Goal: Task Accomplishment & Management: Manage account settings

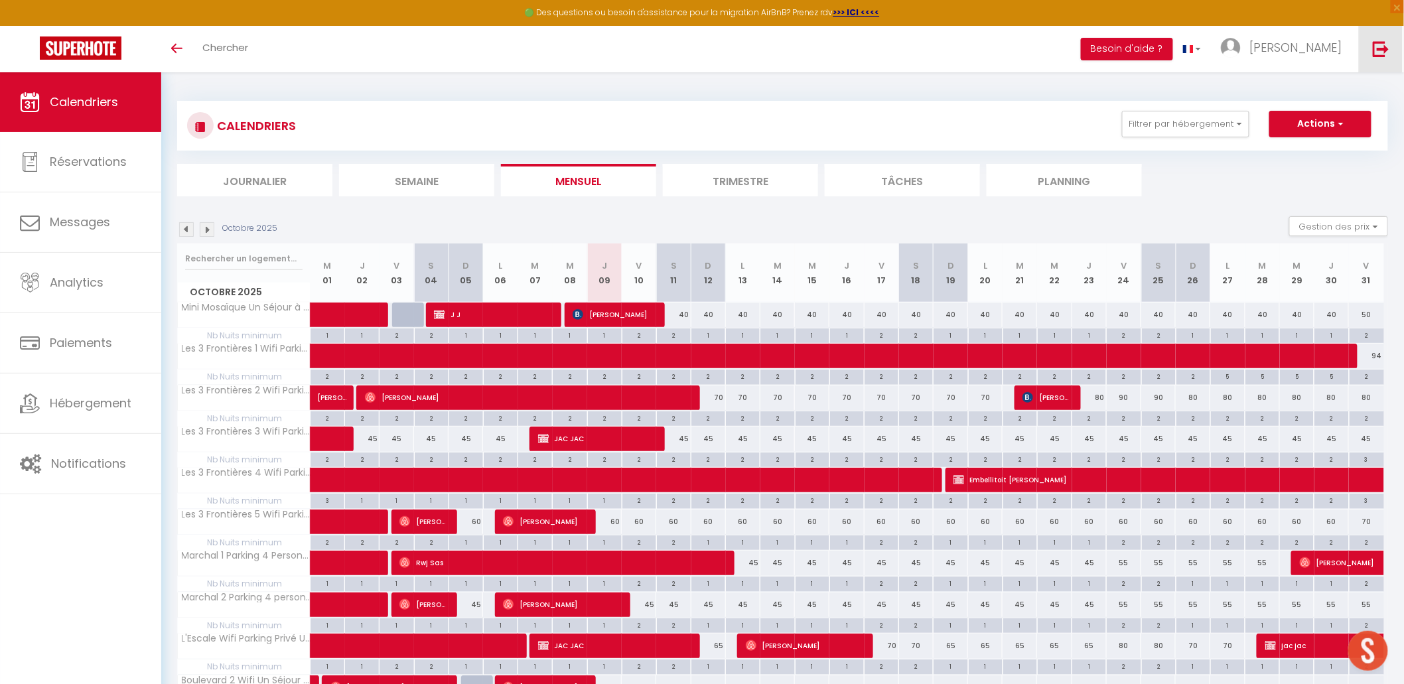
click at [1114, 52] on link at bounding box center [1381, 49] width 44 height 46
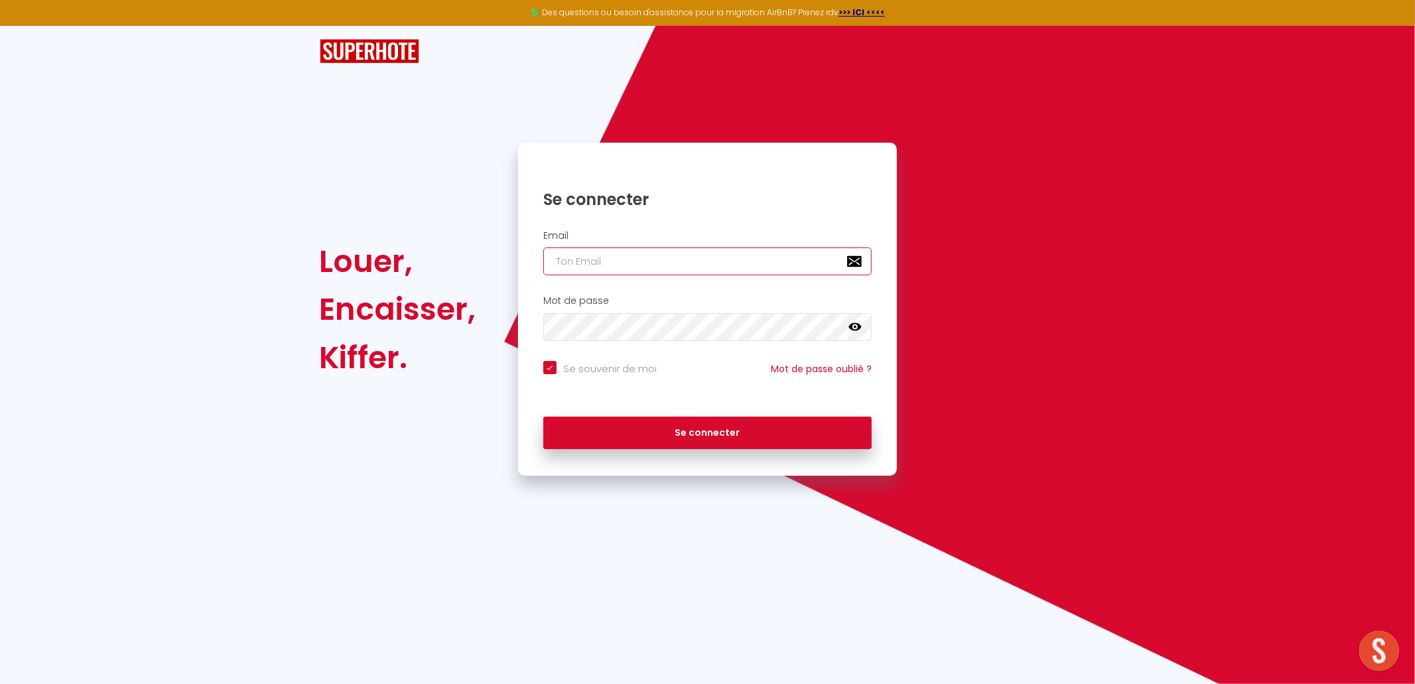
click at [748, 265] on input "email" at bounding box center [707, 262] width 329 height 28
type input "[EMAIL_ADDRESS][DOMAIN_NAME]"
click at [705, 456] on div "Se connecter" at bounding box center [708, 433] width 380 height 60
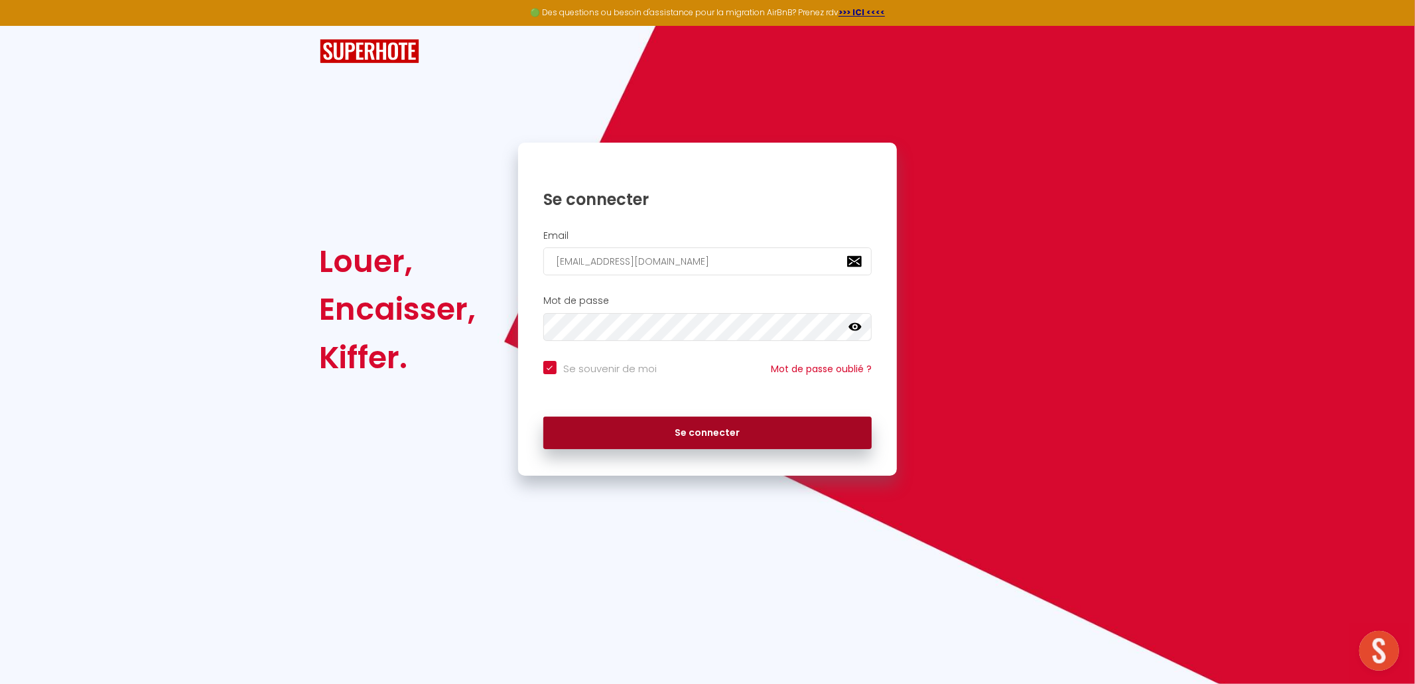
click at [711, 447] on button "Se connecter" at bounding box center [707, 433] width 329 height 33
checkbox input "true"
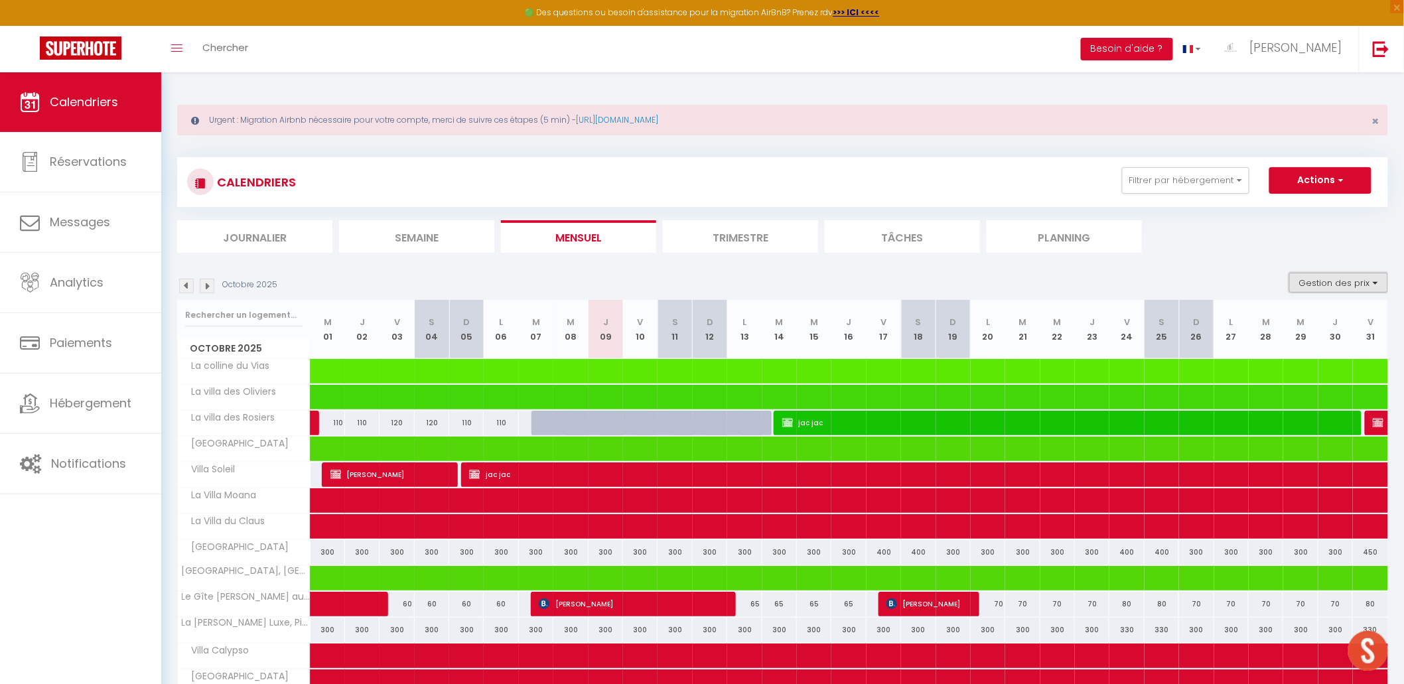
click at [1114, 277] on button "Gestion des prix" at bounding box center [1338, 283] width 99 height 20
click at [1114, 317] on input "Nb Nuits minimum" at bounding box center [1327, 323] width 119 height 13
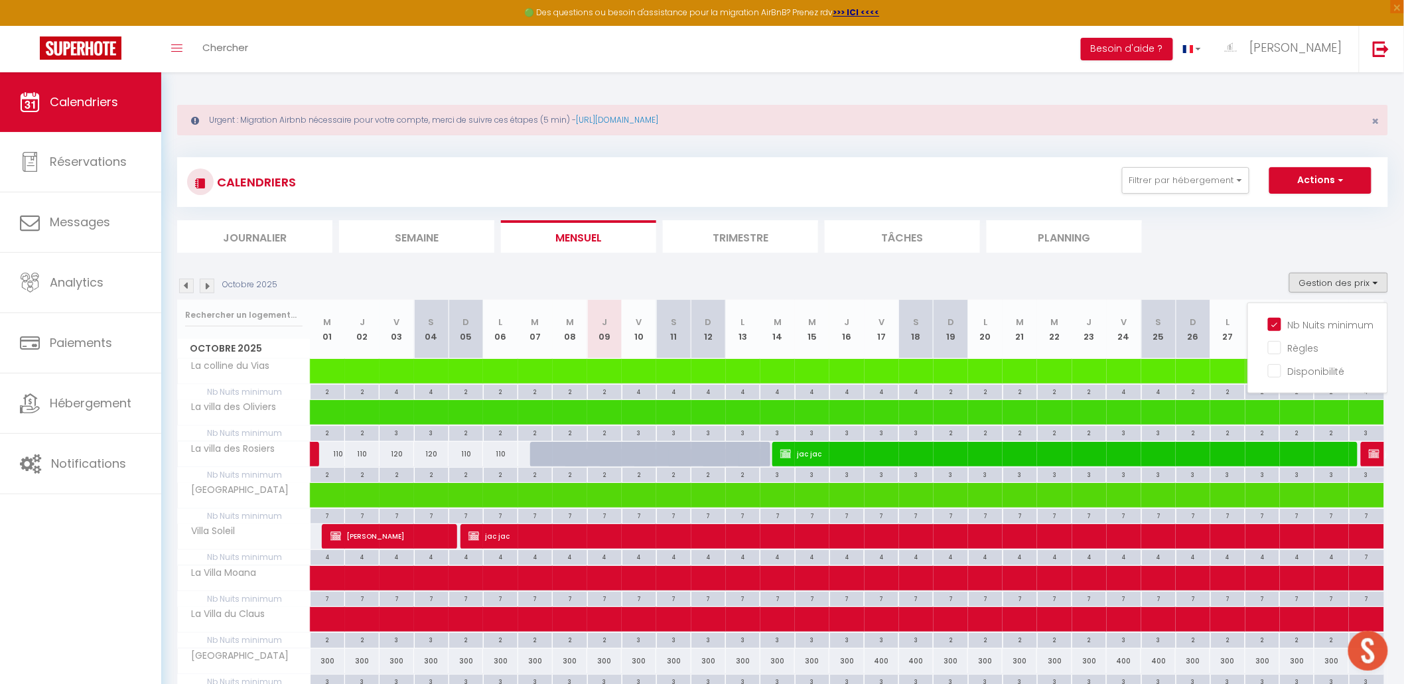
drag, startPoint x: 1313, startPoint y: 318, endPoint x: 1310, endPoint y: 300, distance: 18.1
click at [1114, 317] on input "Nb Nuits minimum" at bounding box center [1327, 323] width 119 height 13
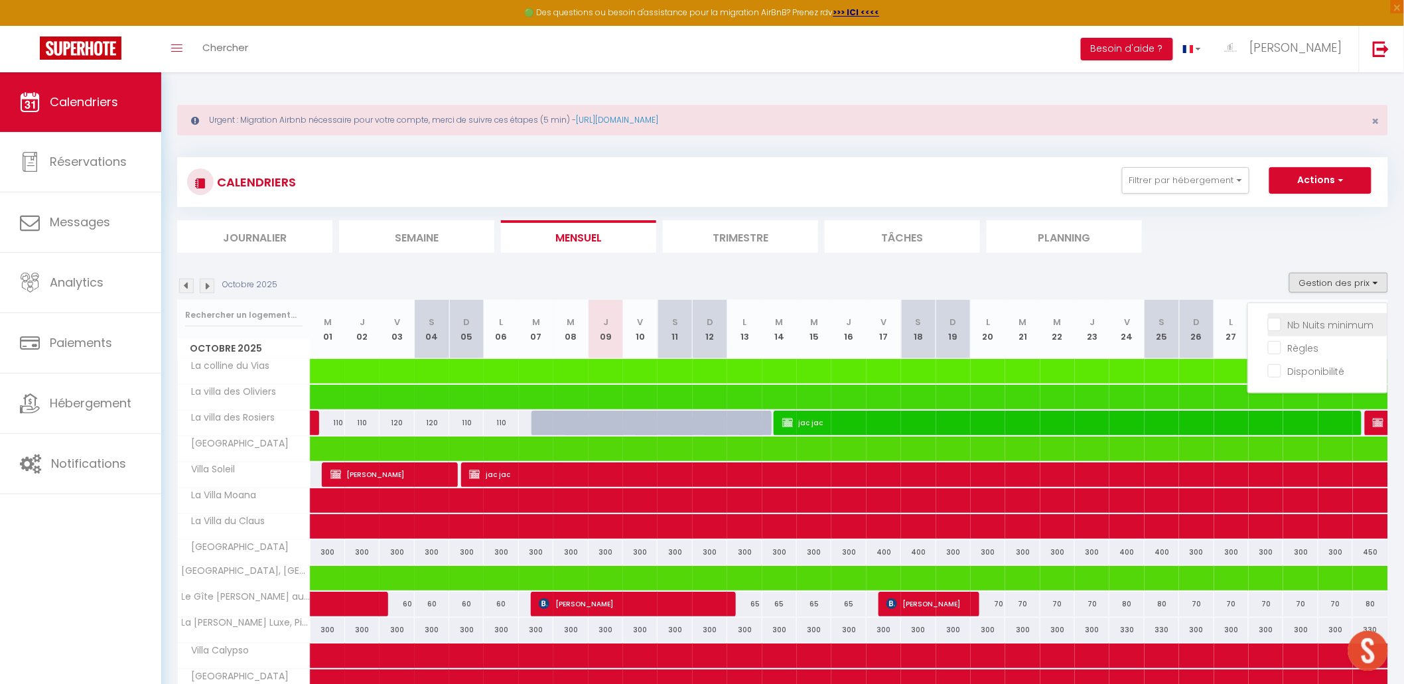
click at [1114, 317] on input "Nb Nuits minimum" at bounding box center [1327, 323] width 119 height 13
checkbox input "true"
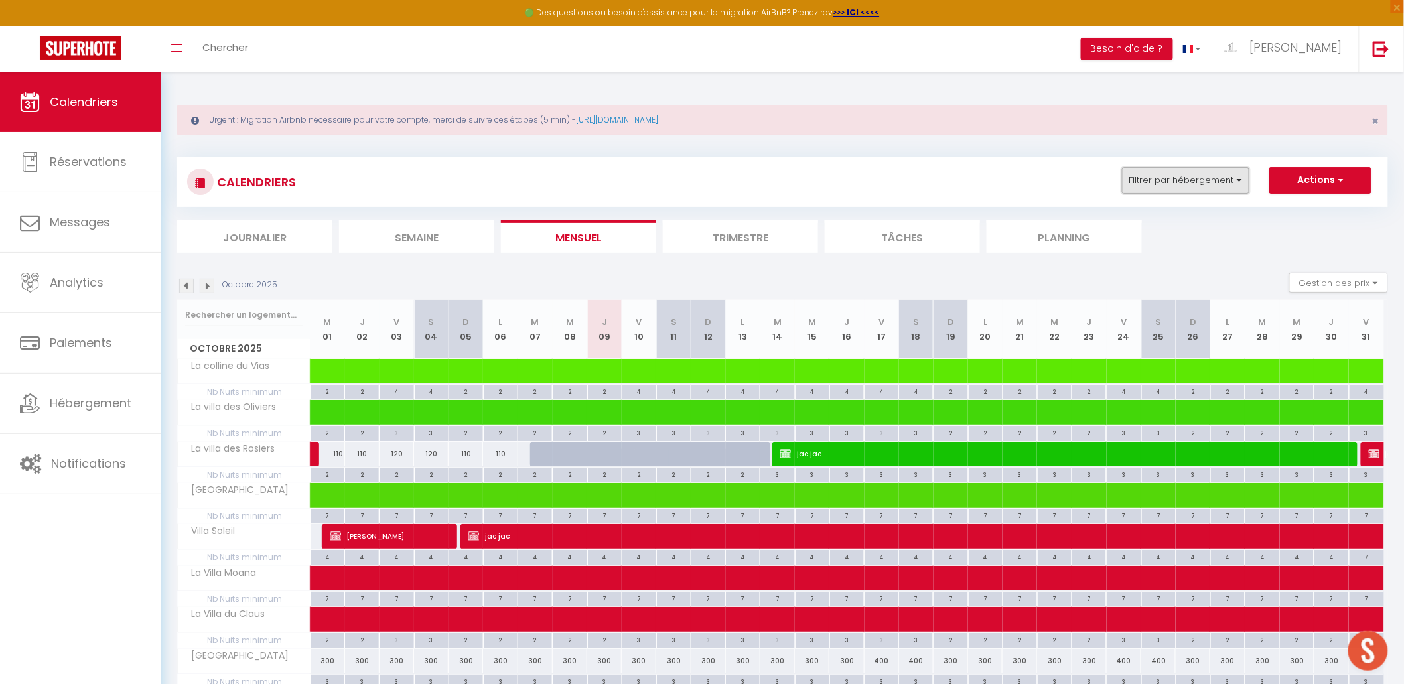
click at [1114, 187] on button "Filtrer par hébergement" at bounding box center [1185, 180] width 127 height 27
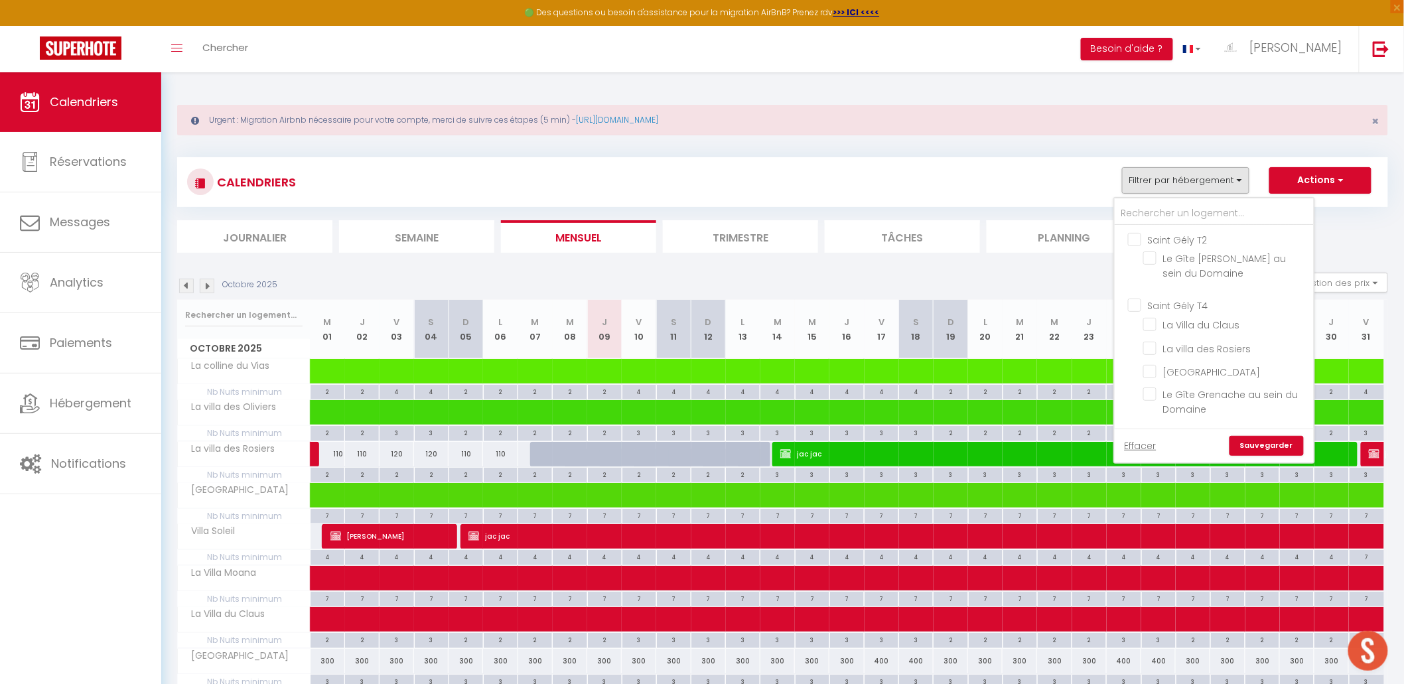
click at [1114, 239] on input "Saint Gély T2" at bounding box center [1227, 238] width 199 height 13
checkbox input "true"
checkbox input "false"
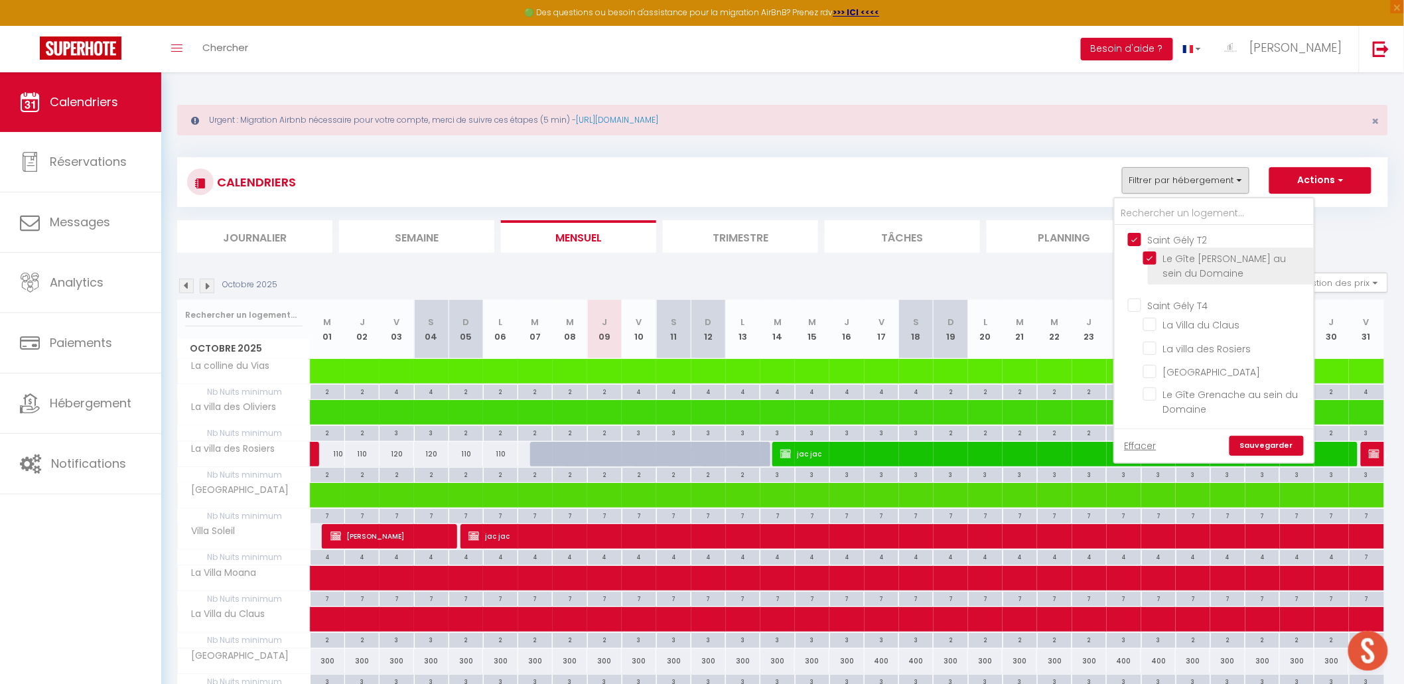
checkbox input "false"
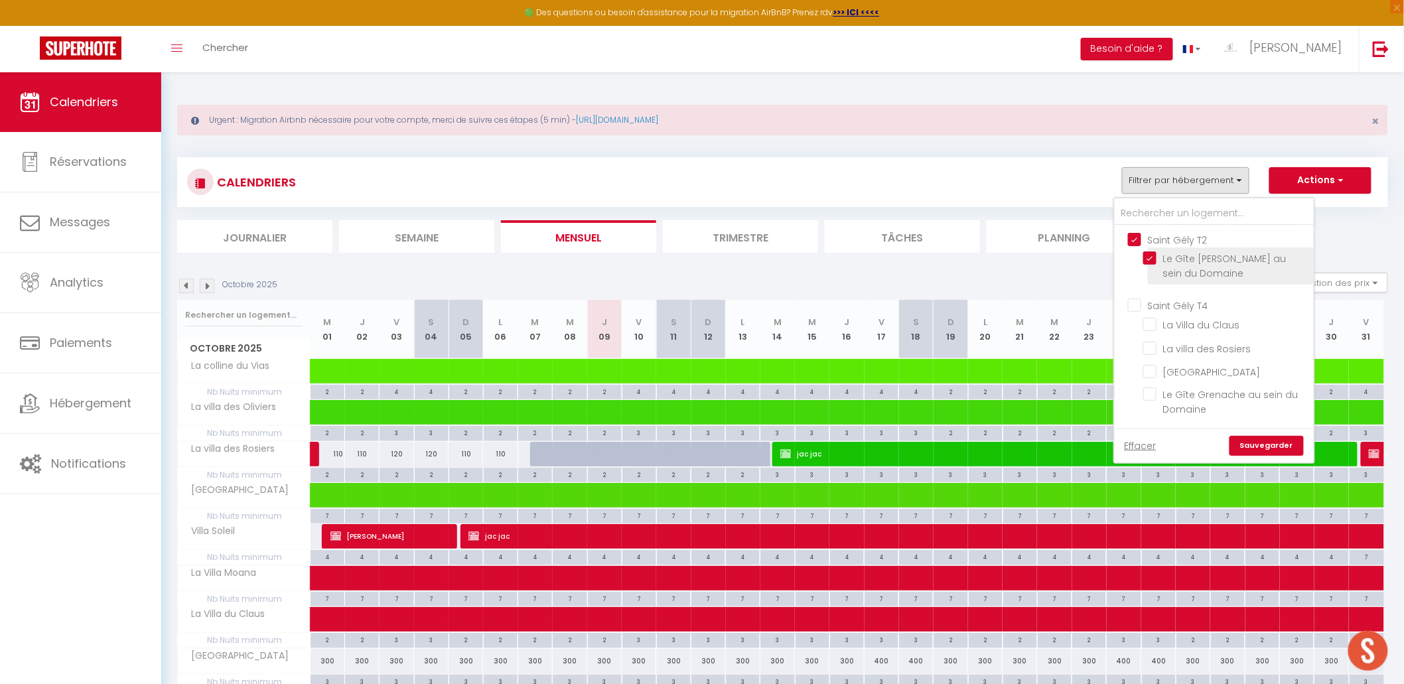
checkbox input "false"
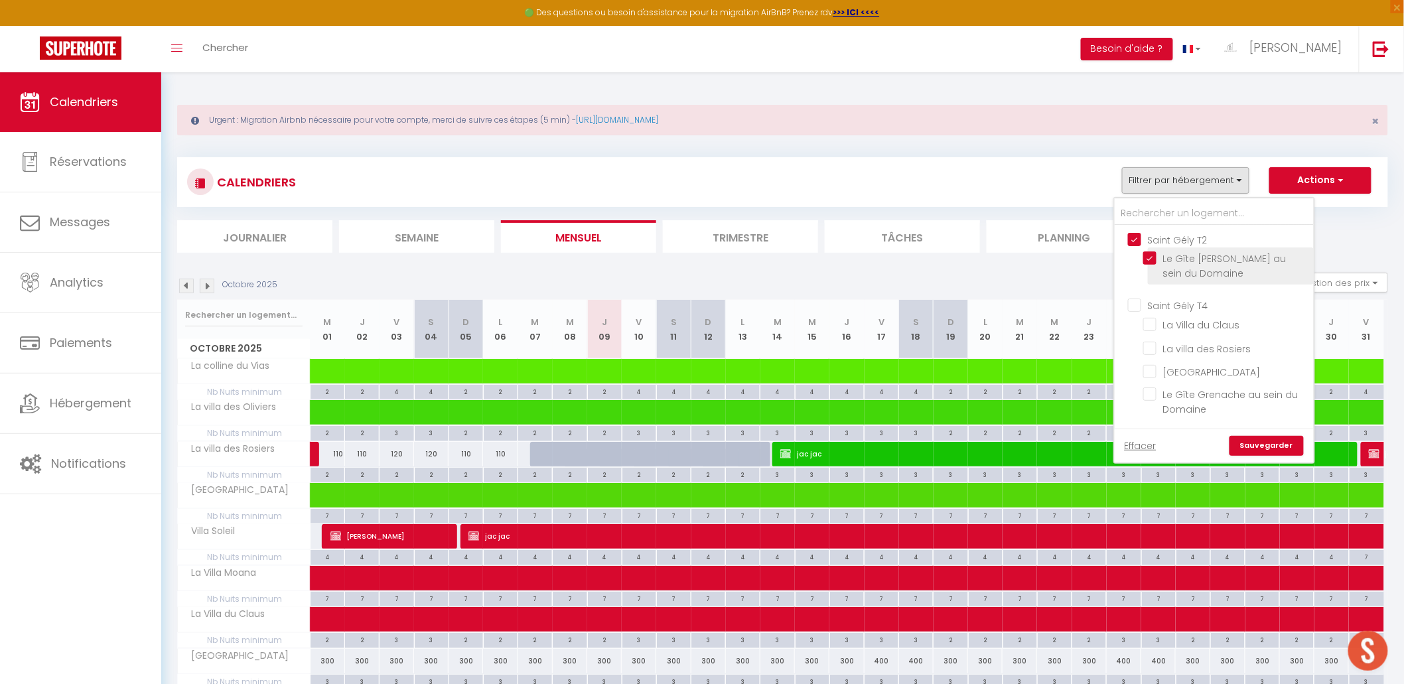
checkbox input "false"
click at [1114, 439] on link "Sauvegarder" at bounding box center [1267, 446] width 74 height 20
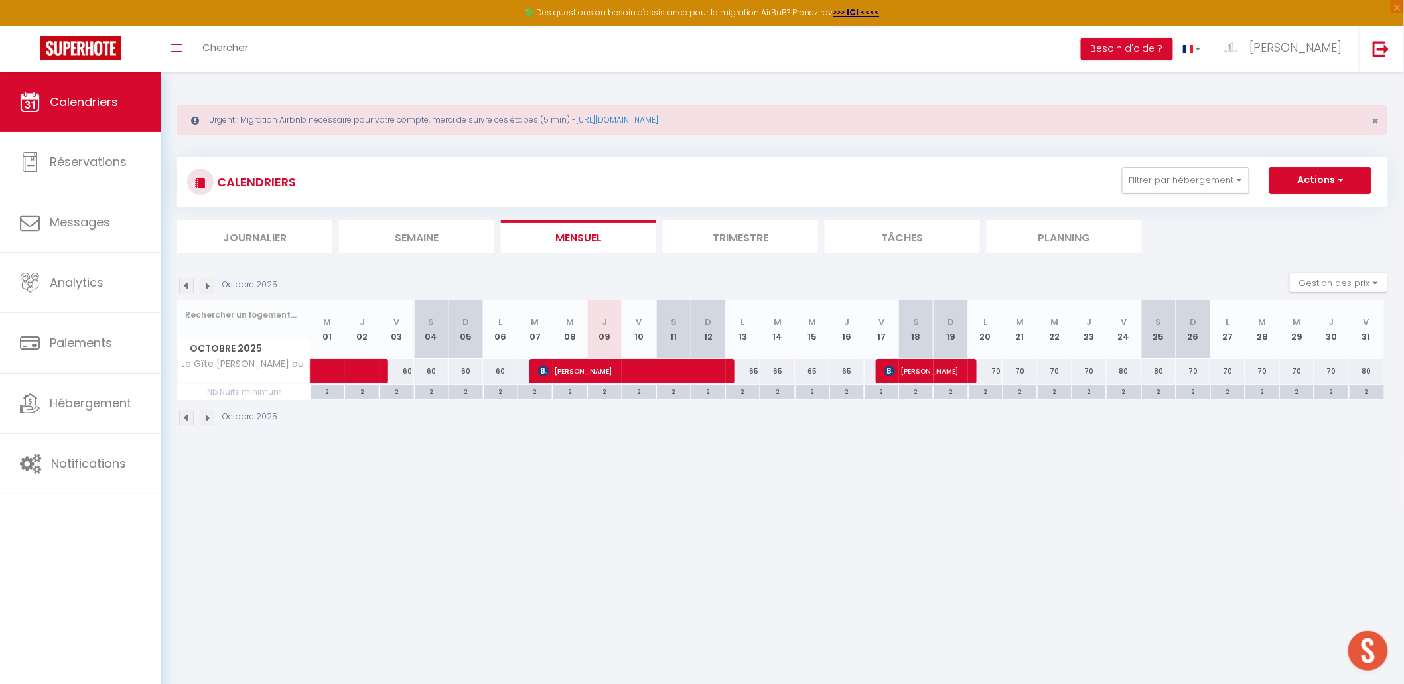
click at [586, 235] on li "Mensuel" at bounding box center [578, 236] width 155 height 33
click at [770, 372] on div "65" at bounding box center [777, 371] width 35 height 25
type input "65"
type input "[DATE] Octobre 2025"
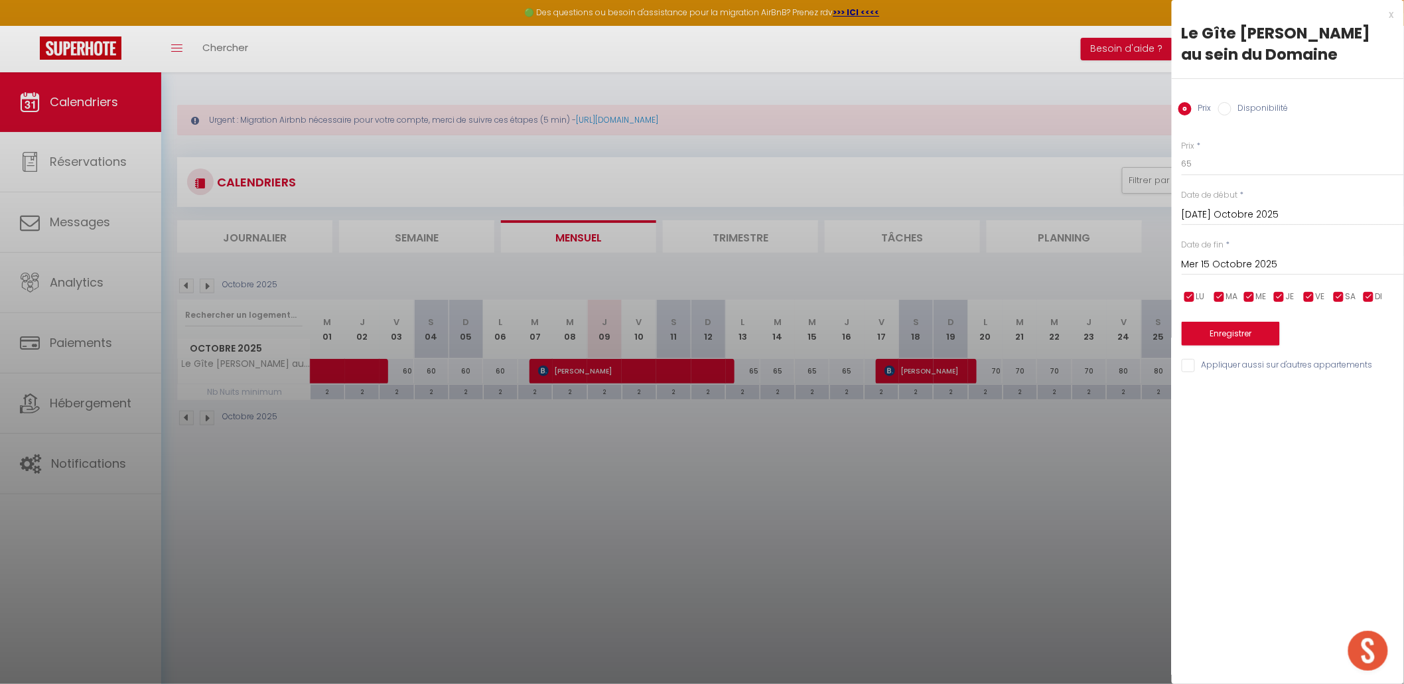
click at [1114, 265] on input "Mer 15 Octobre 2025" at bounding box center [1293, 264] width 222 height 17
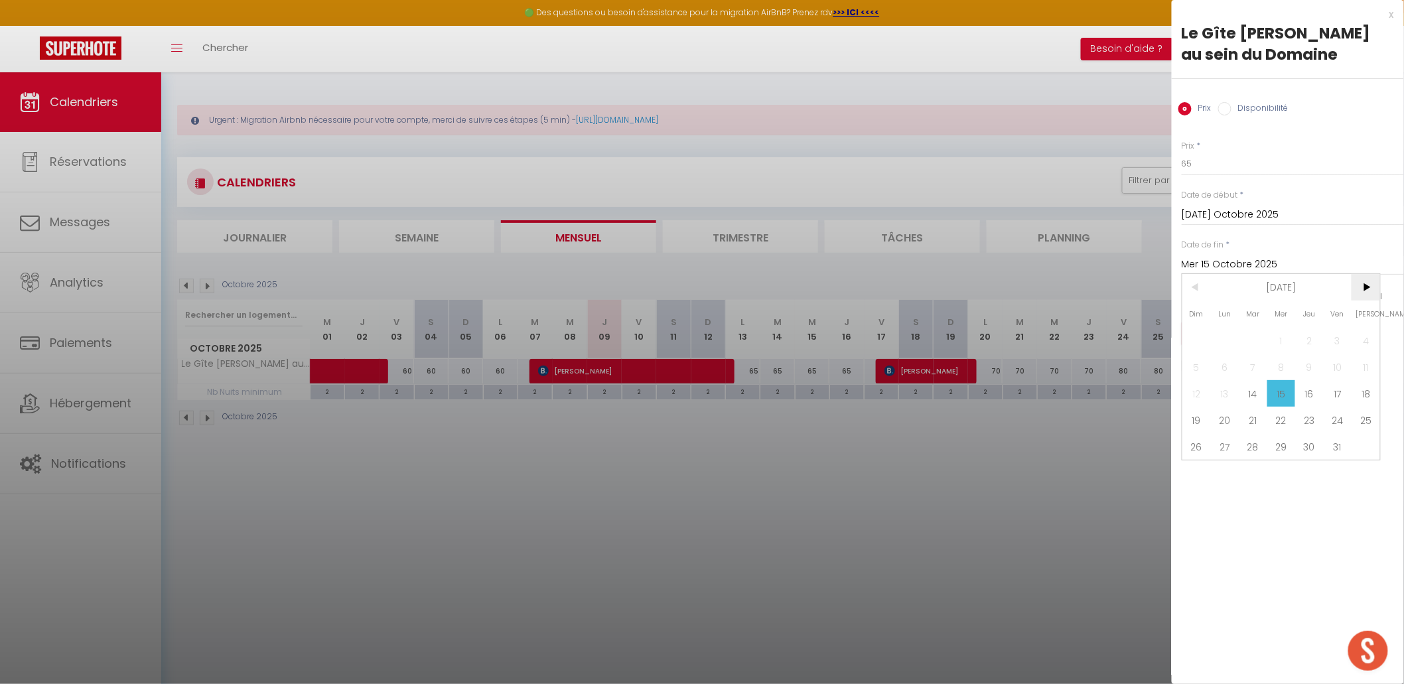
click at [1114, 282] on span ">" at bounding box center [1366, 287] width 29 height 27
click at [1114, 366] on span "3" at bounding box center [1225, 367] width 29 height 27
type input "Lun 03 Novembre 2025"
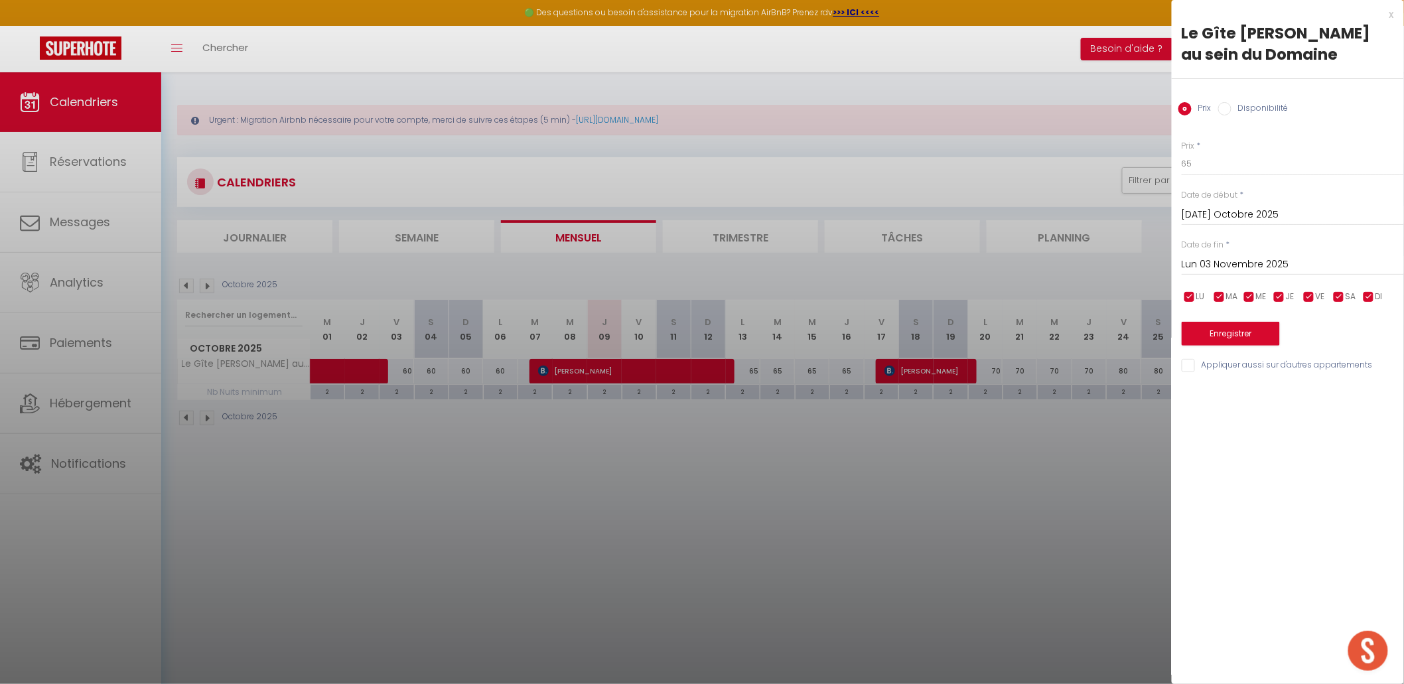
click at [1114, 301] on input "checkbox" at bounding box center [1338, 297] width 13 height 13
checkbox input "false"
drag, startPoint x: 1316, startPoint y: 301, endPoint x: 1308, endPoint y: 304, distance: 8.4
click at [1114, 301] on li "VE" at bounding box center [1315, 297] width 13 height 15
checkbox input "false"
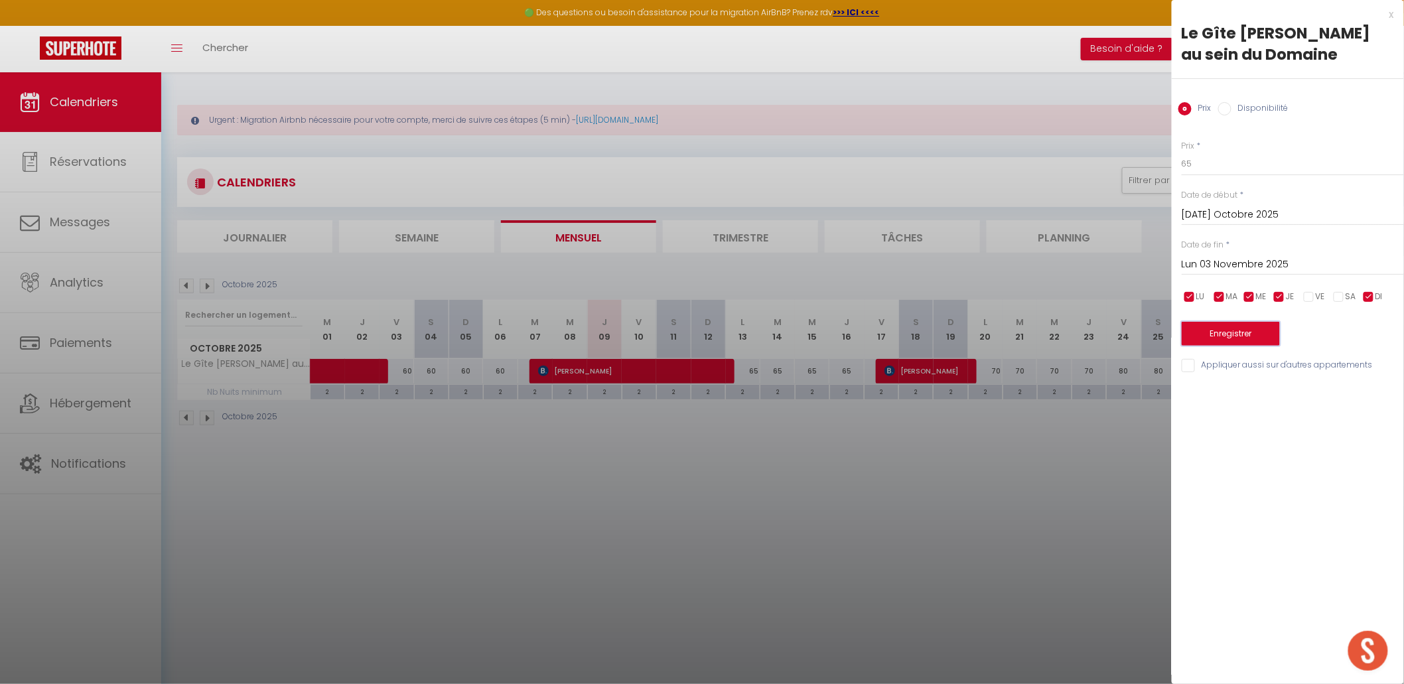
click at [1114, 323] on button "Enregistrer" at bounding box center [1231, 334] width 98 height 24
drag, startPoint x: 1078, startPoint y: 377, endPoint x: 1020, endPoint y: 391, distance: 59.4
click at [1027, 390] on div at bounding box center [702, 342] width 1404 height 684
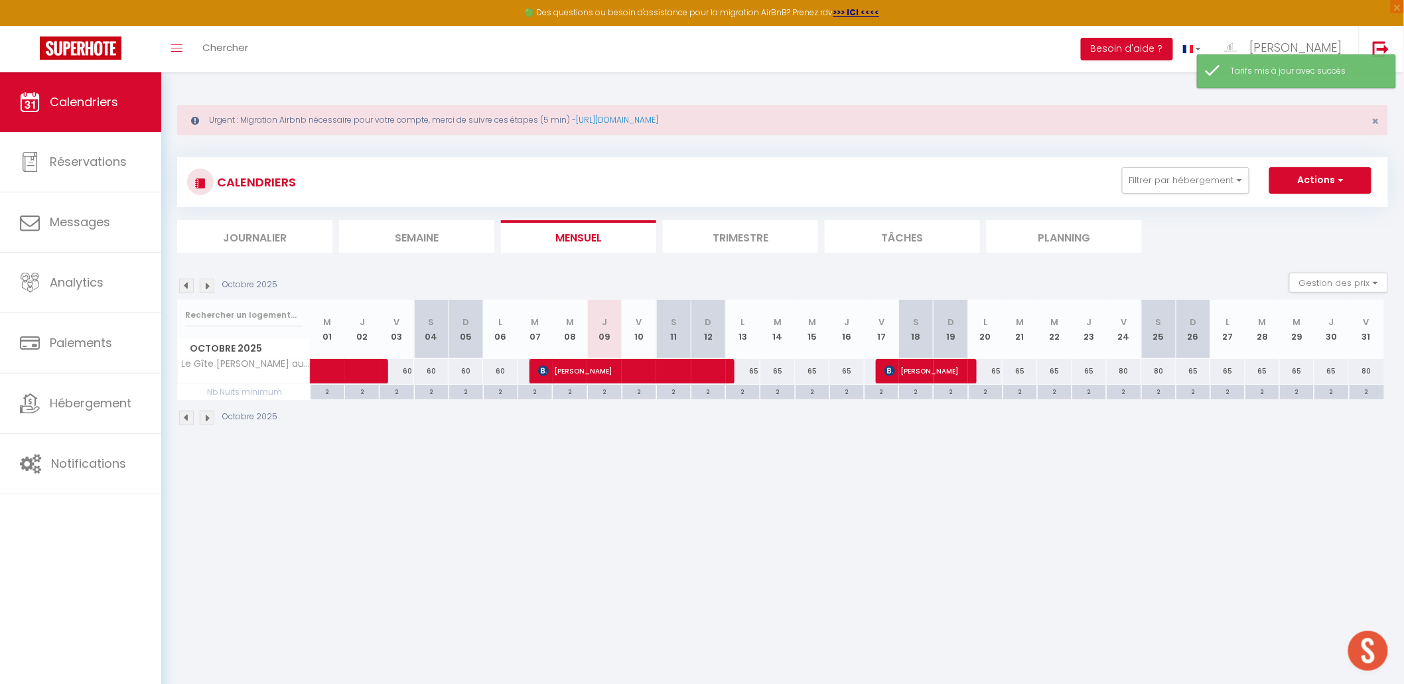
click at [749, 370] on div "65" at bounding box center [743, 371] width 35 height 25
type input "65"
type input "Lun 13 Octobre 2025"
type input "[DATE] Octobre 2025"
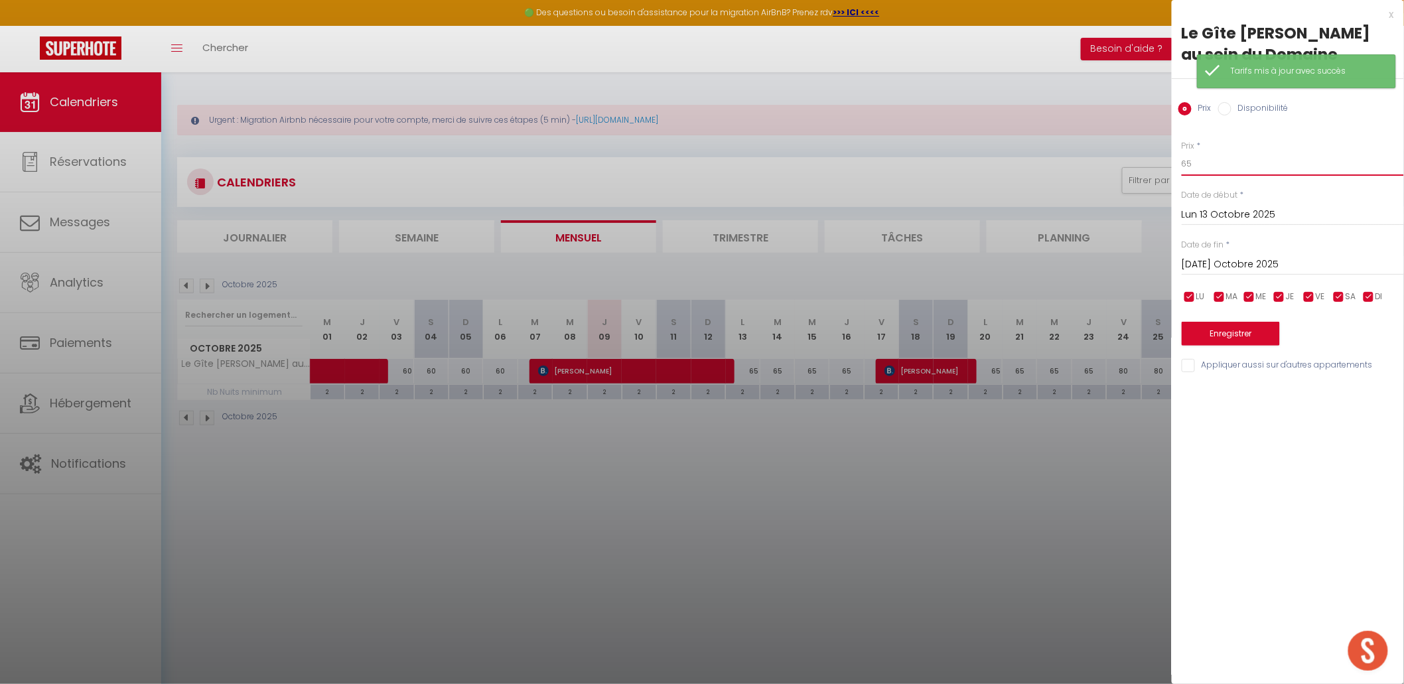
click at [1114, 169] on input "65" at bounding box center [1293, 164] width 222 height 24
type input "60"
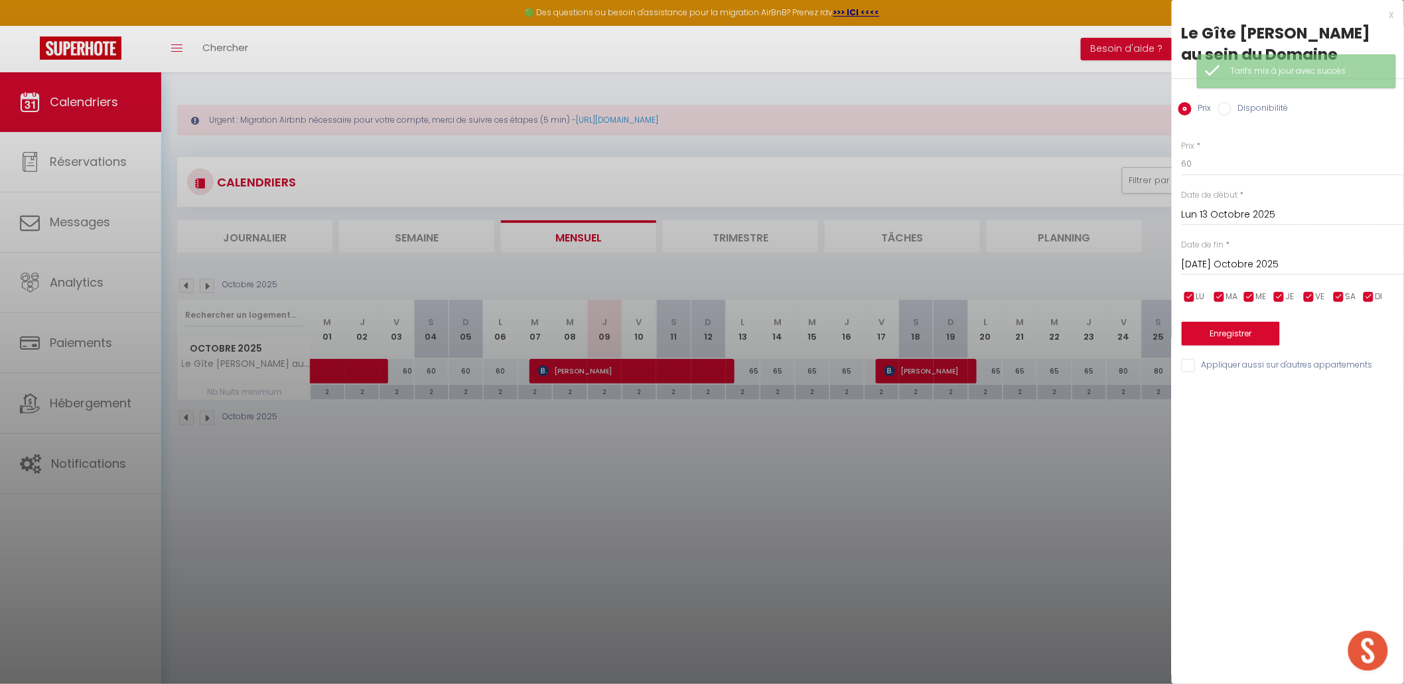
click at [1114, 258] on input "[DATE] Octobre 2025" at bounding box center [1293, 264] width 222 height 17
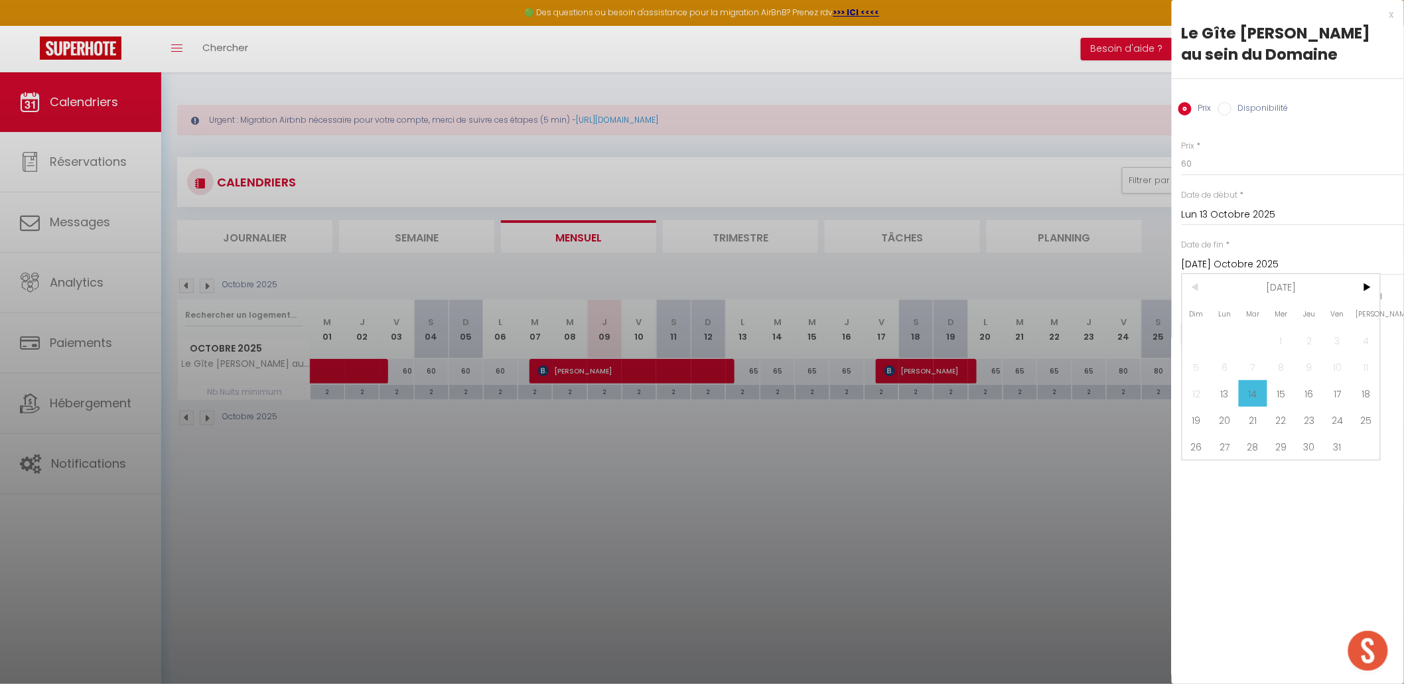
drag, startPoint x: 1345, startPoint y: 388, endPoint x: 1354, endPoint y: 388, distance: 8.6
click at [1114, 388] on span "17" at bounding box center [1338, 393] width 29 height 27
type input "Ven 17 Octobre 2025"
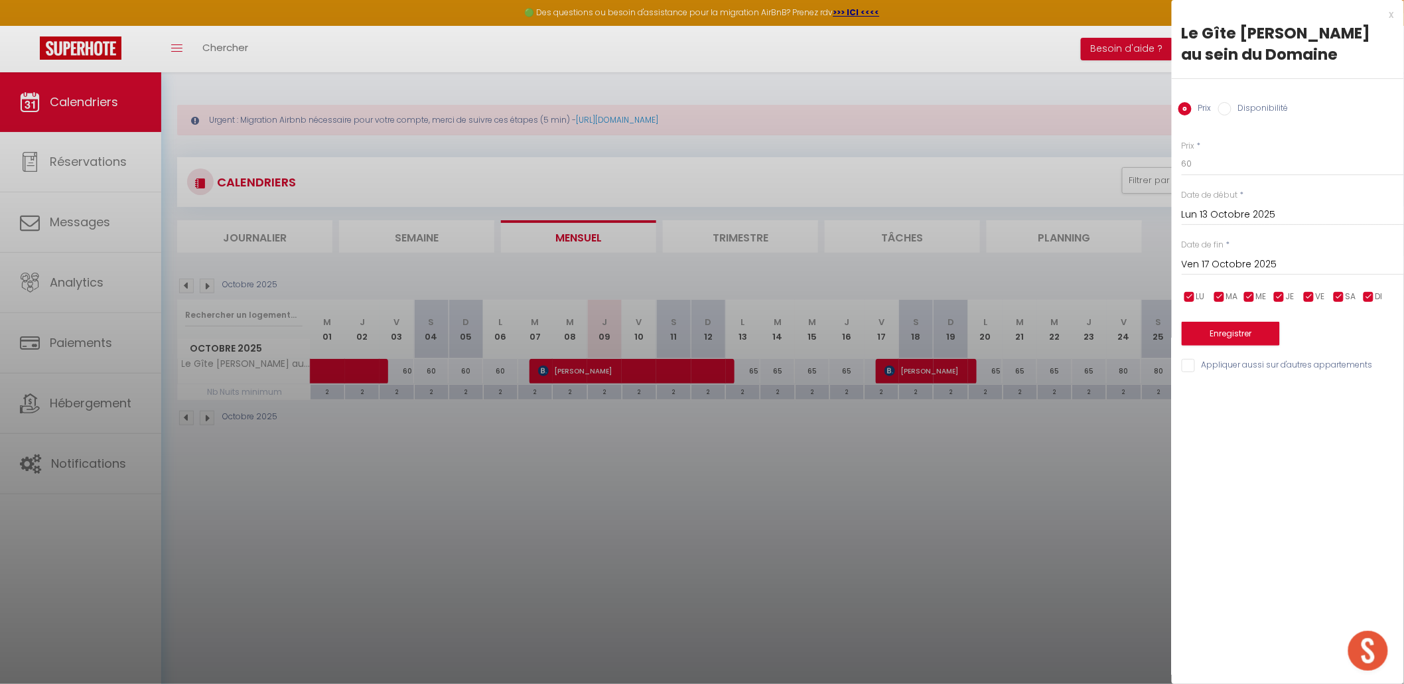
drag, startPoint x: 1354, startPoint y: 388, endPoint x: 1344, endPoint y: 372, distance: 19.0
click at [1114, 388] on div "x Le Gîte [PERSON_NAME] au sein du Domaine Prix Disponibilité Prix * 60 Statut …" at bounding box center [1288, 342] width 232 height 684
click at [1114, 340] on button "Enregistrer" at bounding box center [1231, 334] width 98 height 24
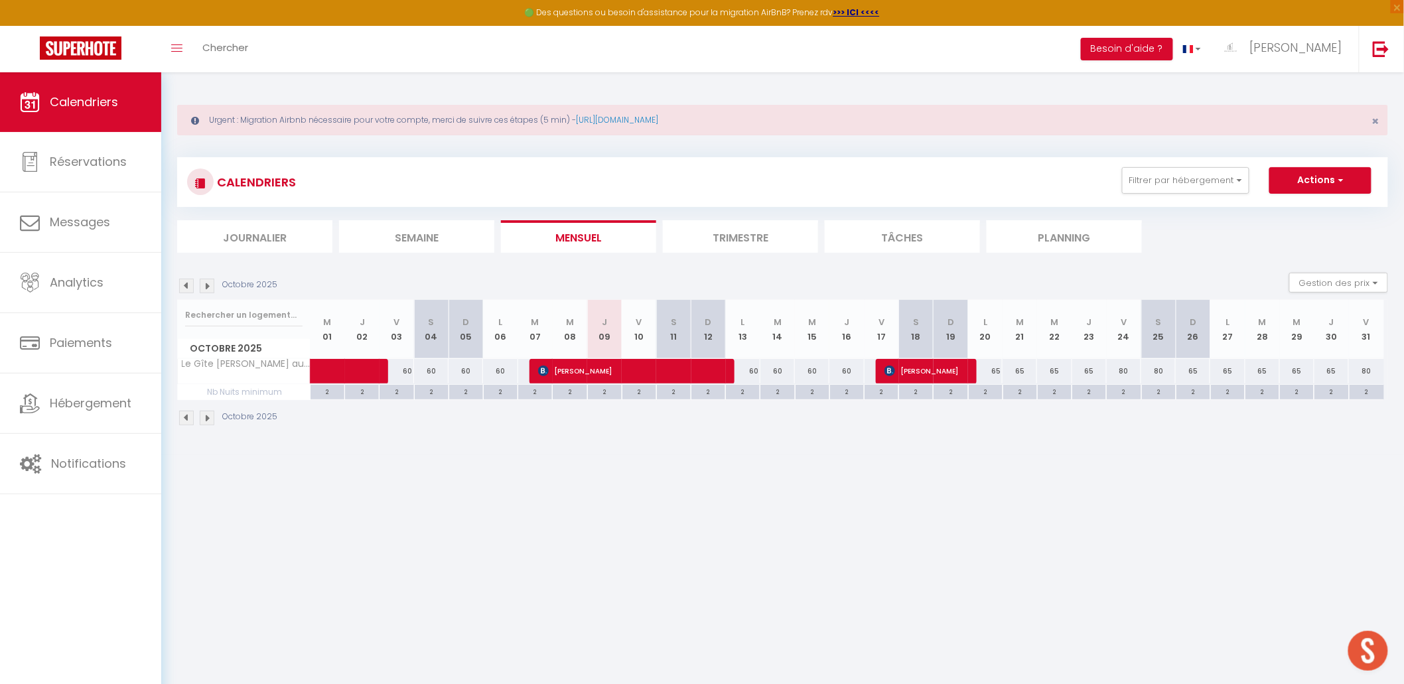
click at [1114, 370] on div "80" at bounding box center [1124, 371] width 35 height 25
type input "80"
type input "Ven 24 Octobre 2025"
type input "[PERSON_NAME] 25 Octobre 2025"
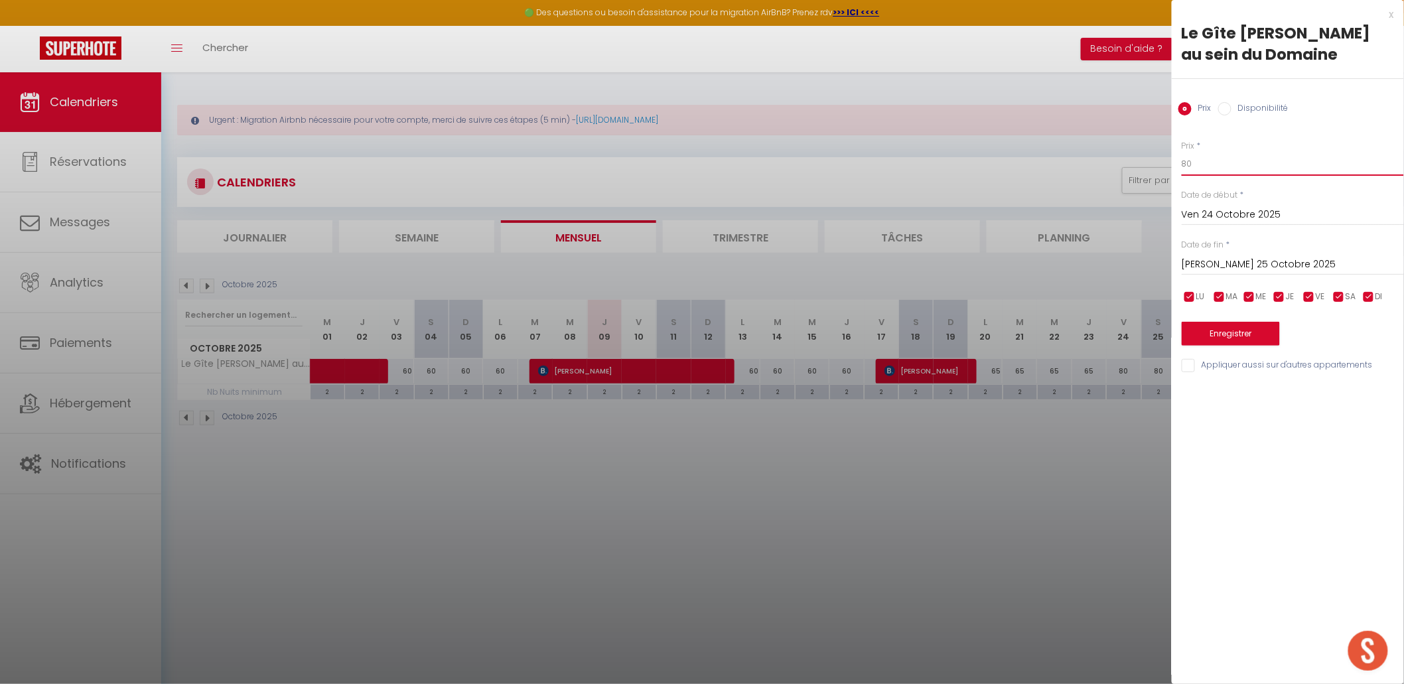
click at [1114, 159] on input "80" at bounding box center [1293, 164] width 222 height 24
click at [910, 453] on div at bounding box center [702, 342] width 1404 height 684
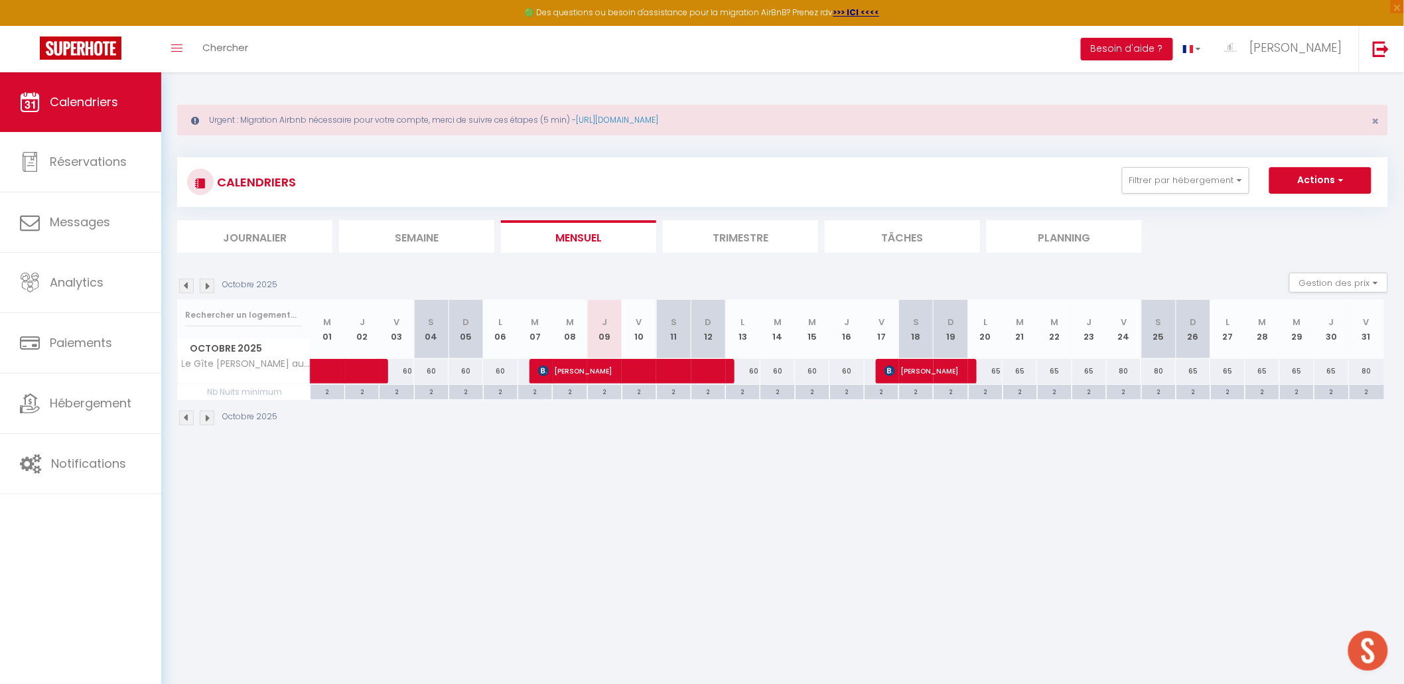
click at [201, 280] on img at bounding box center [207, 286] width 15 height 15
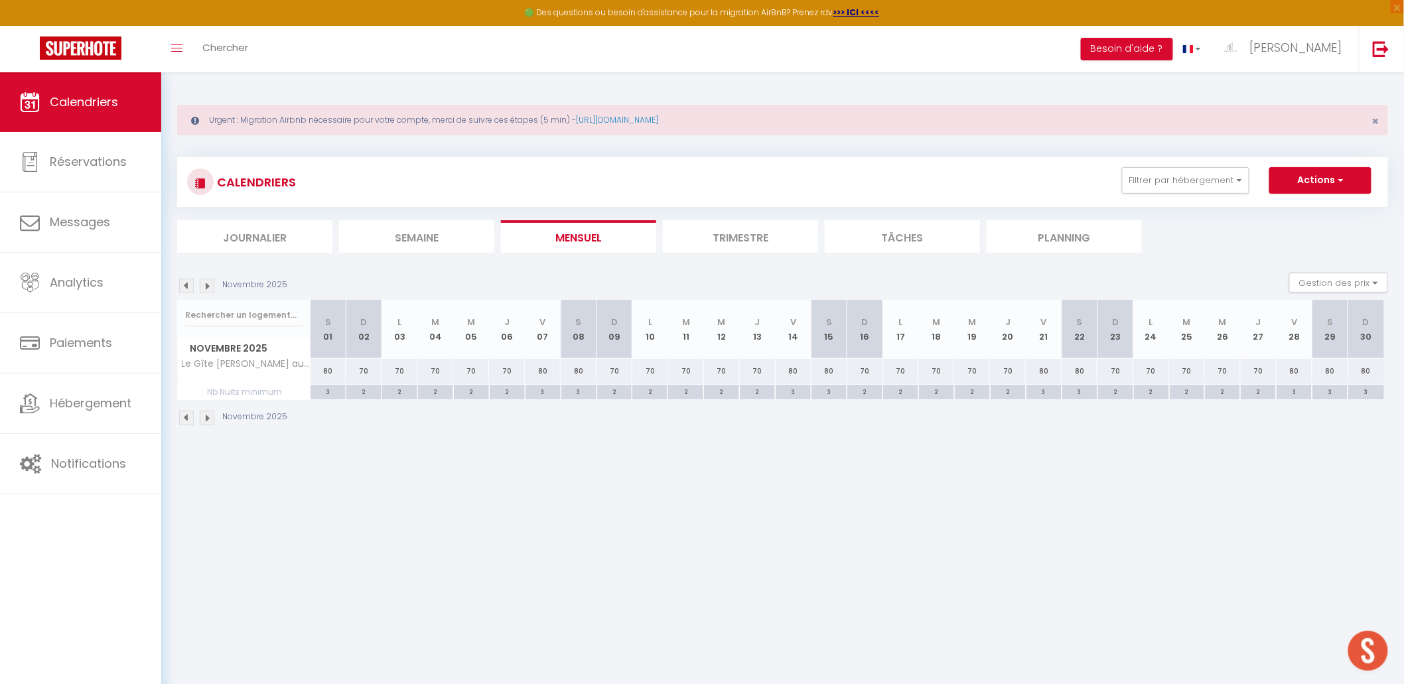
click at [330, 386] on div "3" at bounding box center [328, 391] width 35 height 13
type input "3"
type input "[PERSON_NAME] 01 Novembre 2025"
type input "Dim 02 Novembre 2025"
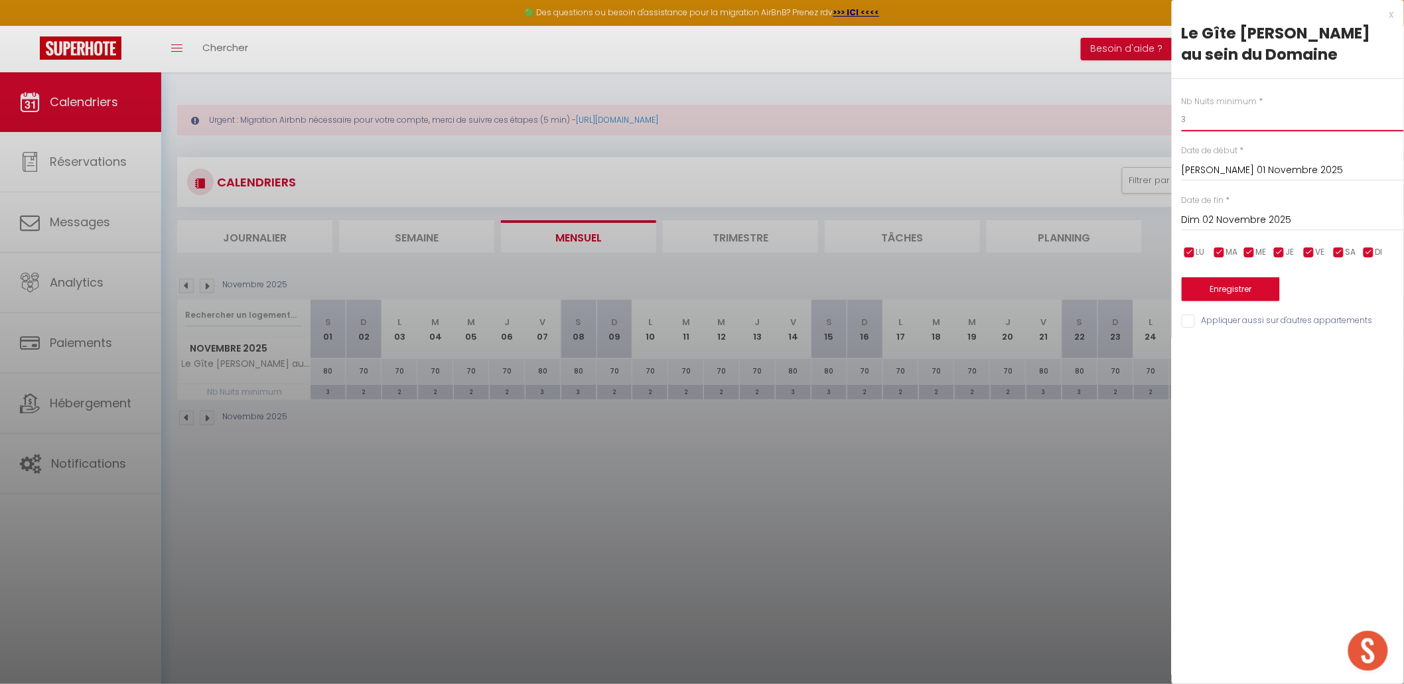
click at [1114, 111] on input "3" at bounding box center [1293, 119] width 222 height 24
type input "2"
click at [1114, 222] on input "Dim 02 Novembre 2025" at bounding box center [1293, 220] width 222 height 17
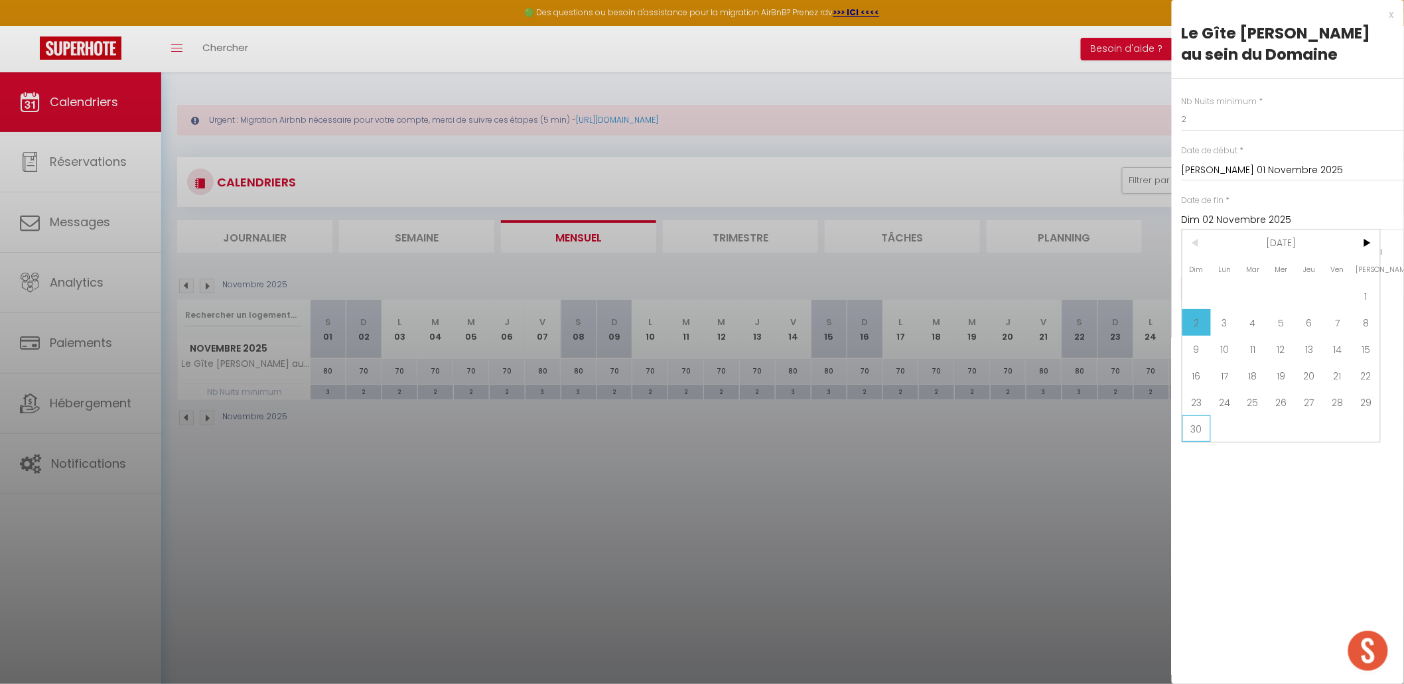
click at [1114, 424] on span "30" at bounding box center [1196, 428] width 29 height 27
type input "Dim 30 Novembre 2025"
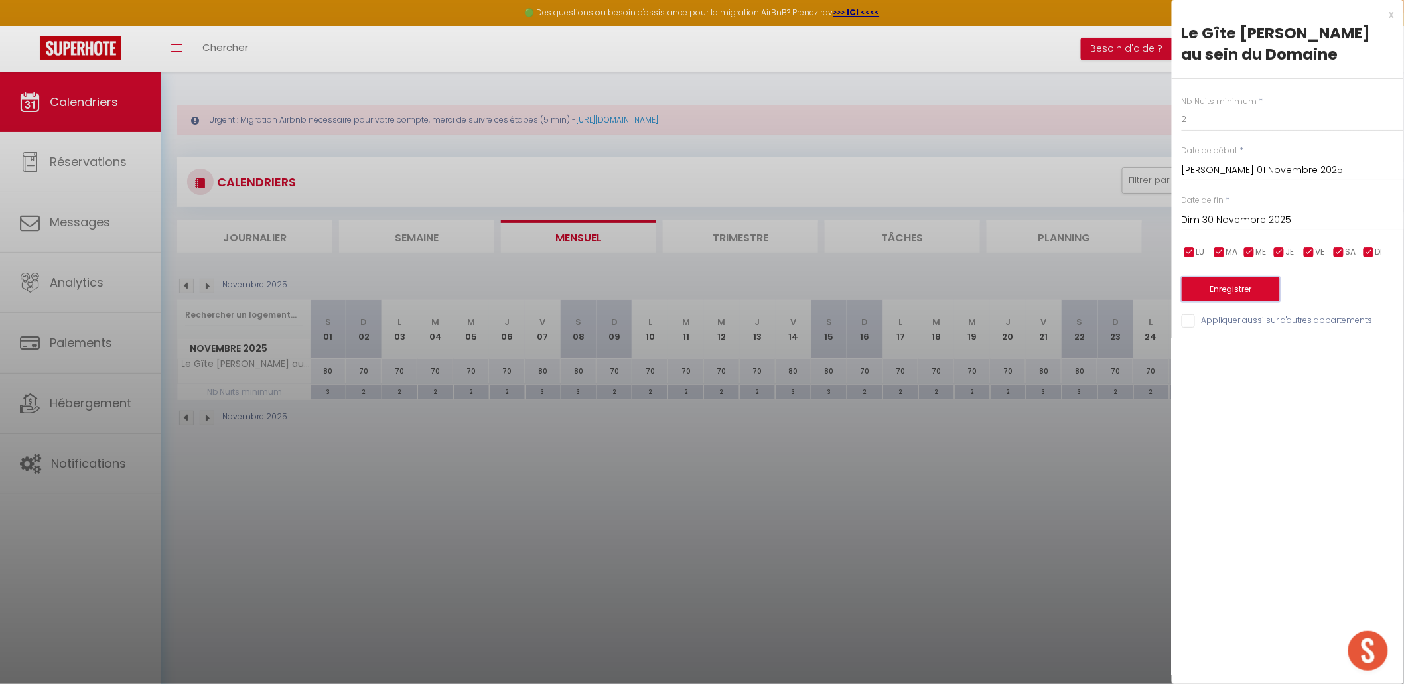
click at [1114, 284] on button "Enregistrer" at bounding box center [1231, 289] width 98 height 24
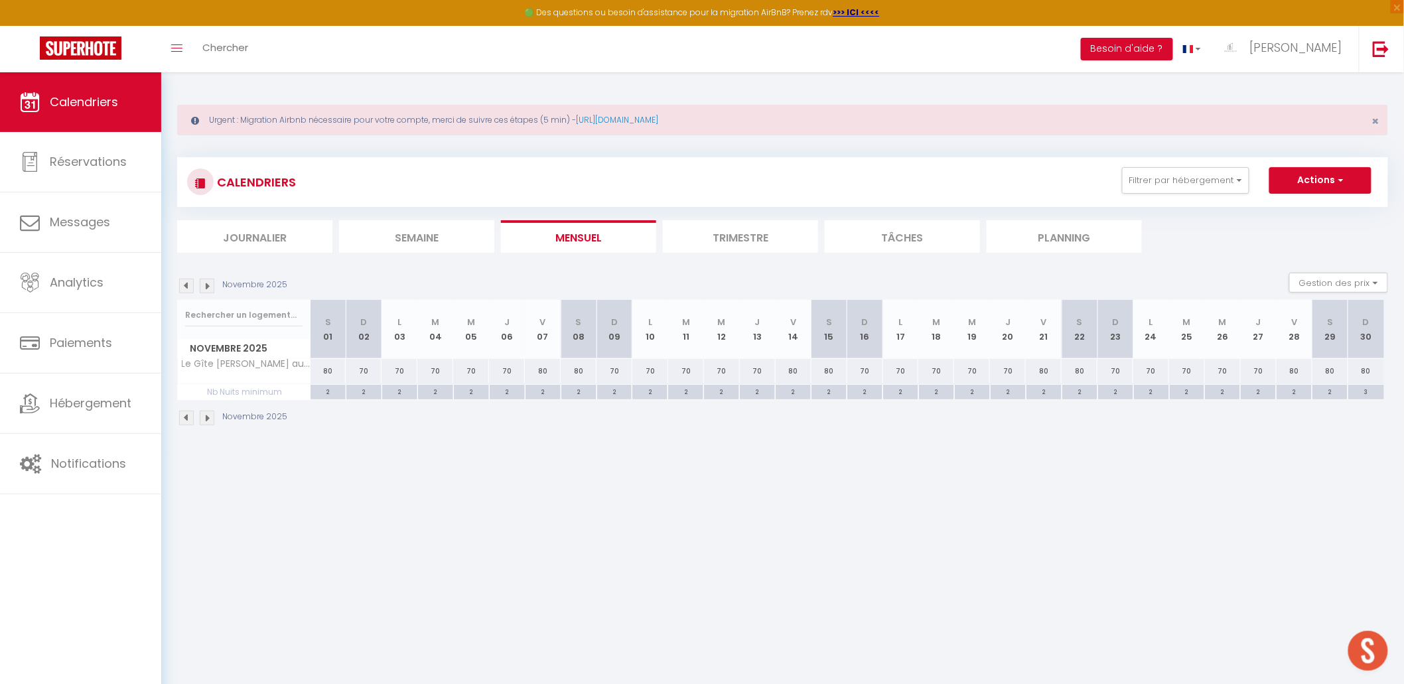
click at [364, 370] on div "70" at bounding box center [364, 371] width 36 height 25
type input "70"
type input "Dim 02 Novembre 2025"
type input "Lun 03 Novembre 2025"
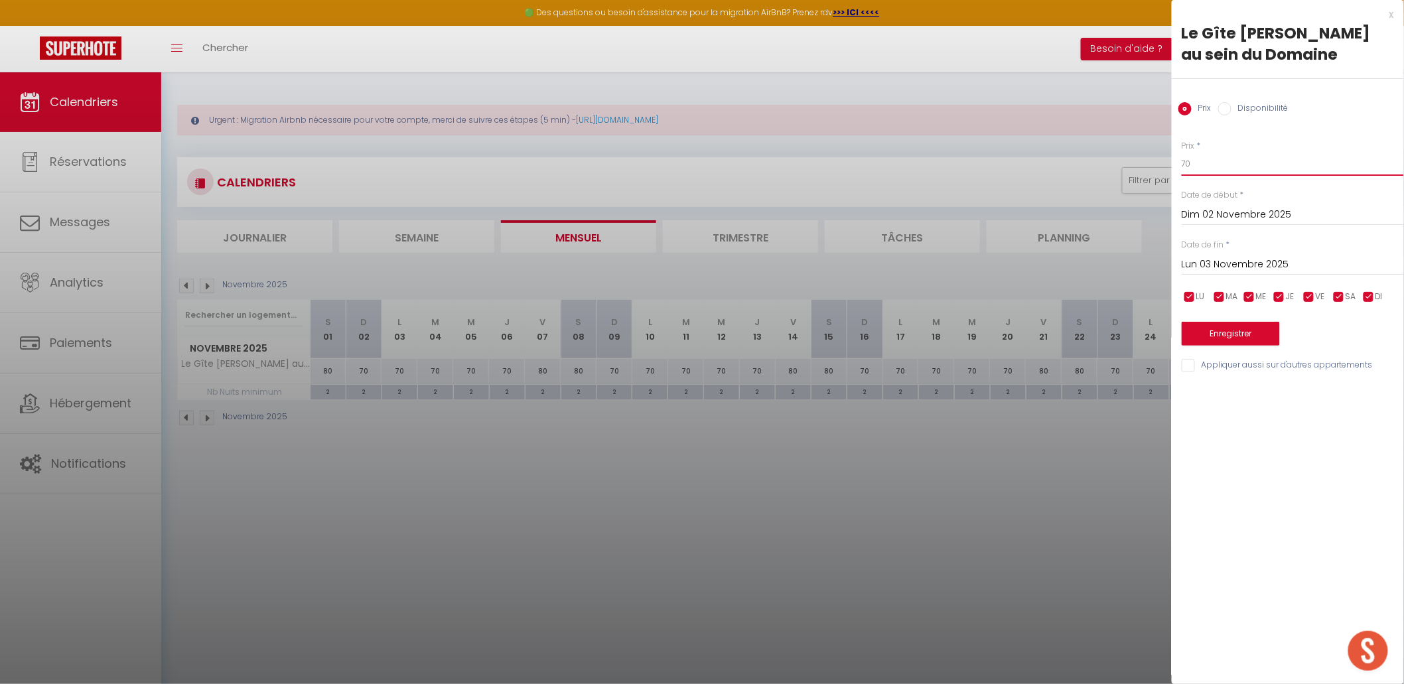
click at [1114, 169] on input "70" at bounding box center [1293, 164] width 222 height 24
type input "7"
type input "65"
drag, startPoint x: 1229, startPoint y: 277, endPoint x: 1232, endPoint y: 269, distance: 8.4
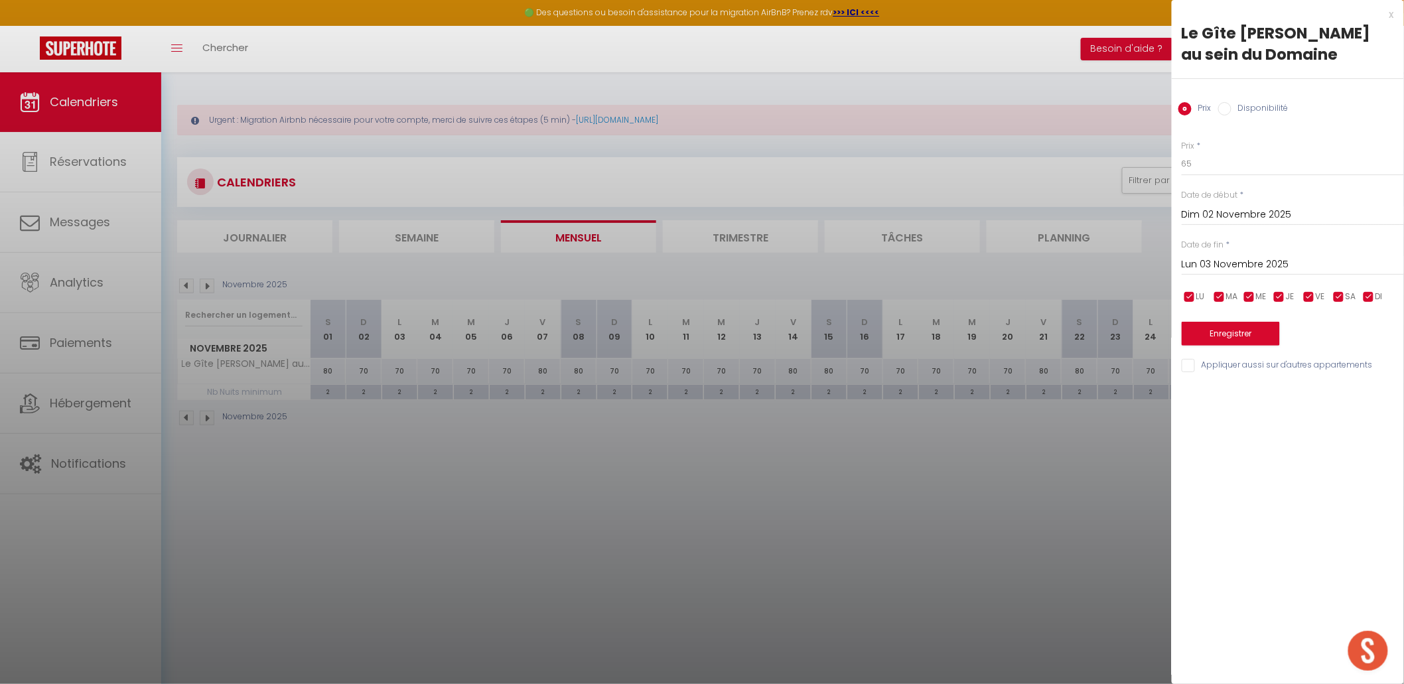
click at [1114, 274] on div "Prix * 65 Statut * Disponible Indisponible Date de début * Dim 02 Novembre 2025…" at bounding box center [1288, 248] width 232 height 251
click at [1114, 269] on input "Lun 03 Novembre 2025" at bounding box center [1293, 264] width 222 height 17
drag, startPoint x: 1339, startPoint y: 355, endPoint x: 1324, endPoint y: 350, distance: 16.0
click at [1114, 355] on span "7" at bounding box center [1338, 367] width 29 height 27
type input "Ven 07 Novembre 2025"
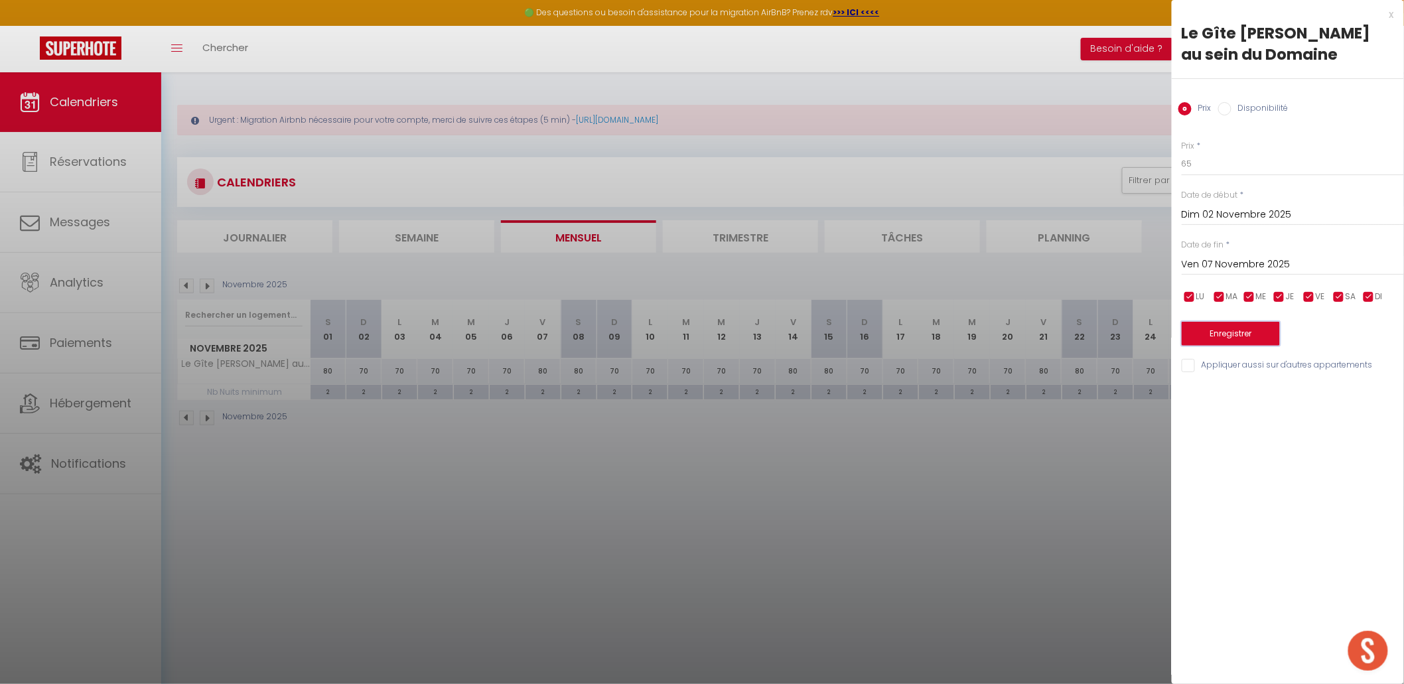
click at [1114, 326] on button "Enregistrer" at bounding box center [1231, 334] width 98 height 24
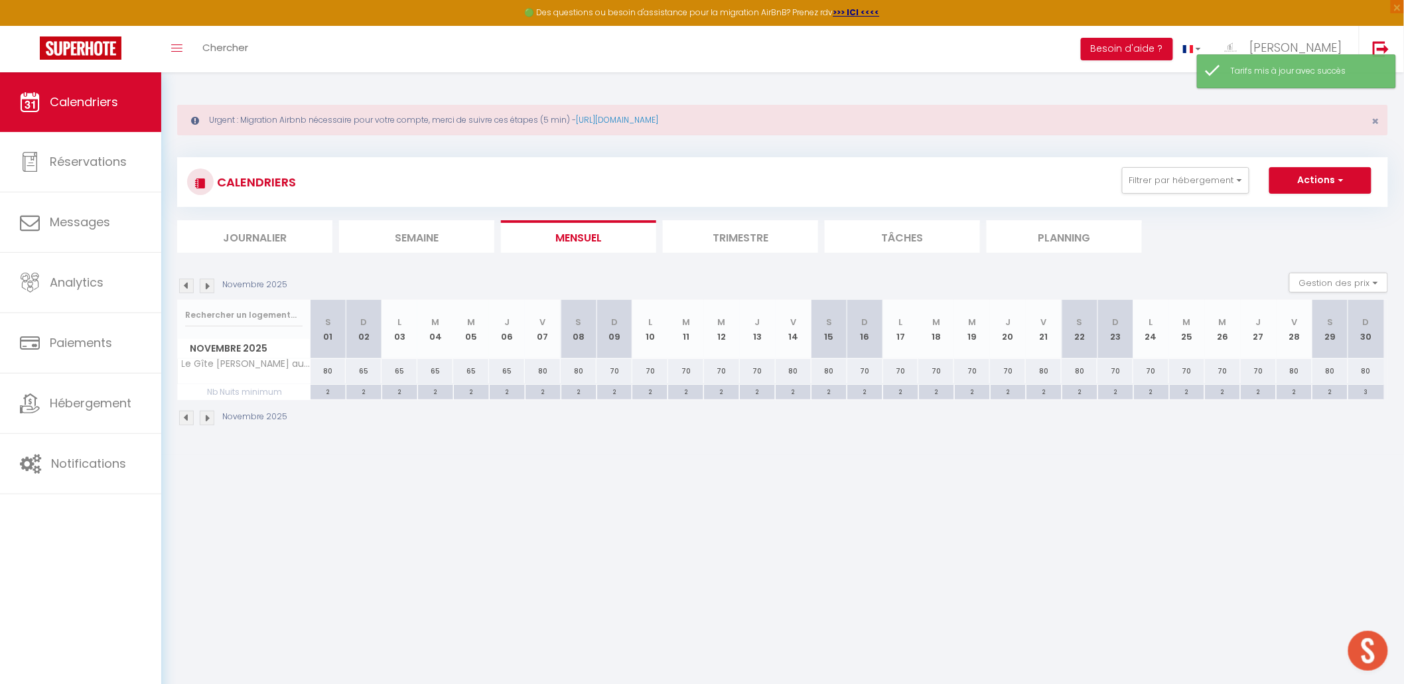
drag, startPoint x: 326, startPoint y: 372, endPoint x: 336, endPoint y: 366, distance: 11.6
click at [326, 372] on div "80" at bounding box center [329, 371] width 36 height 25
type input "80"
type input "[PERSON_NAME] 01 Novembre 2025"
type input "Dim 02 Novembre 2025"
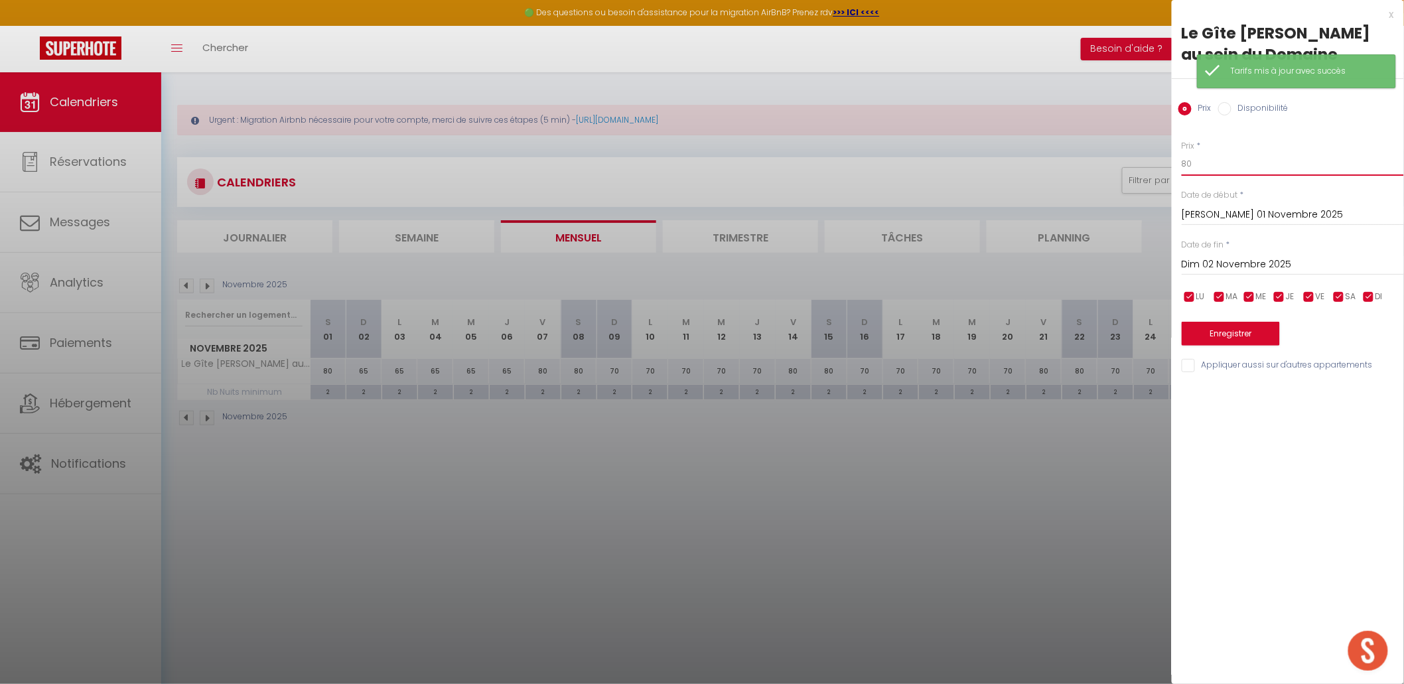
drag, startPoint x: 1221, startPoint y: 165, endPoint x: 994, endPoint y: 194, distance: 228.7
click at [1078, 175] on body "🟢 Des questions ou besoin d'assistance pour la migration AirBnB? Prenez rdv >>>…" at bounding box center [702, 414] width 1404 height 684
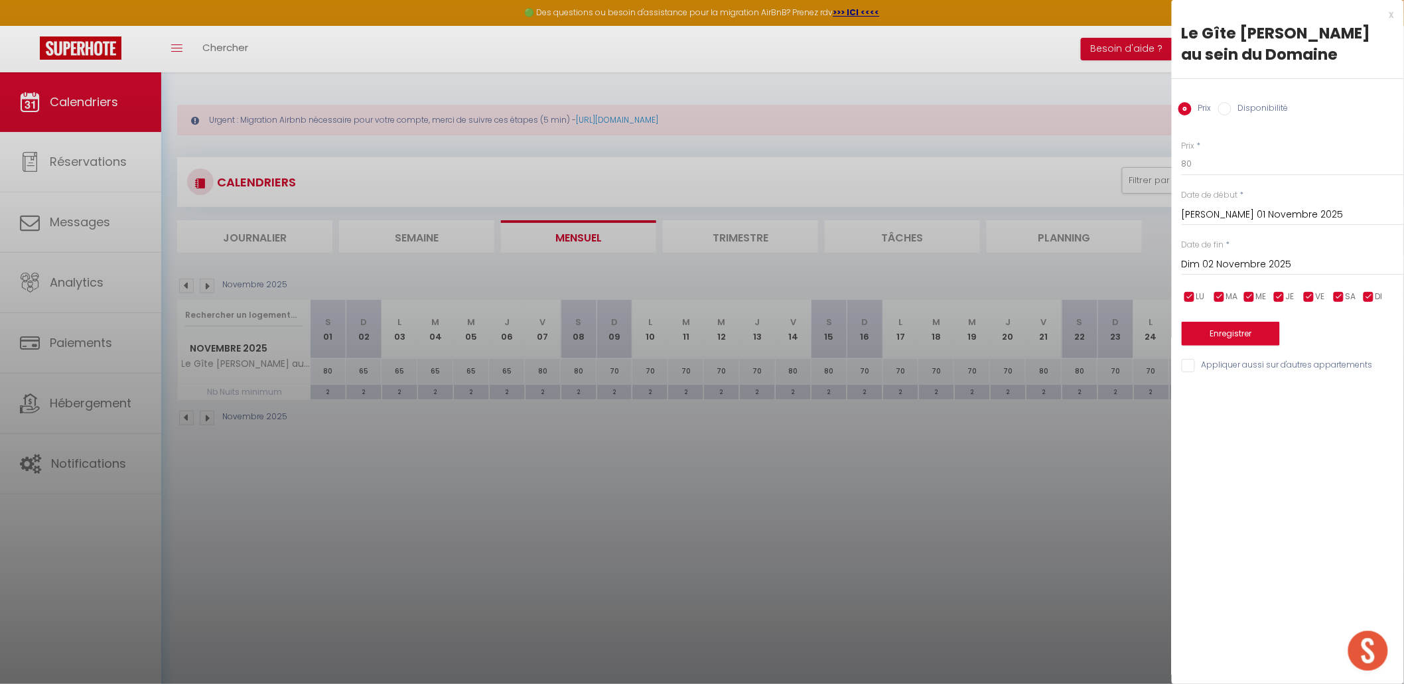
click at [909, 405] on div at bounding box center [702, 342] width 1404 height 684
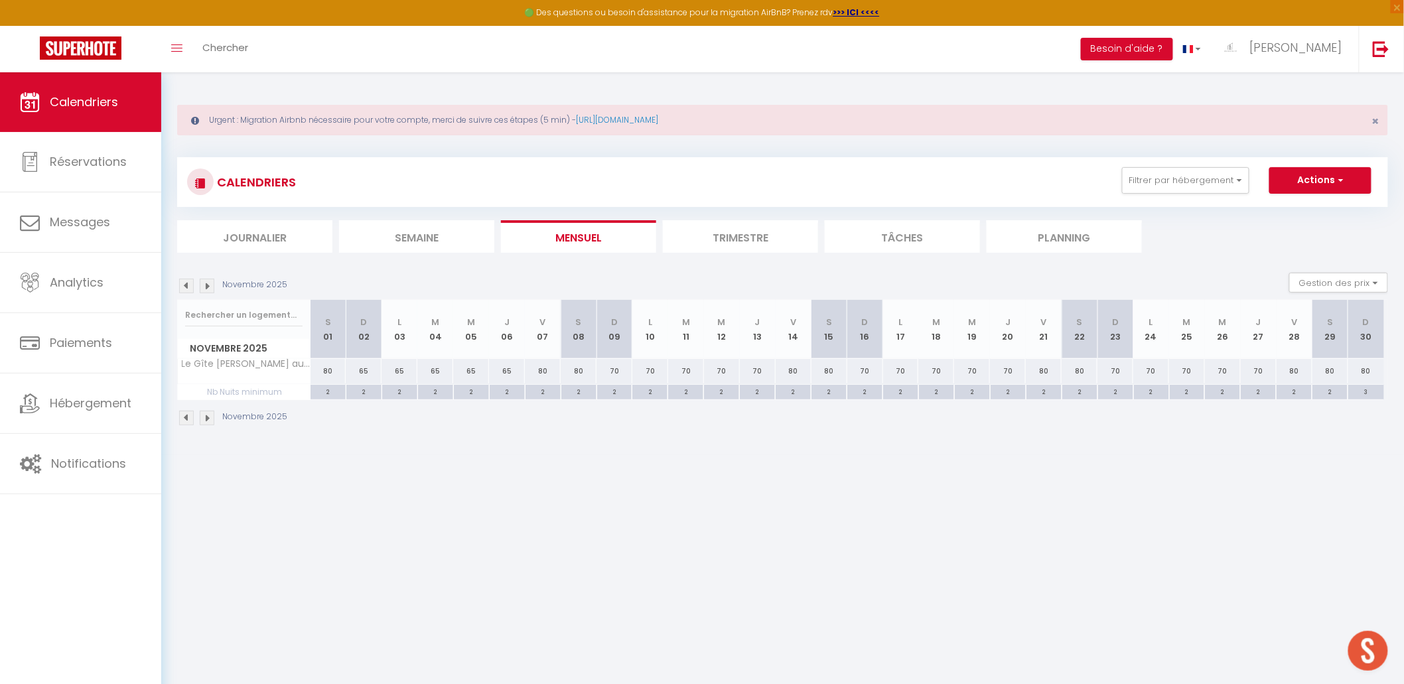
click at [207, 287] on img at bounding box center [207, 286] width 15 height 15
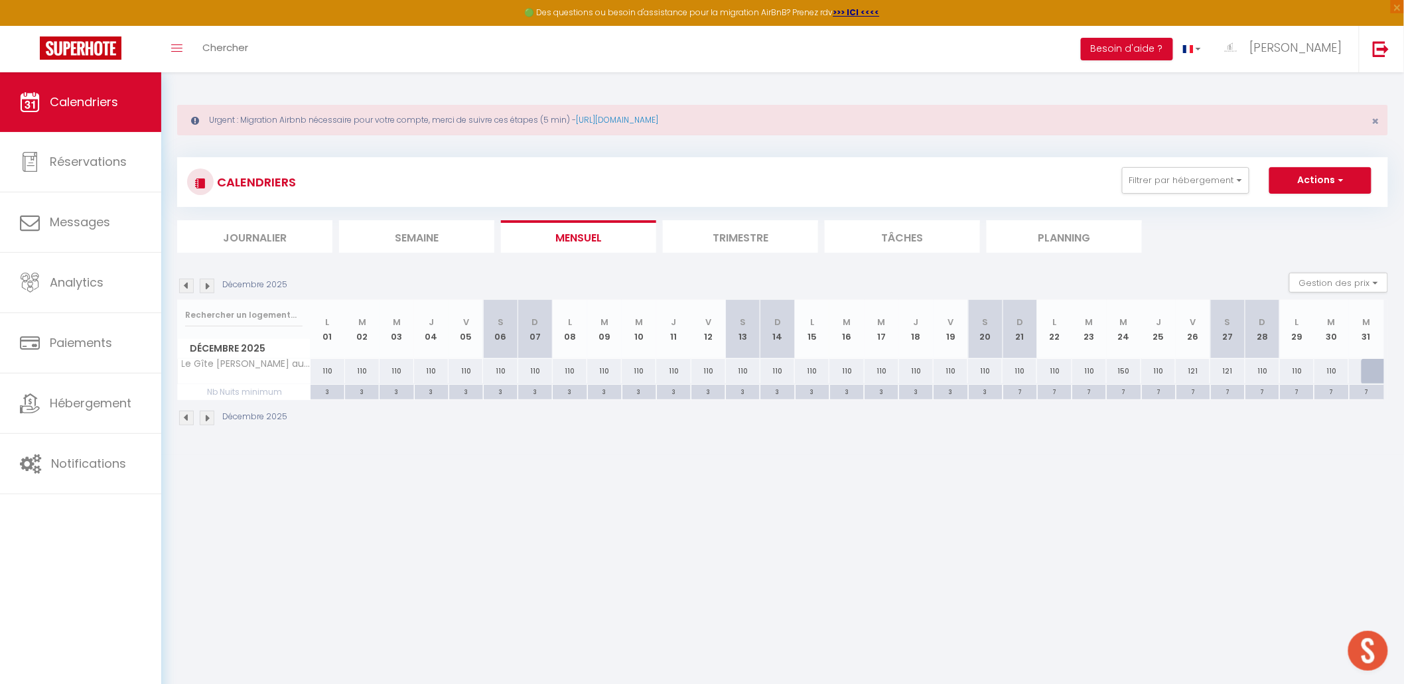
click at [369, 368] on div "110" at bounding box center [362, 371] width 35 height 25
type input "110"
type input "[DATE] Décembre 2025"
type input "Mer 03 Décembre 2025"
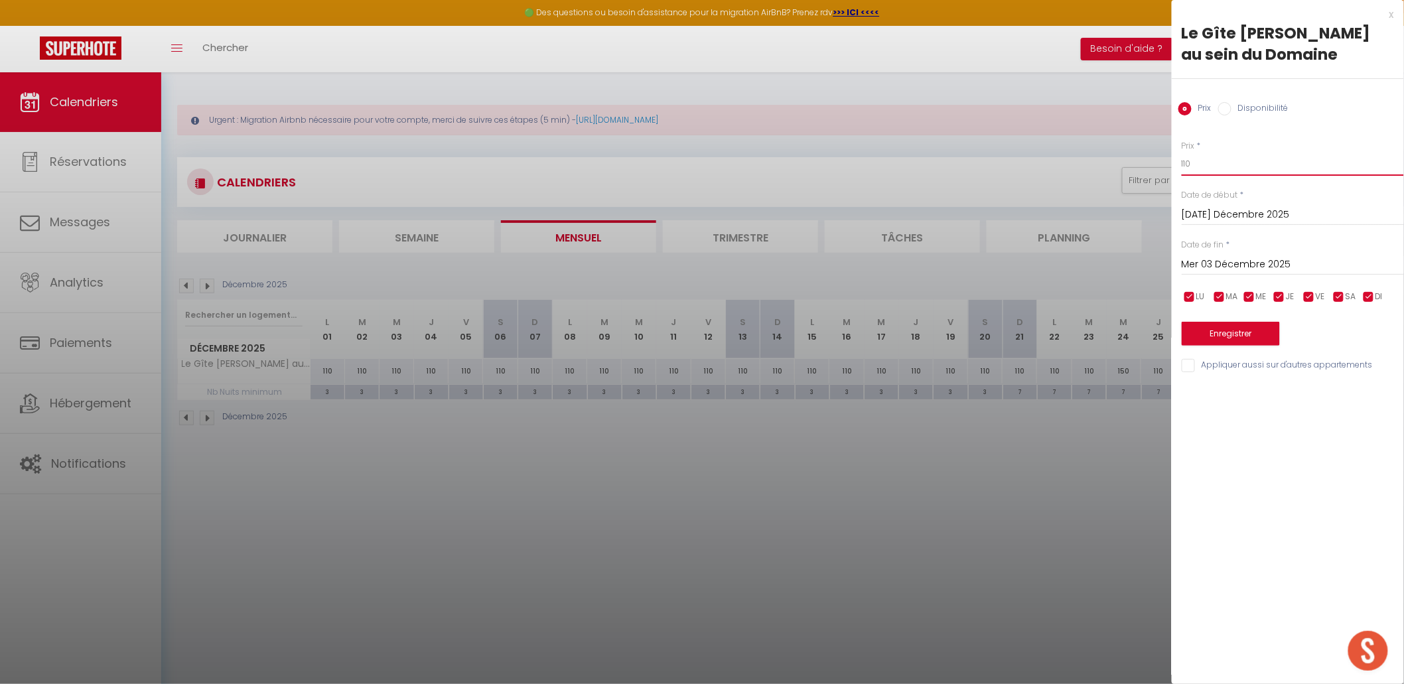
click at [1114, 161] on input "110" at bounding box center [1293, 164] width 222 height 24
type input "90"
drag, startPoint x: 1265, startPoint y: 261, endPoint x: 1267, endPoint y: 279, distance: 18.0
click at [1114, 261] on input "Mer 03 Décembre 2025" at bounding box center [1293, 264] width 222 height 17
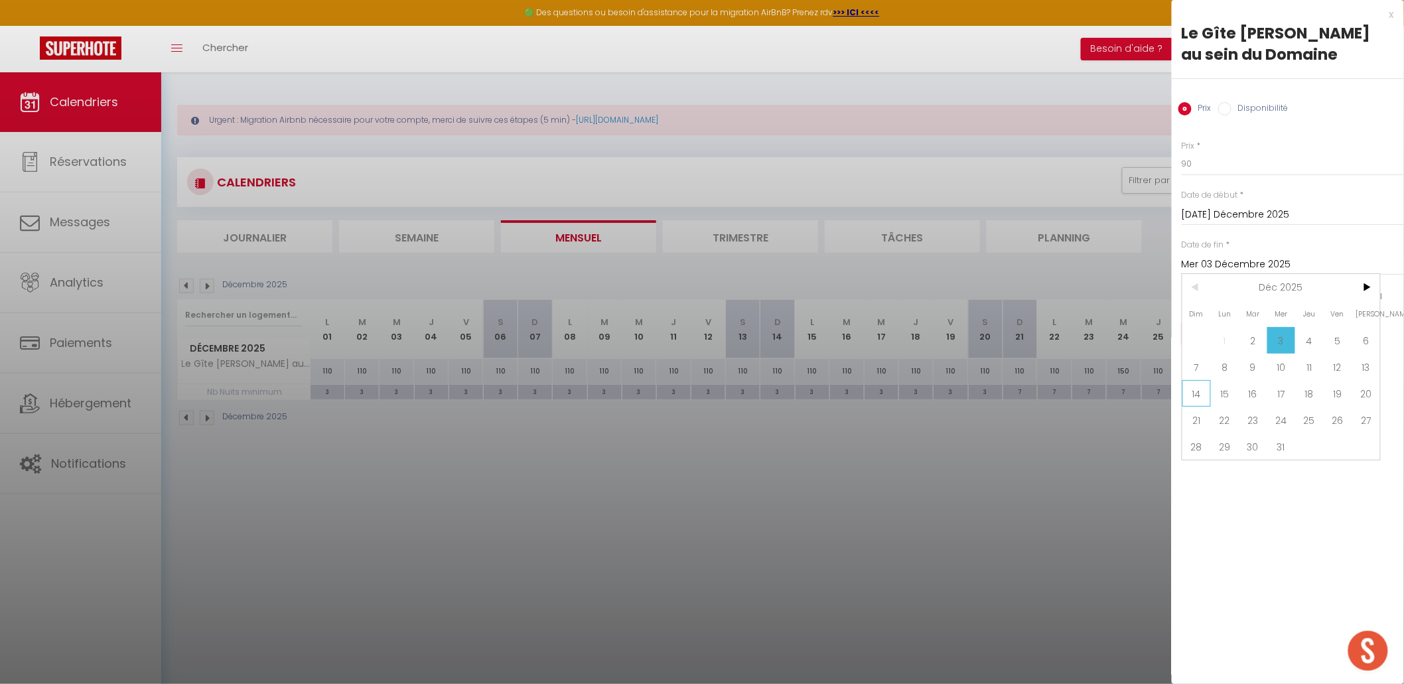
click at [1114, 388] on span "14" at bounding box center [1196, 393] width 29 height 27
type input "Dim 14 Décembre 2025"
drag, startPoint x: 1354, startPoint y: 300, endPoint x: 1342, endPoint y: 301, distance: 12.6
click at [1114, 300] on span "SA" at bounding box center [1351, 297] width 11 height 13
checkbox input "false"
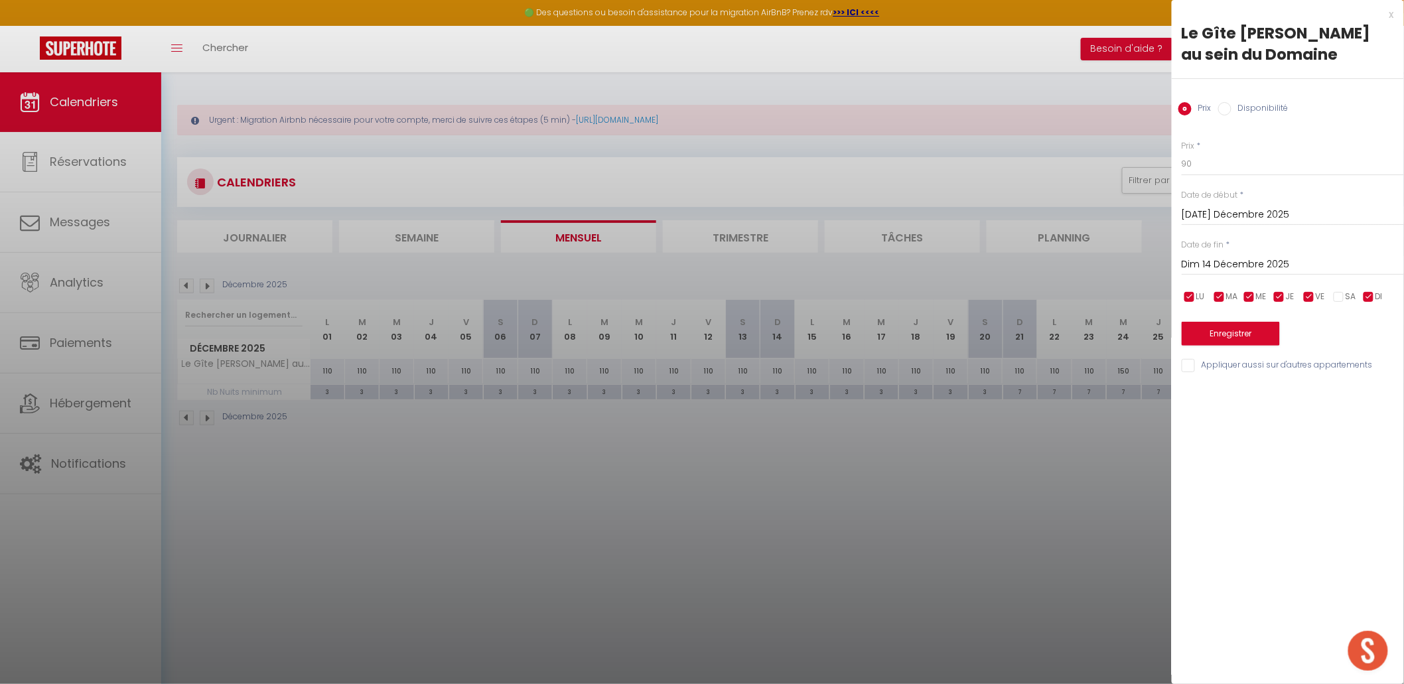
click at [1114, 297] on input "checkbox" at bounding box center [1309, 297] width 13 height 13
checkbox input "false"
click at [1114, 326] on button "Enregistrer" at bounding box center [1231, 334] width 98 height 24
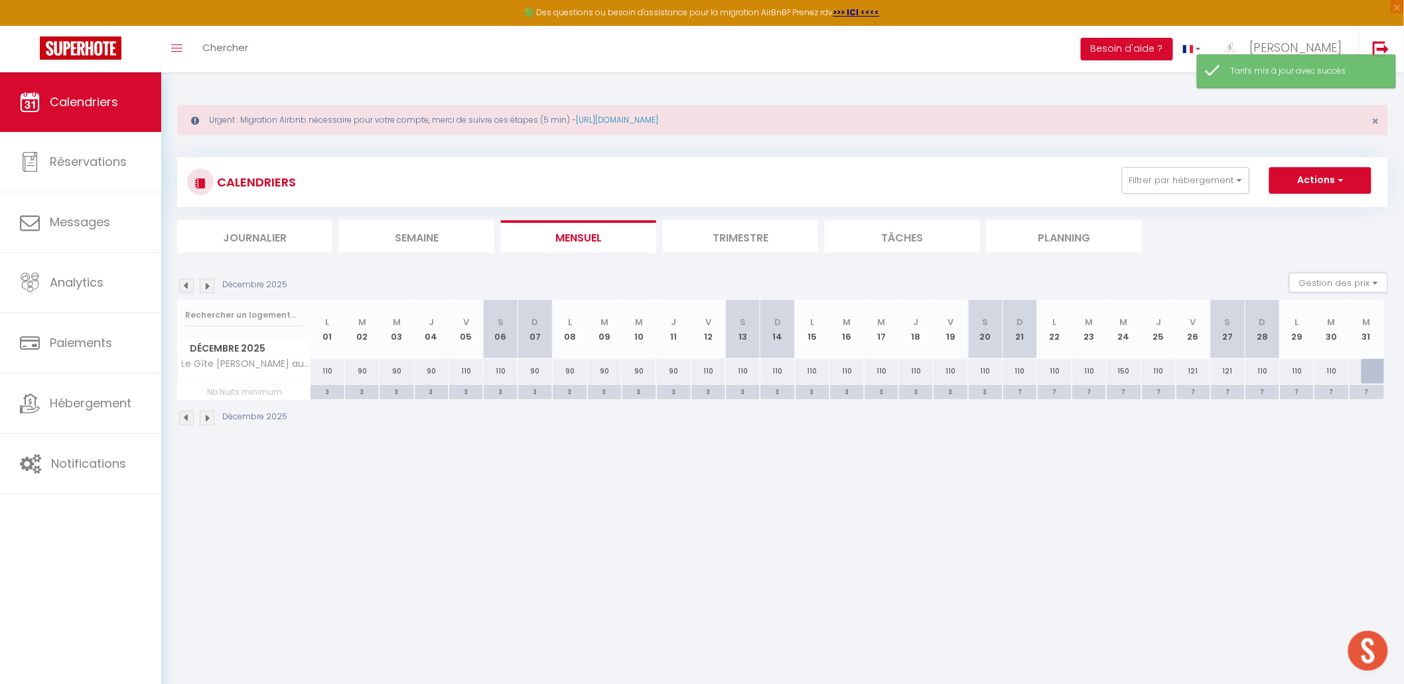
click at [570, 235] on li "Mensuel" at bounding box center [578, 236] width 155 height 33
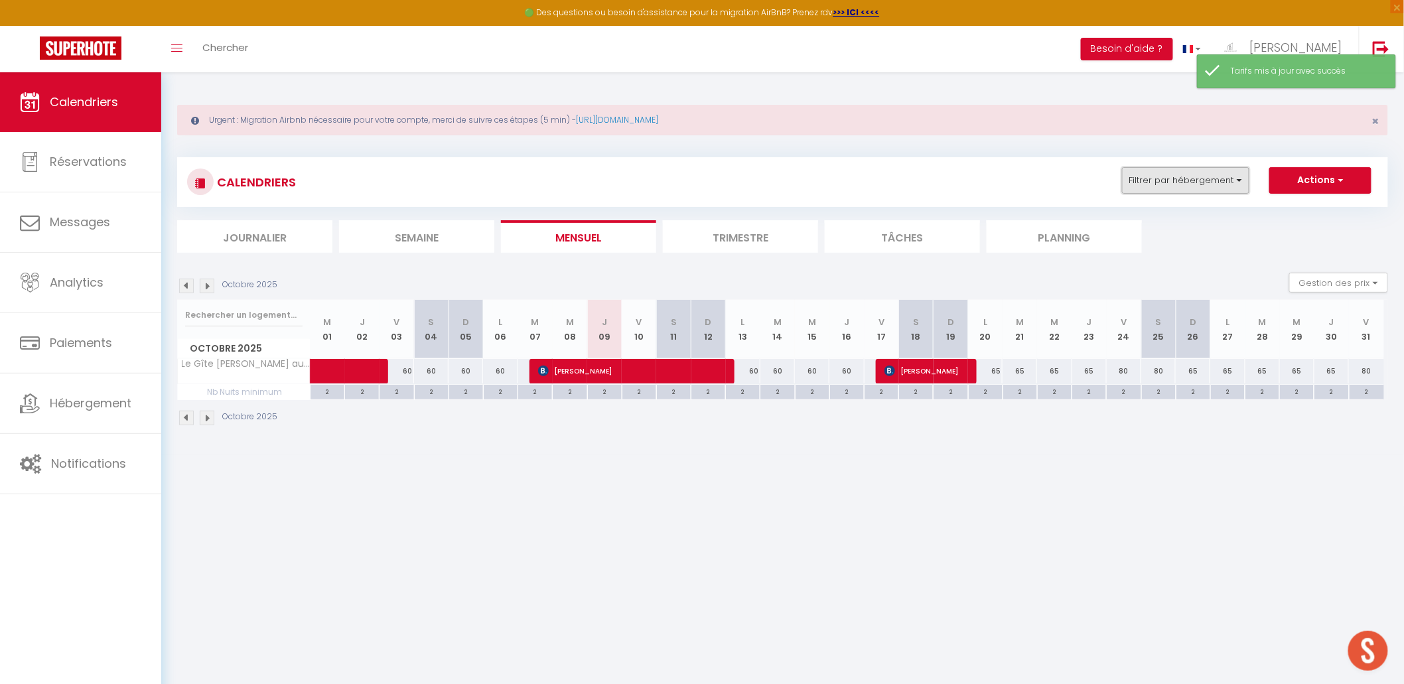
click at [1114, 167] on button "Filtrer par hébergement" at bounding box center [1185, 180] width 127 height 27
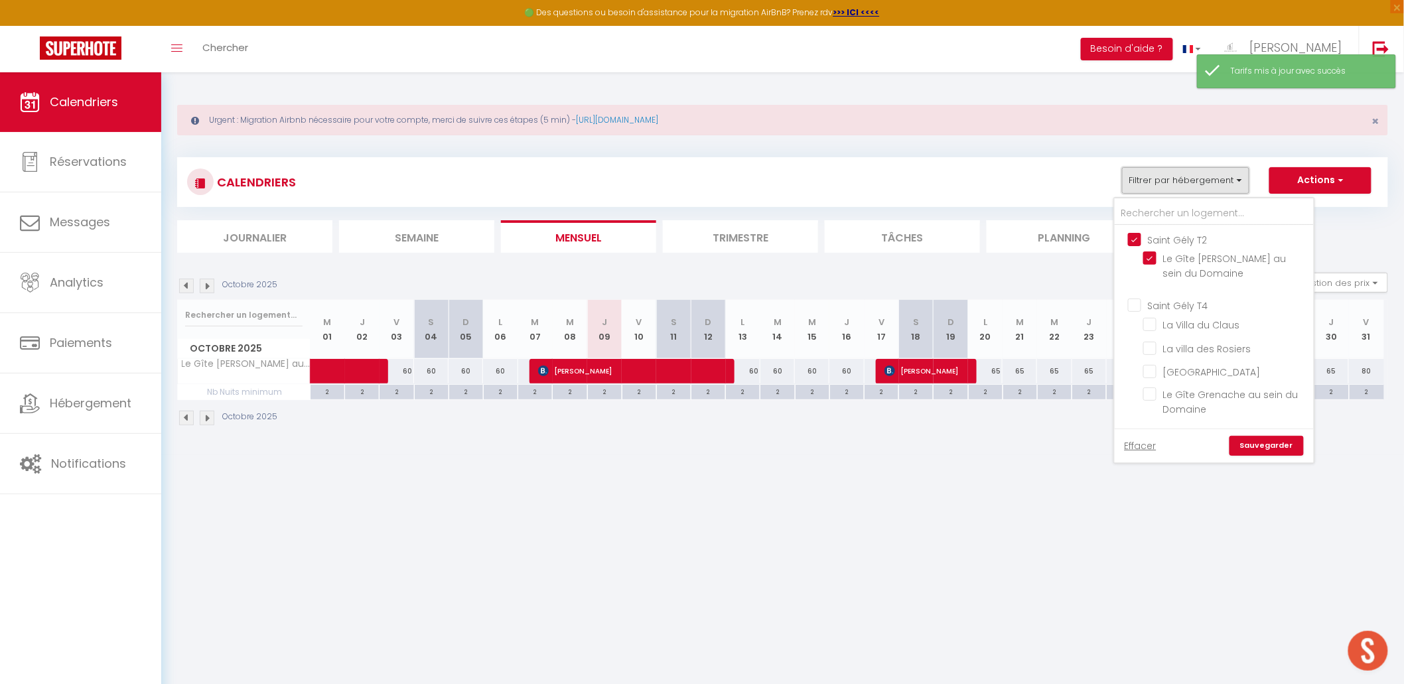
click at [1114, 173] on button "Filtrer par hébergement" at bounding box center [1185, 180] width 127 height 27
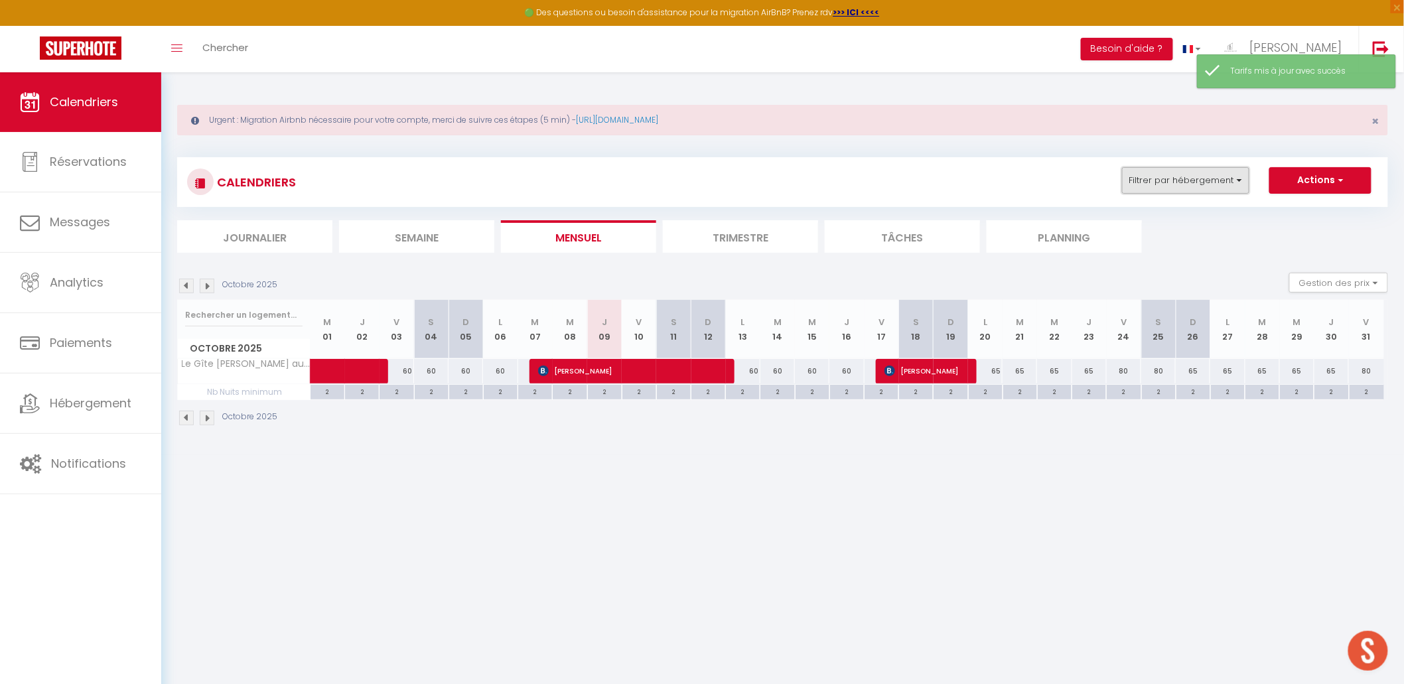
click at [1114, 173] on button "Filtrer par hébergement" at bounding box center [1185, 180] width 127 height 27
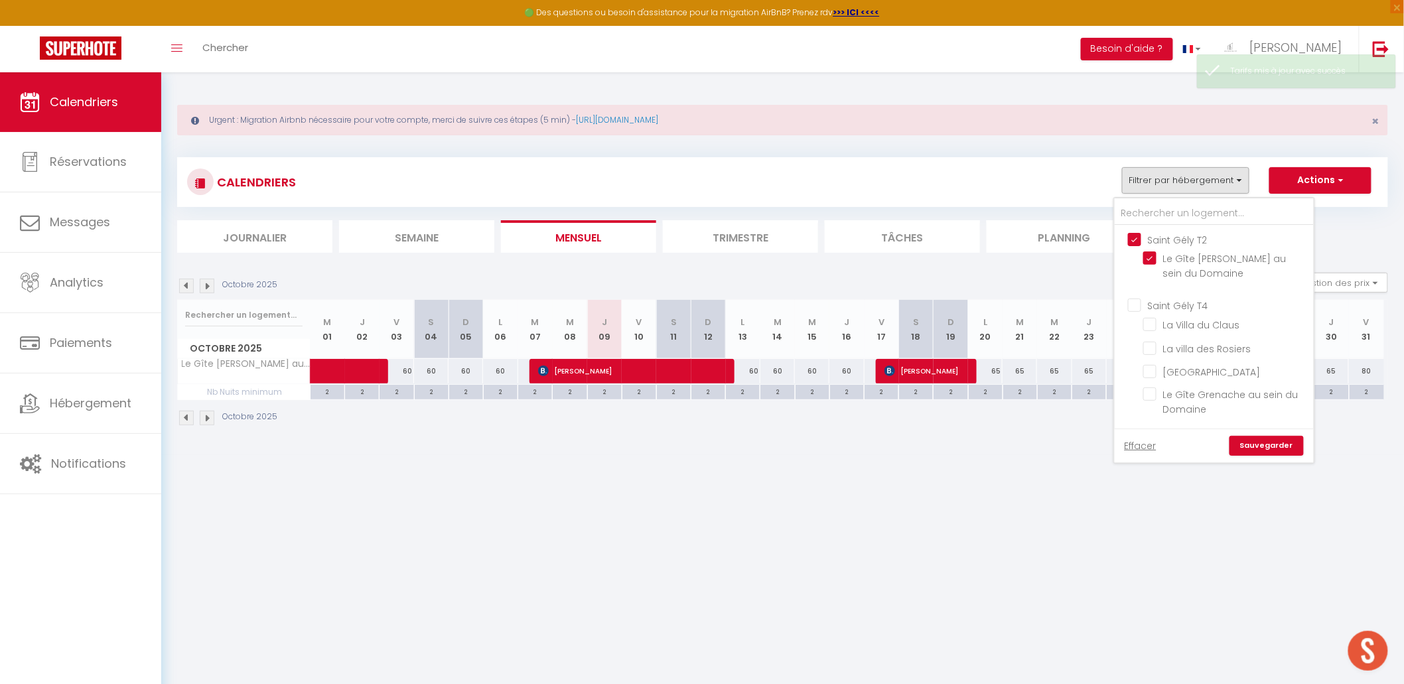
click at [1114, 241] on input "Saint Gély T2" at bounding box center [1227, 238] width 199 height 13
checkbox input "false"
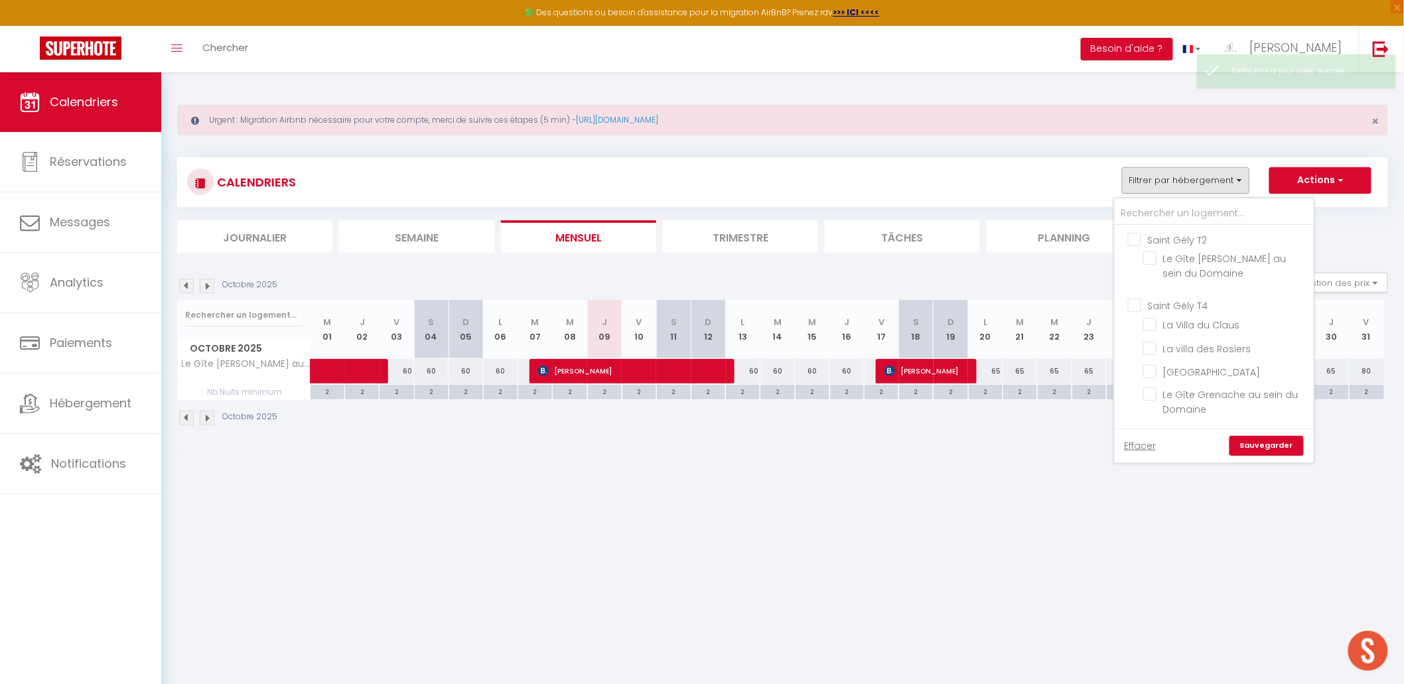
checkbox input "false"
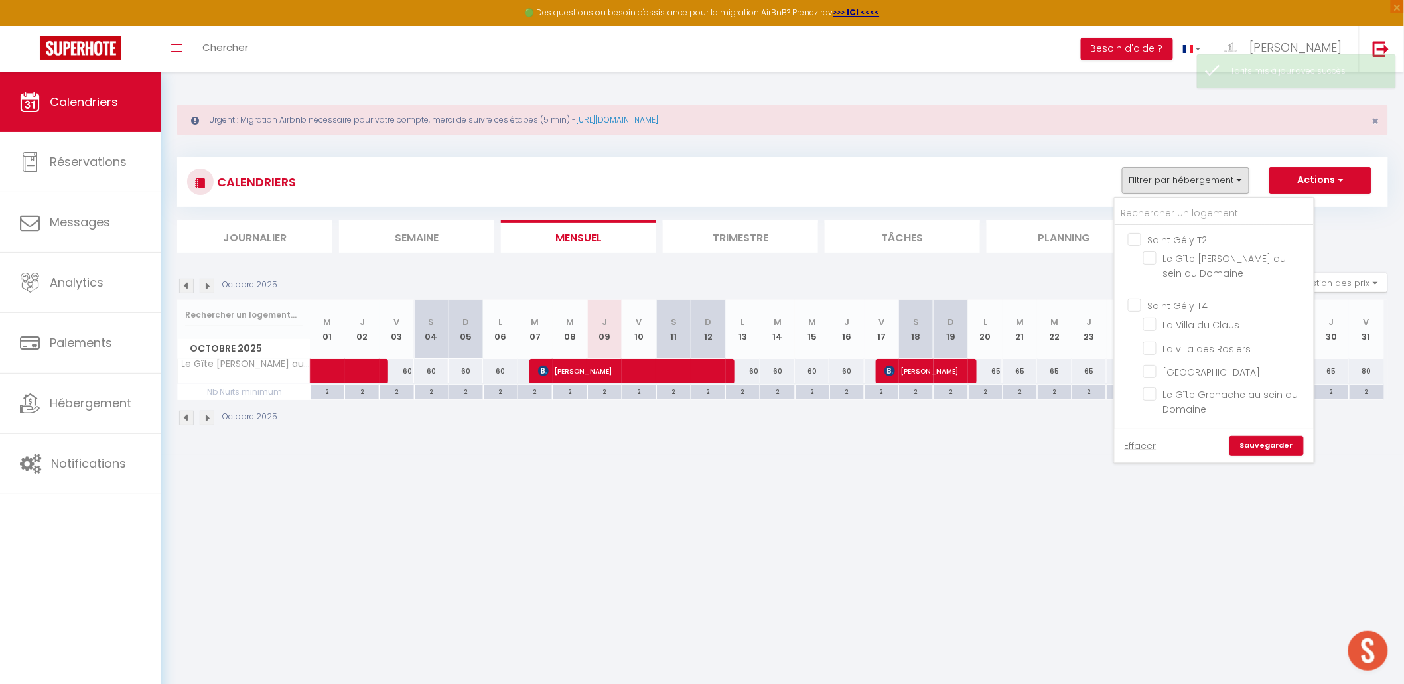
checkbox input "false"
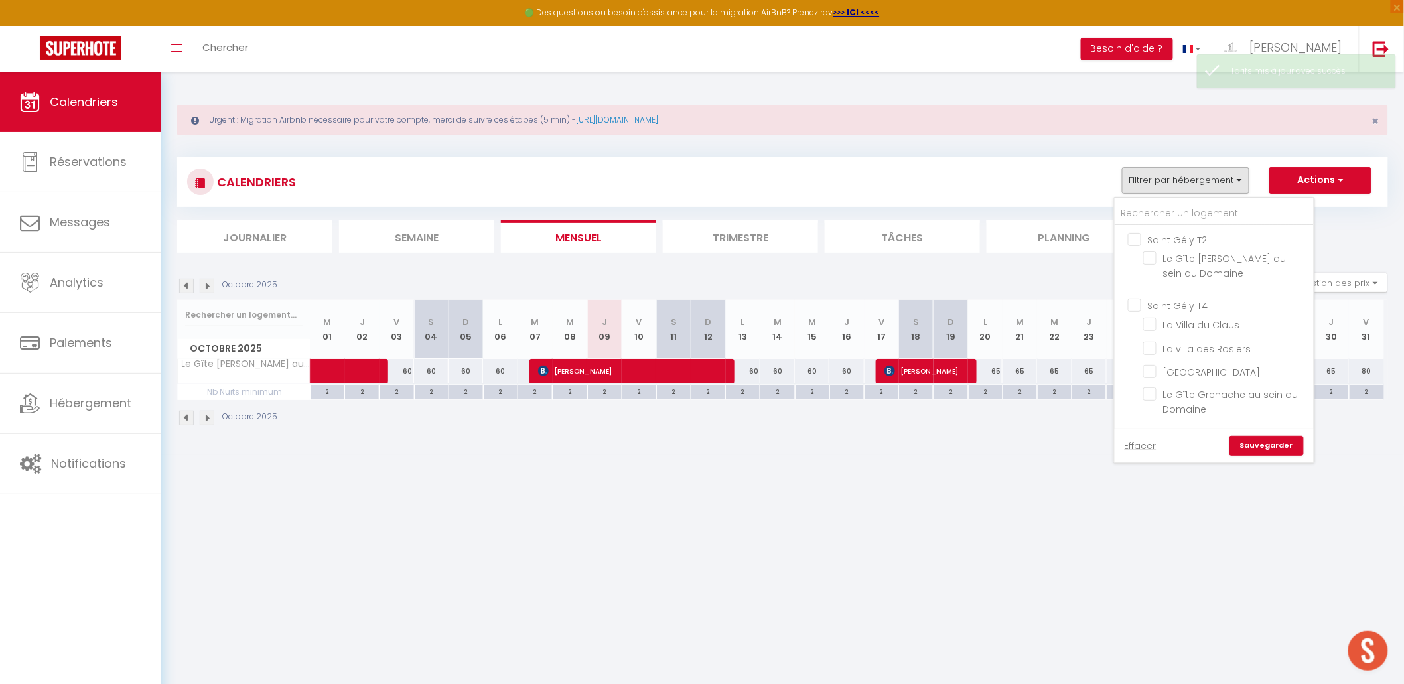
checkbox input "false"
click at [1114, 300] on input "Saint Gély T4" at bounding box center [1227, 304] width 199 height 13
checkbox input "true"
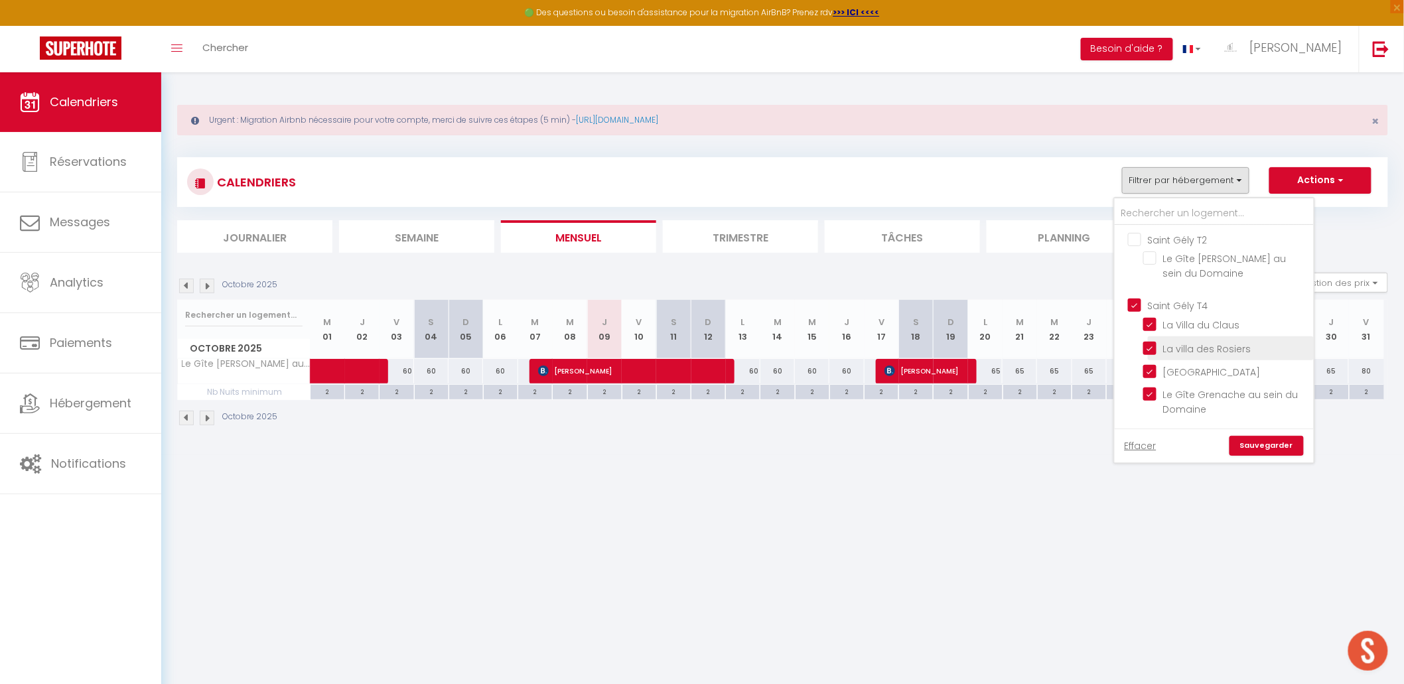
checkbox input "true"
checkbox input "false"
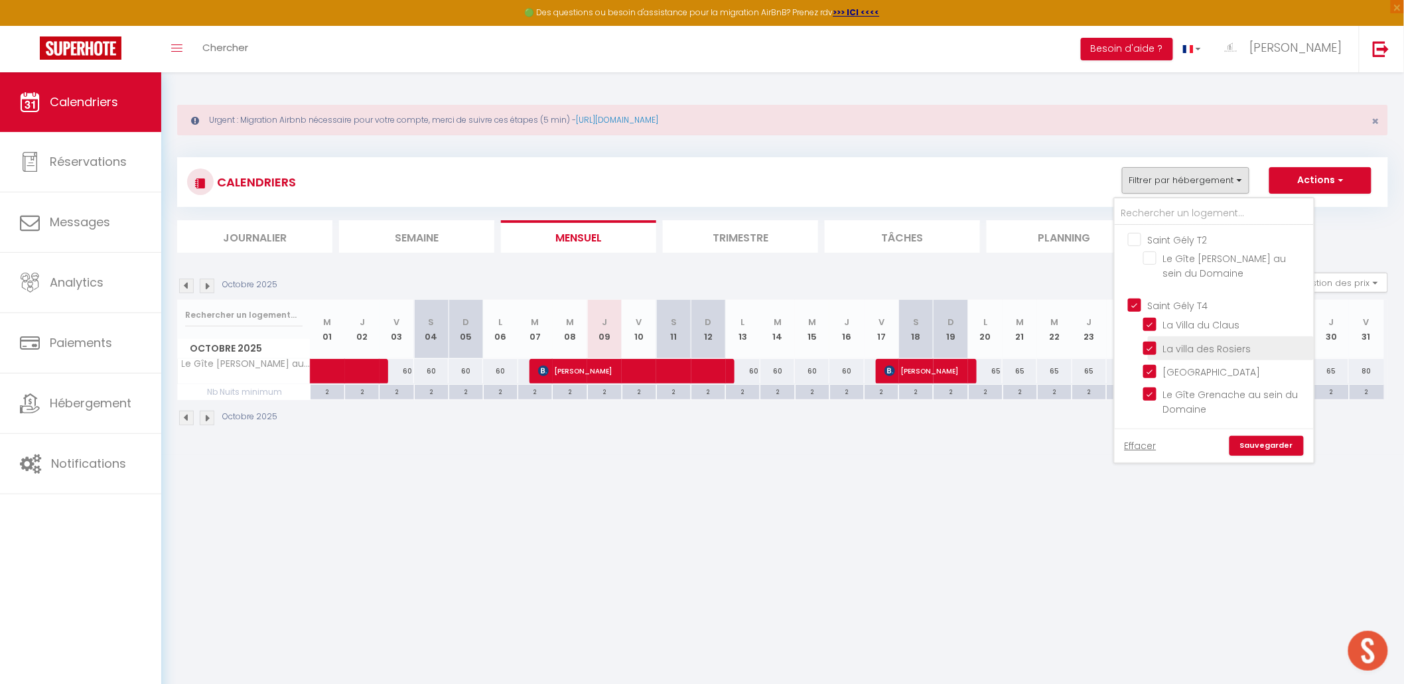
checkbox input "false"
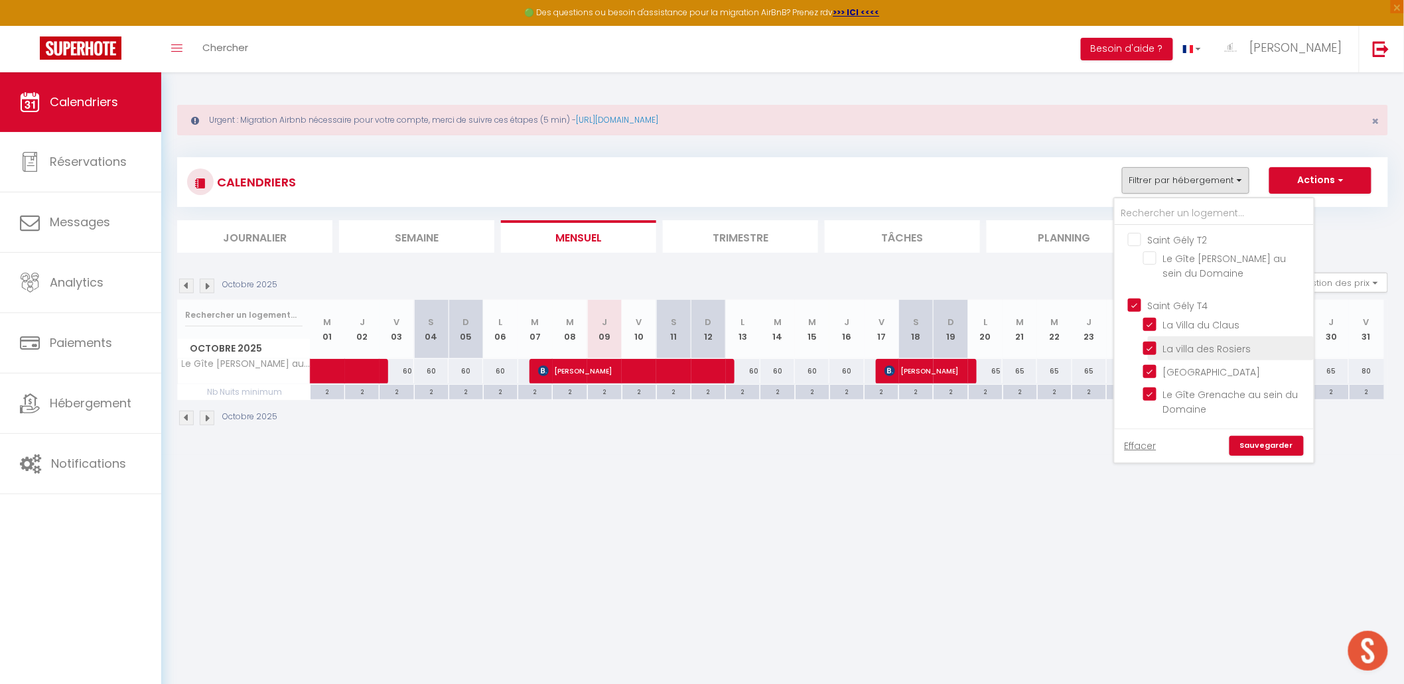
checkbox input "false"
click at [1114, 441] on link "Sauvegarder" at bounding box center [1267, 446] width 74 height 20
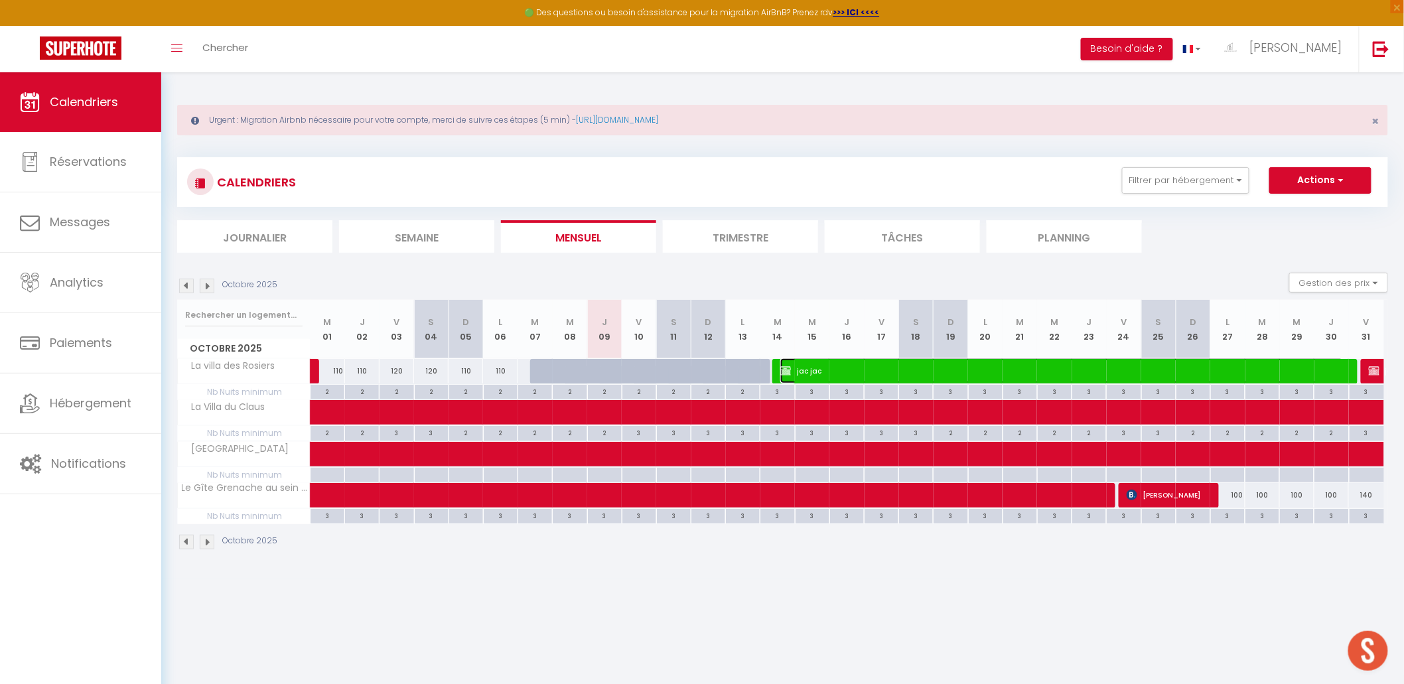
click at [812, 366] on span "jac jac" at bounding box center [1061, 370] width 563 height 25
select select "OK"
select select "KO"
select select "0"
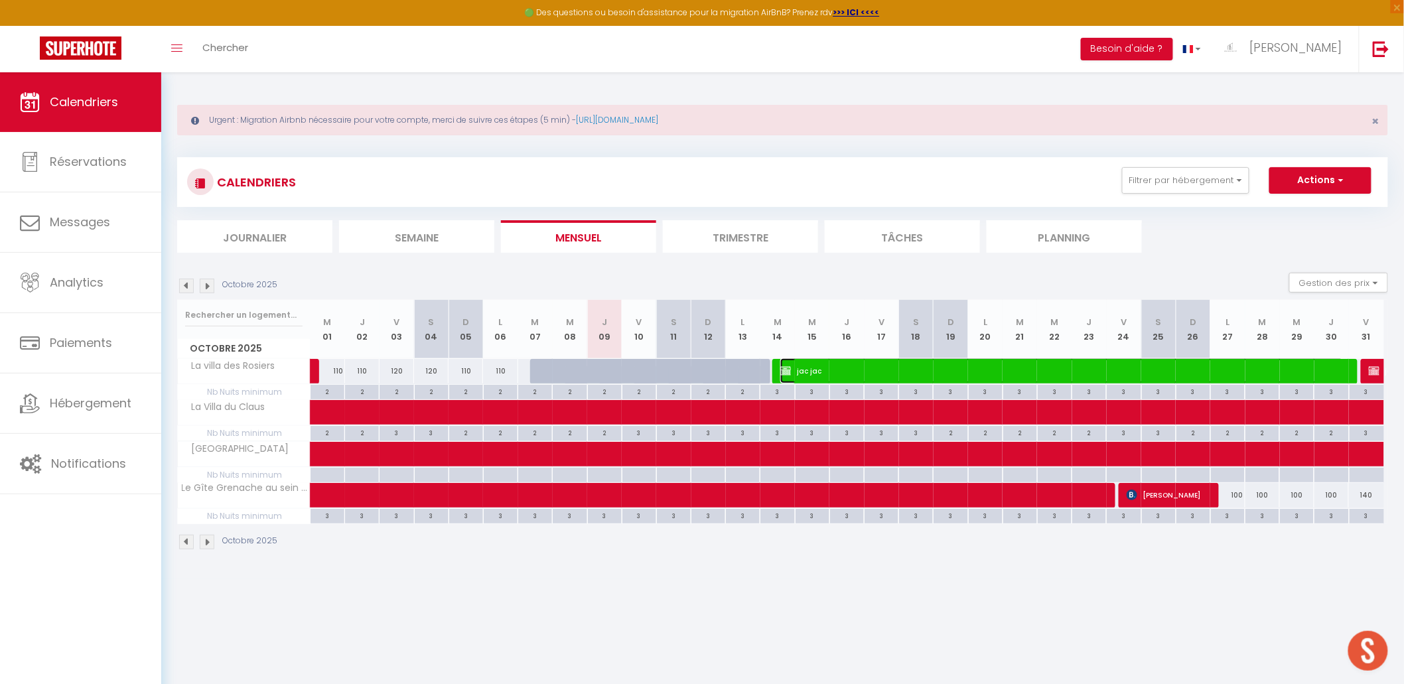
select select "1"
select select
select select "44599"
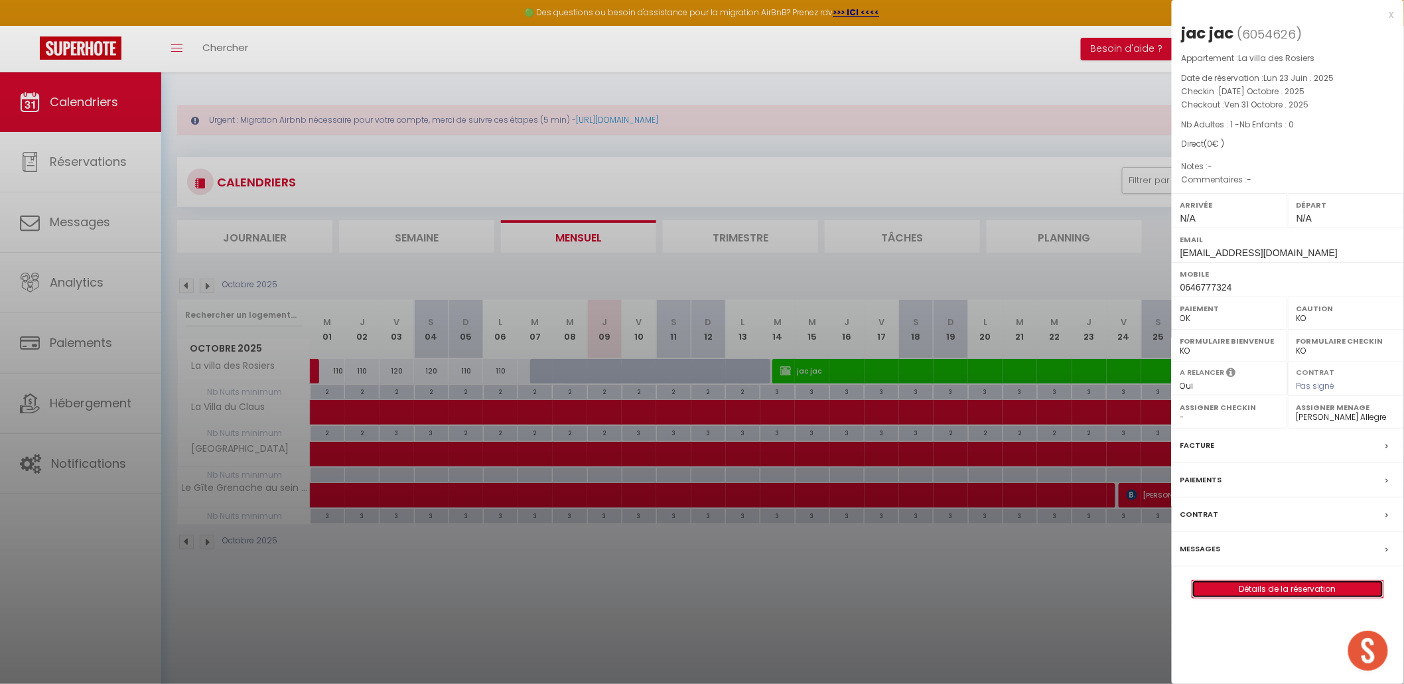
click at [1114, 545] on link "Détails de la réservation" at bounding box center [1287, 589] width 191 height 17
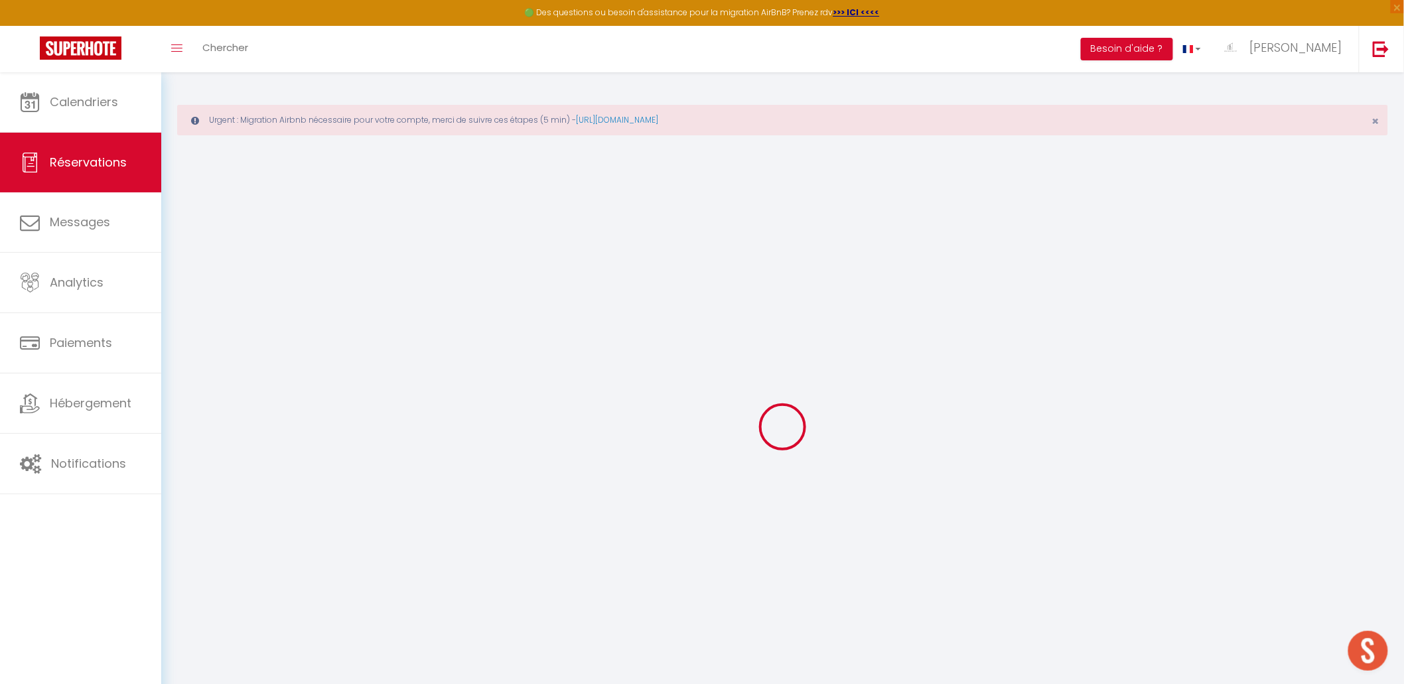
type input "jac"
type input "[EMAIL_ADDRESS][DOMAIN_NAME]"
type input "[PERSON_NAME][EMAIL_ADDRESS][DOMAIN_NAME]"
type input "0646777324"
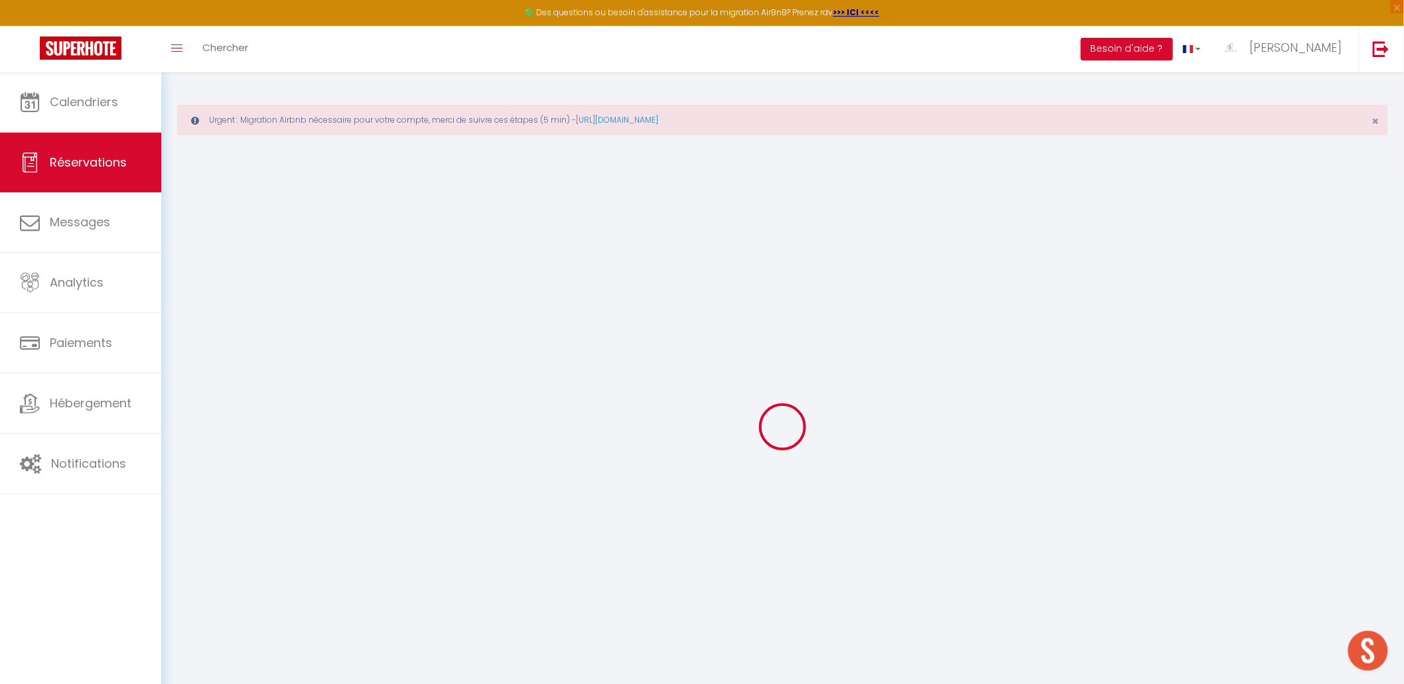
type input "34980"
type input "[STREET_ADDRESS]"
type input "saint gely du fesc"
select select "FR"
select select "57063"
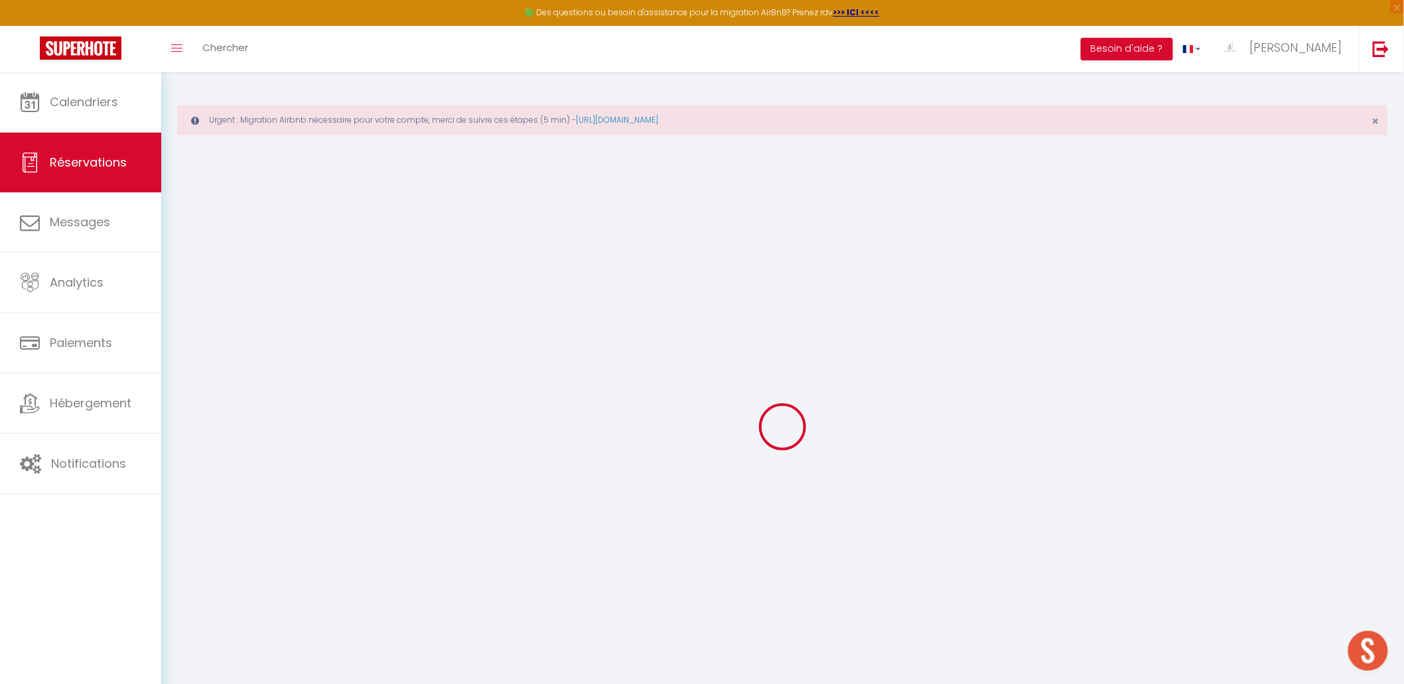
select select "1"
type input "[DATE] Octobre 2025"
select select
type input "Ven 31 Octobre 2025"
select select
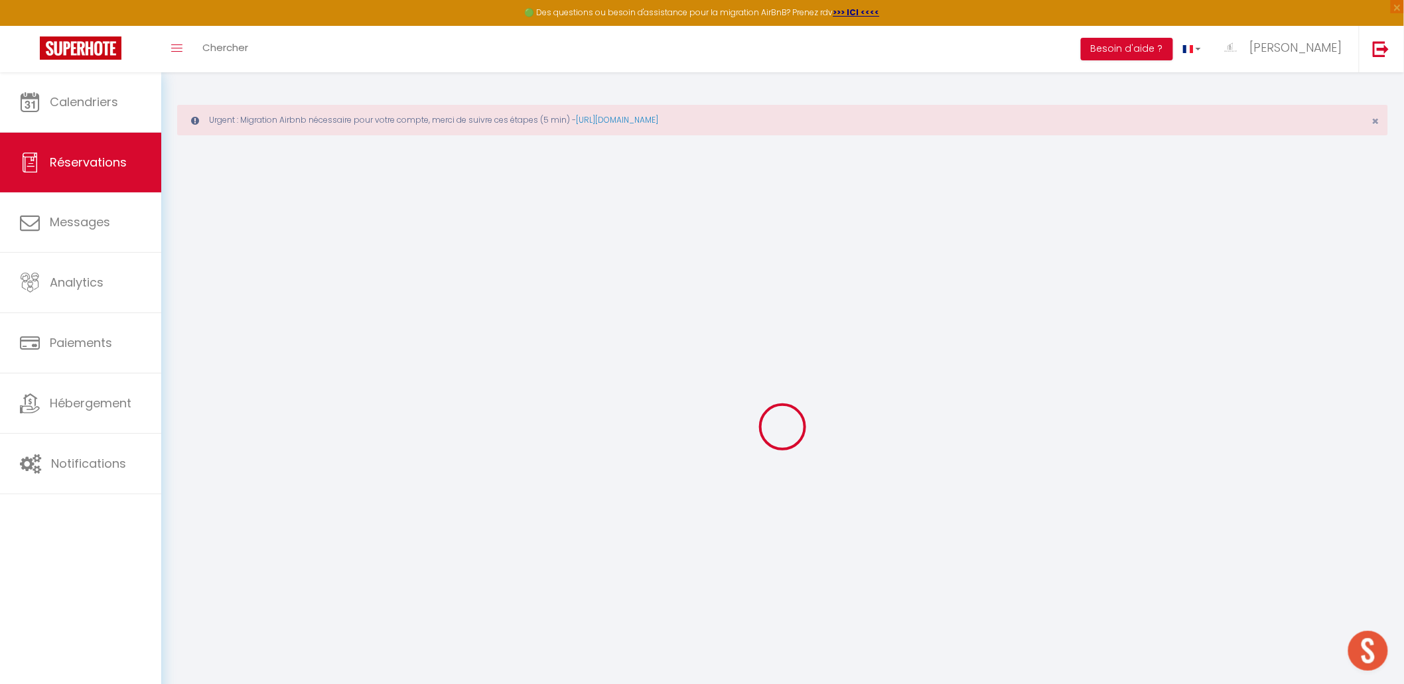
type input "1"
select select "12"
select select
checkbox input "true"
type input "0"
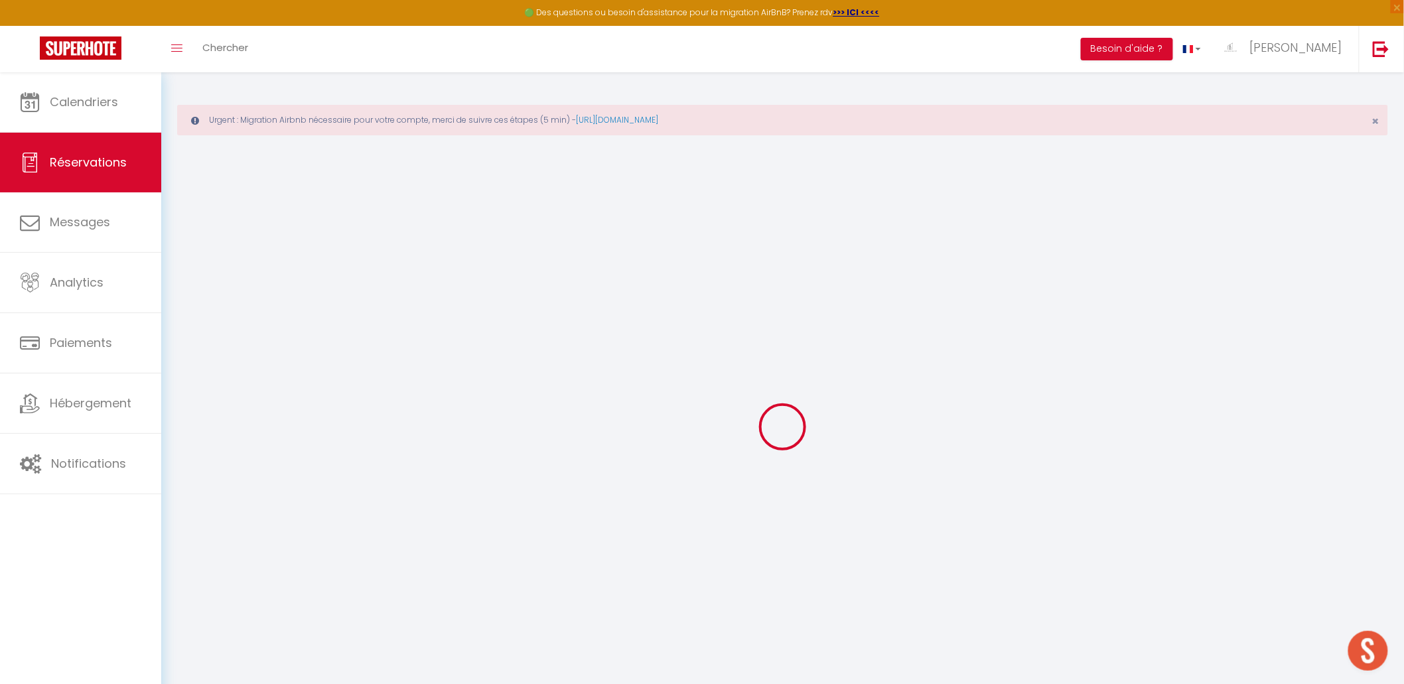
type input "0"
select select
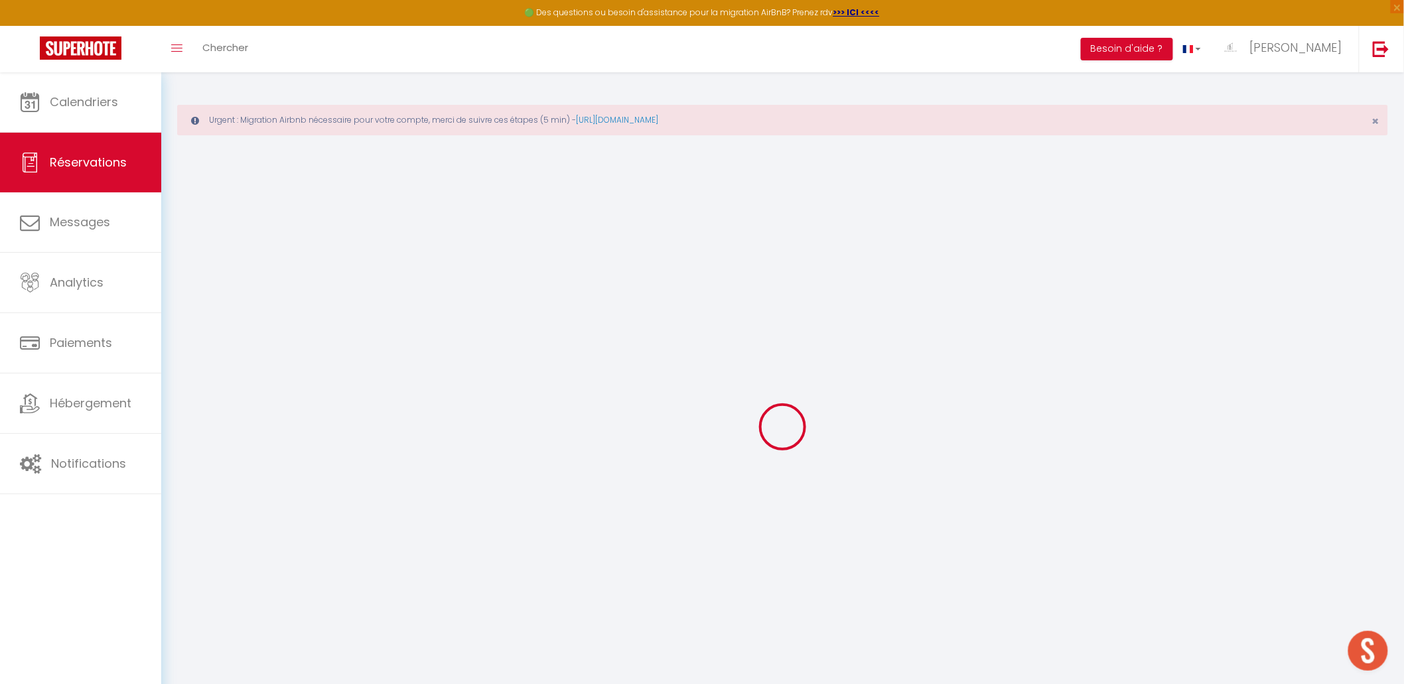
select select "14"
checkbox input "true"
select select
checkbox input "true"
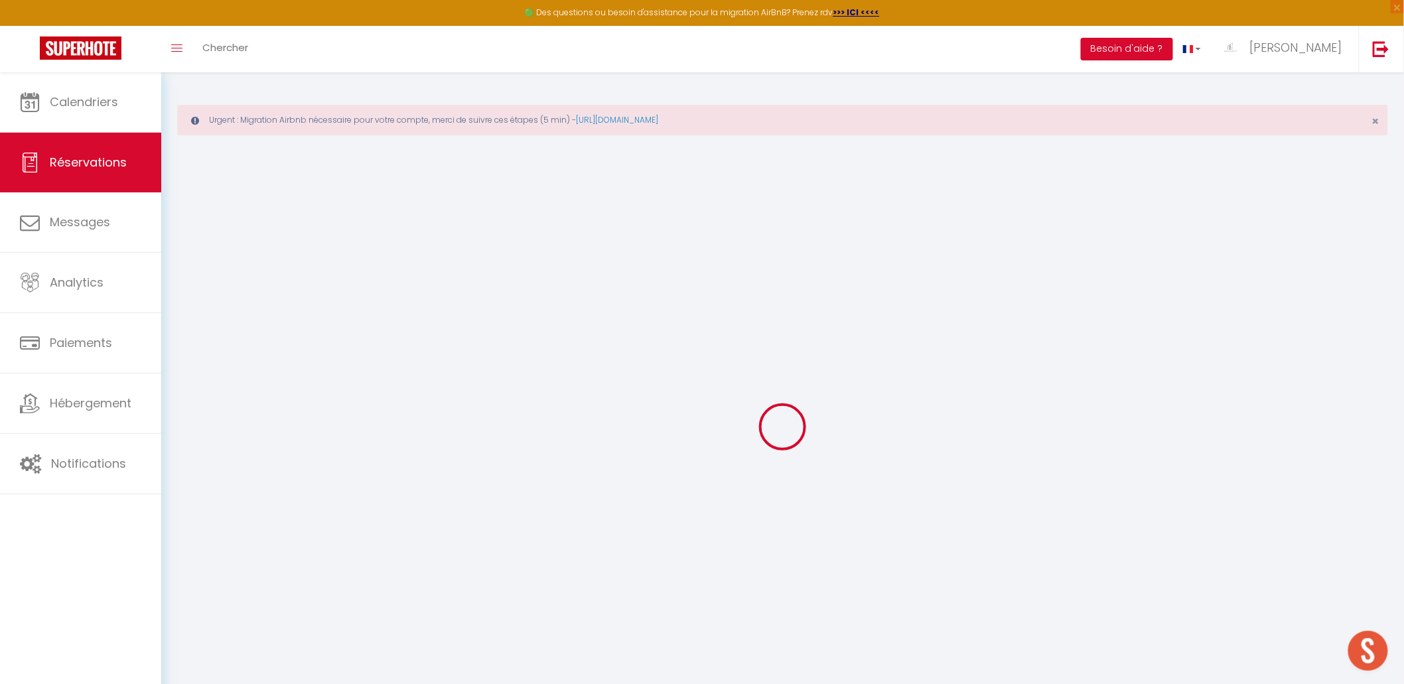
select select
checkbox input "true"
select select
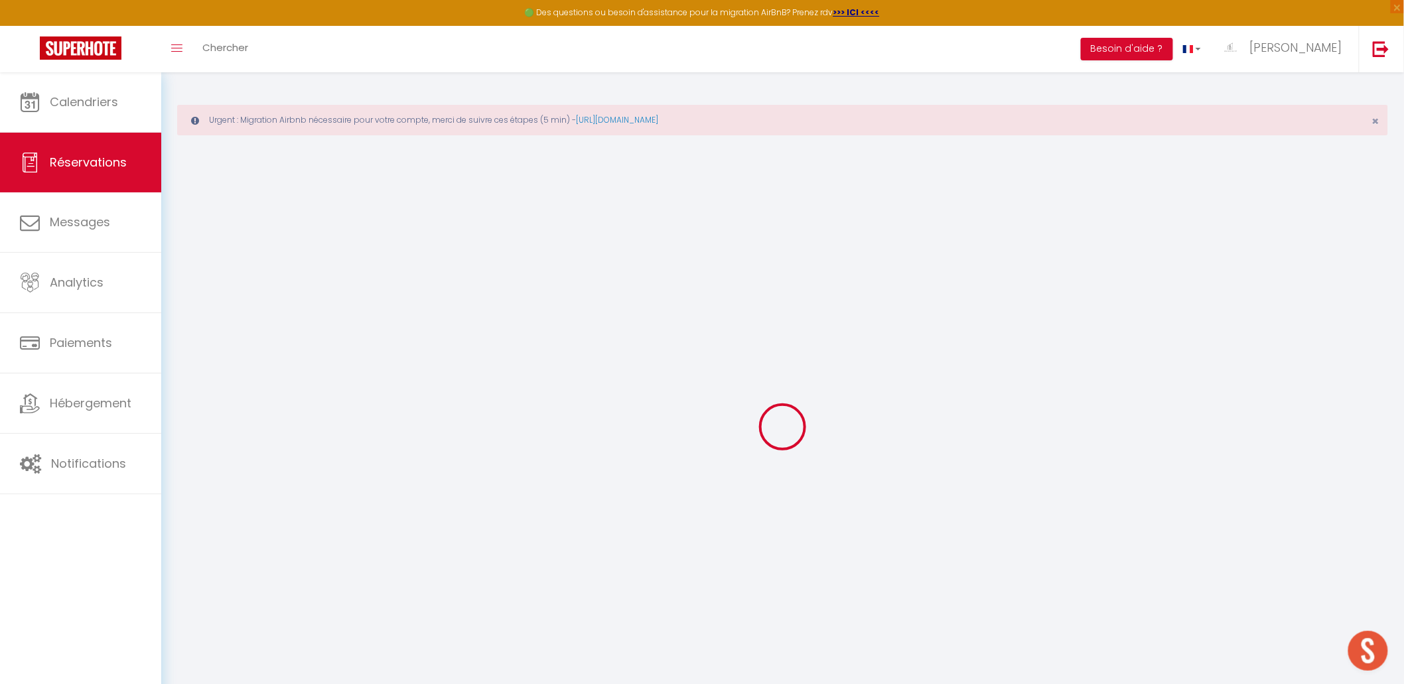
checkbox input "true"
select select
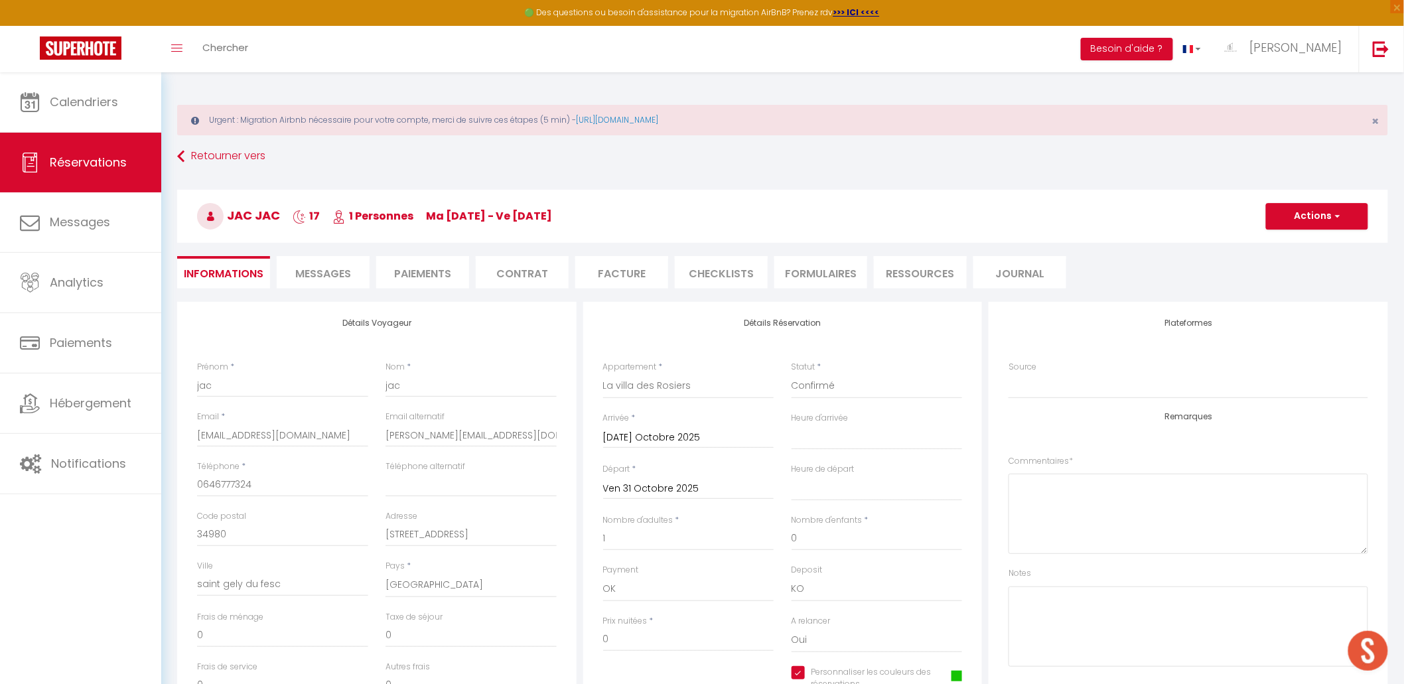
checkbox input "true"
select select
click at [648, 437] on input "[DATE] Octobre 2025" at bounding box center [688, 437] width 171 height 17
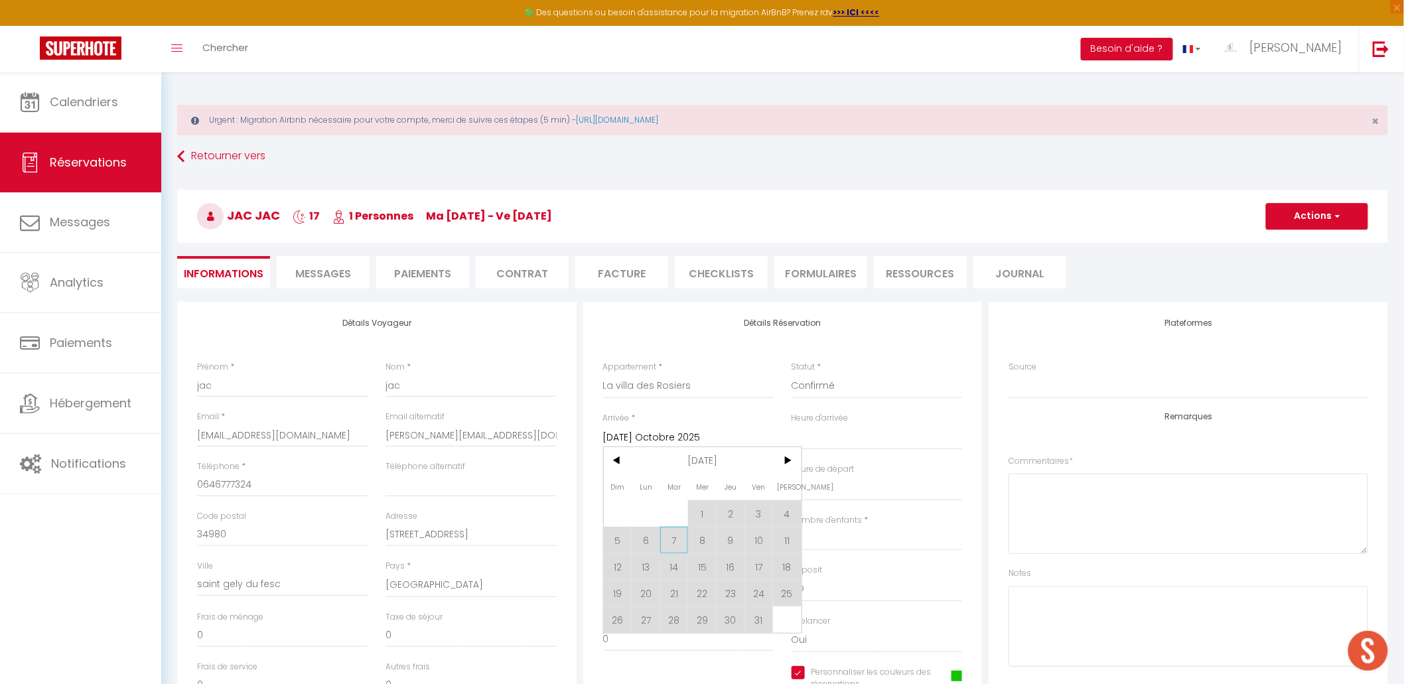
click at [681, 541] on span "7" at bounding box center [674, 540] width 29 height 27
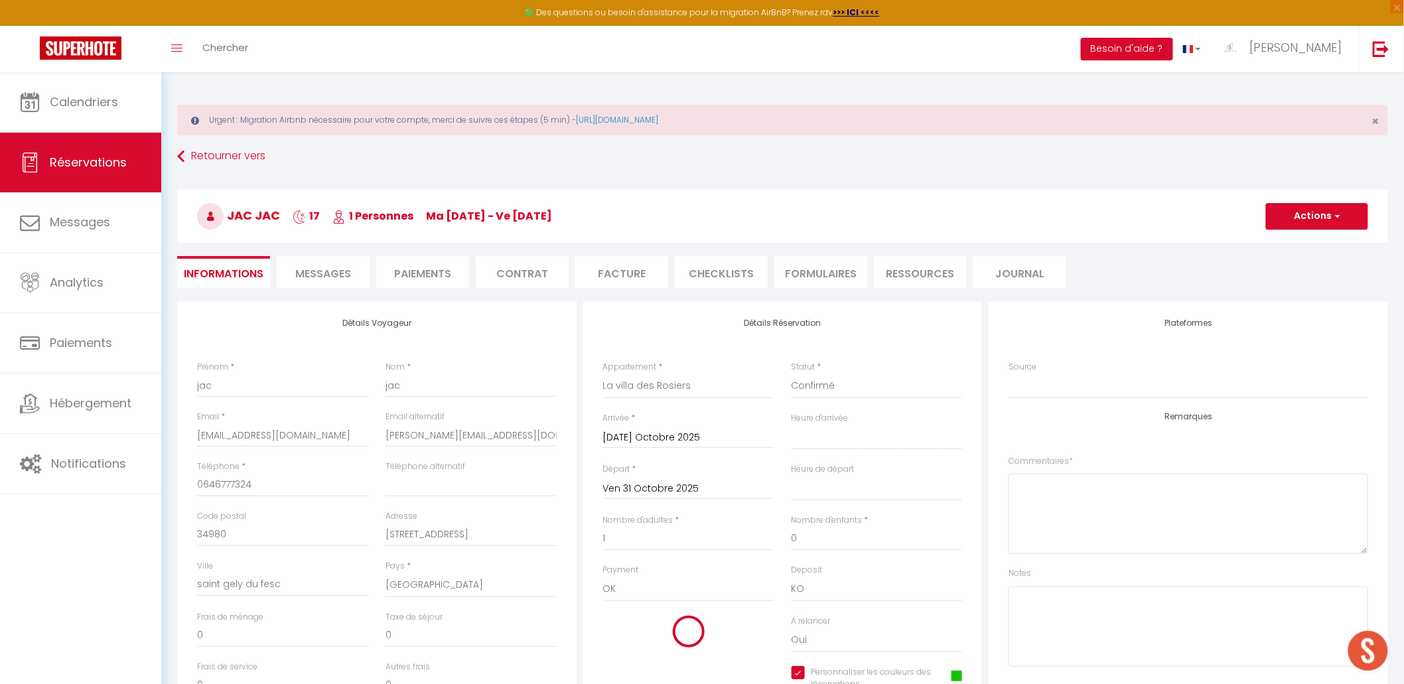
type input "[DATE] Octobre 2025"
select select
checkbox input "true"
type input "95"
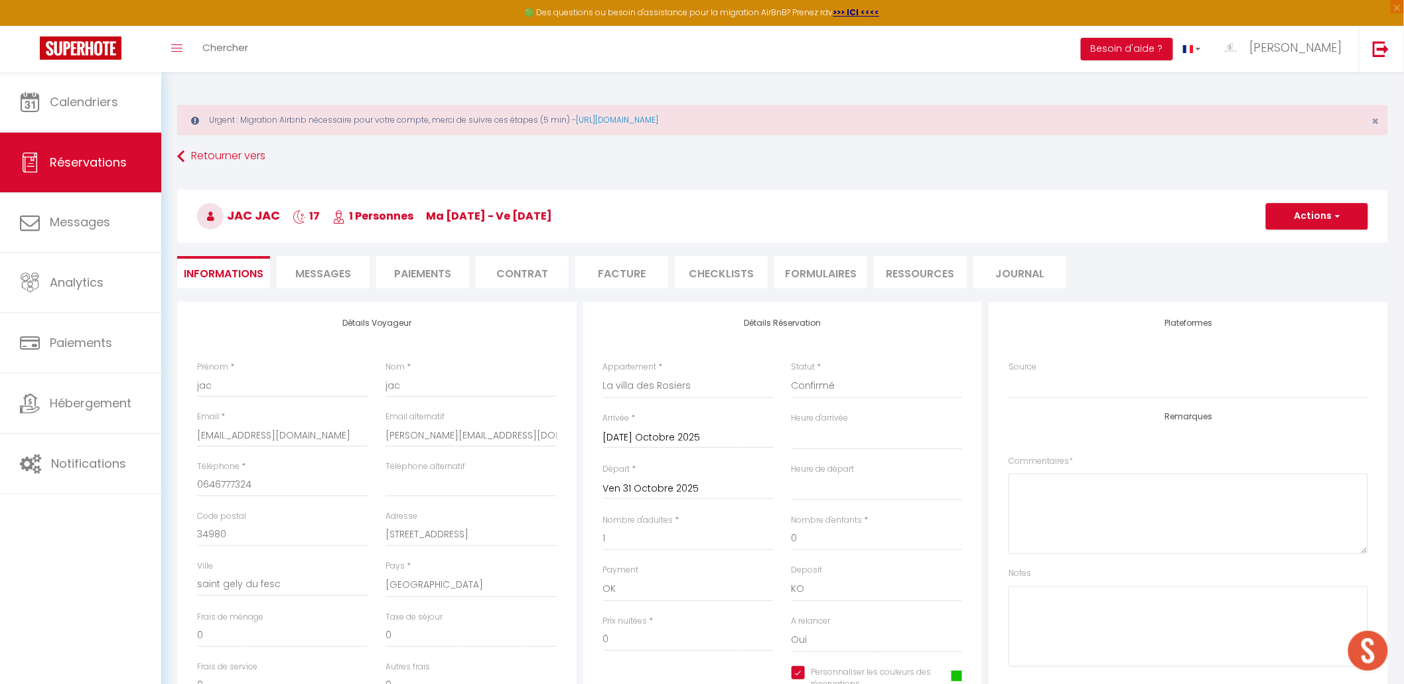
select select
type input "2040"
checkbox input "true"
click at [1114, 231] on h3 "jac jac 17 1 Personnes ma [DATE] - ve [DATE]" at bounding box center [782, 216] width 1211 height 53
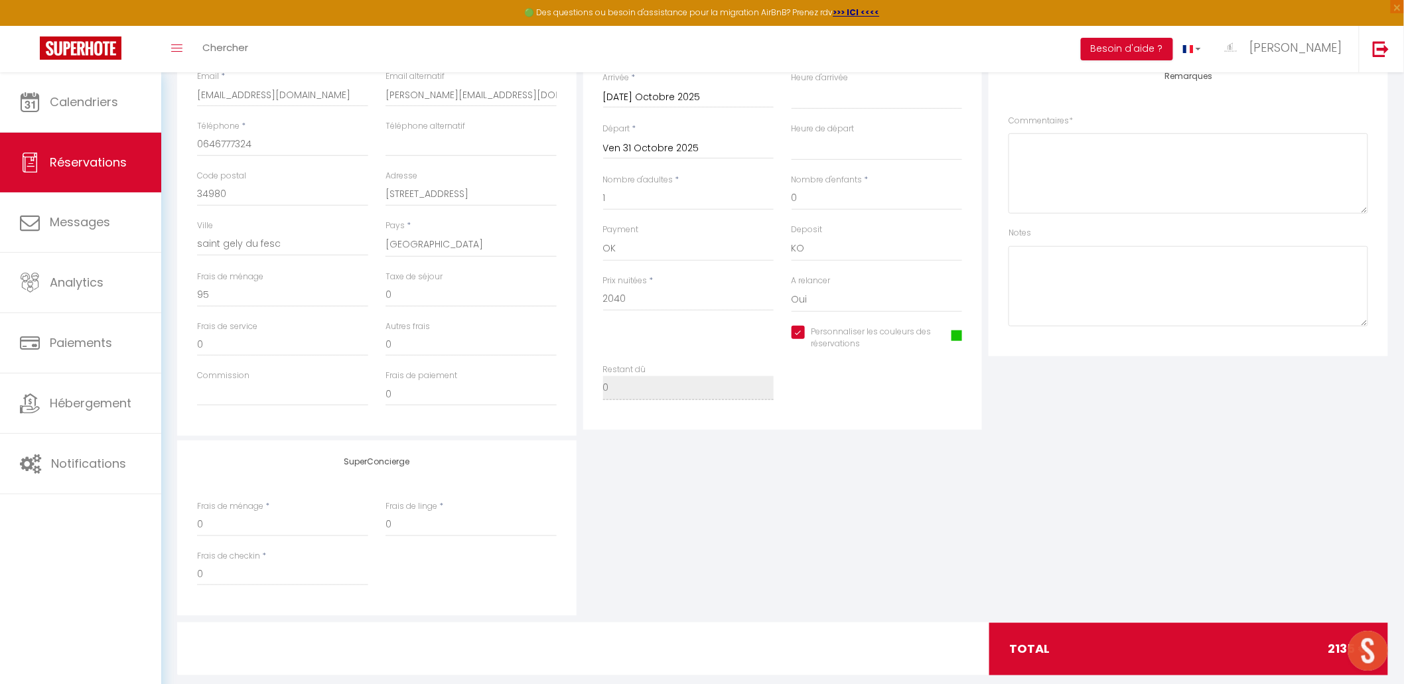
scroll to position [364, 0]
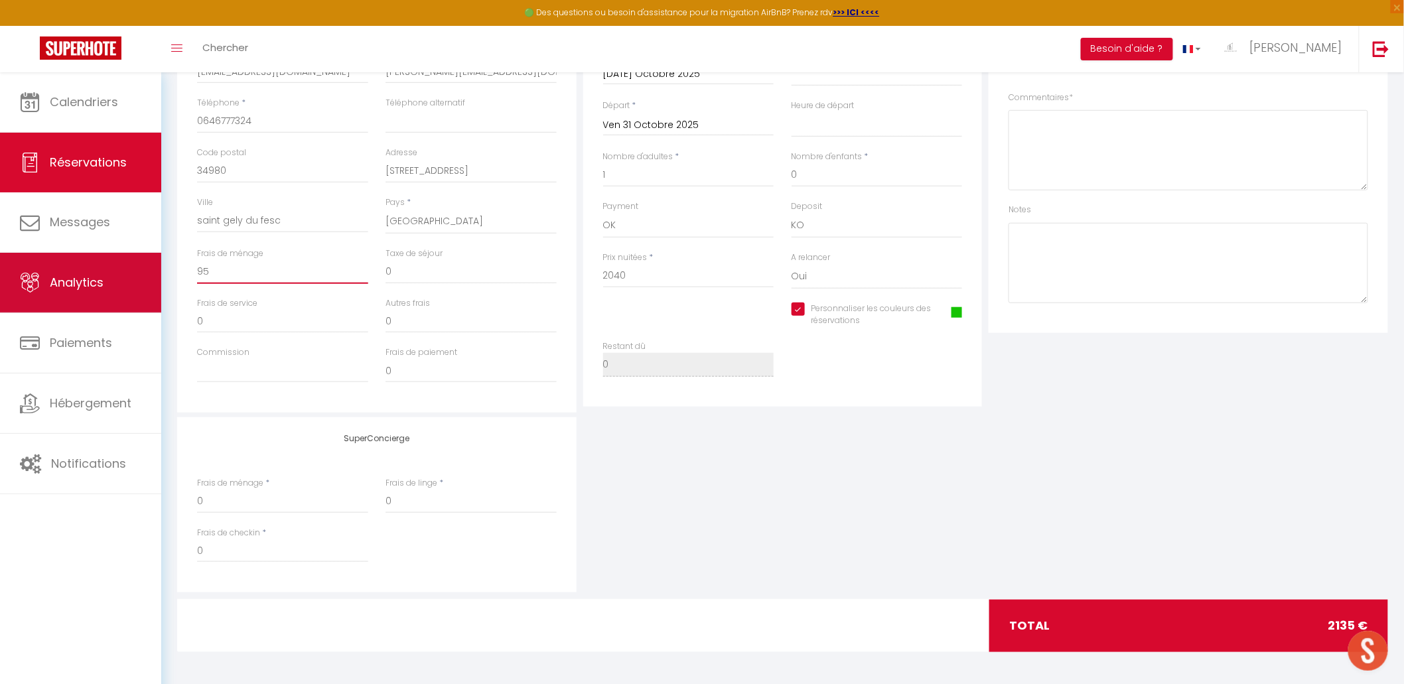
drag, startPoint x: 289, startPoint y: 277, endPoint x: 142, endPoint y: 277, distance: 147.3
click at [143, 277] on div "🟢 Des questions ou besoin d'assistance pour la migration AirBnB? Prenez rdv >>>…" at bounding box center [702, 197] width 1404 height 977
type input "0"
select select
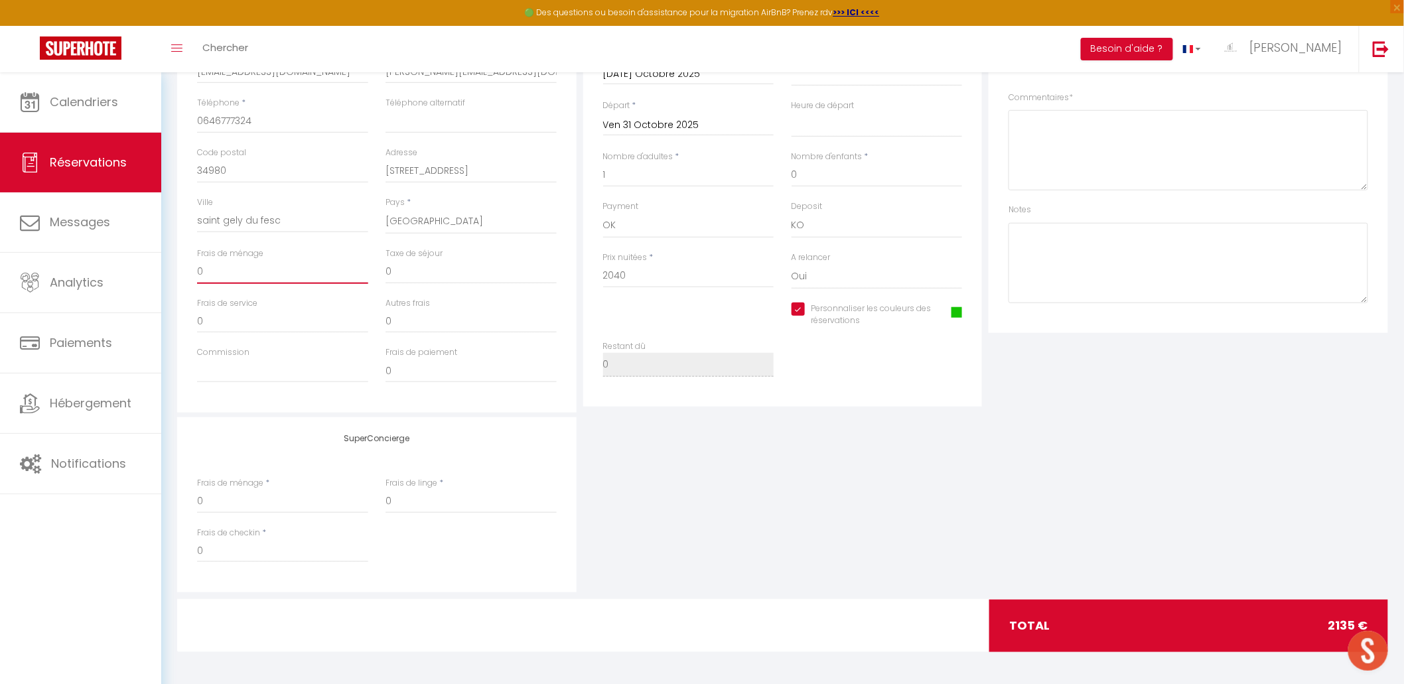
checkbox input "true"
type input "0"
click at [670, 273] on input "2040" at bounding box center [688, 276] width 171 height 24
type input "0"
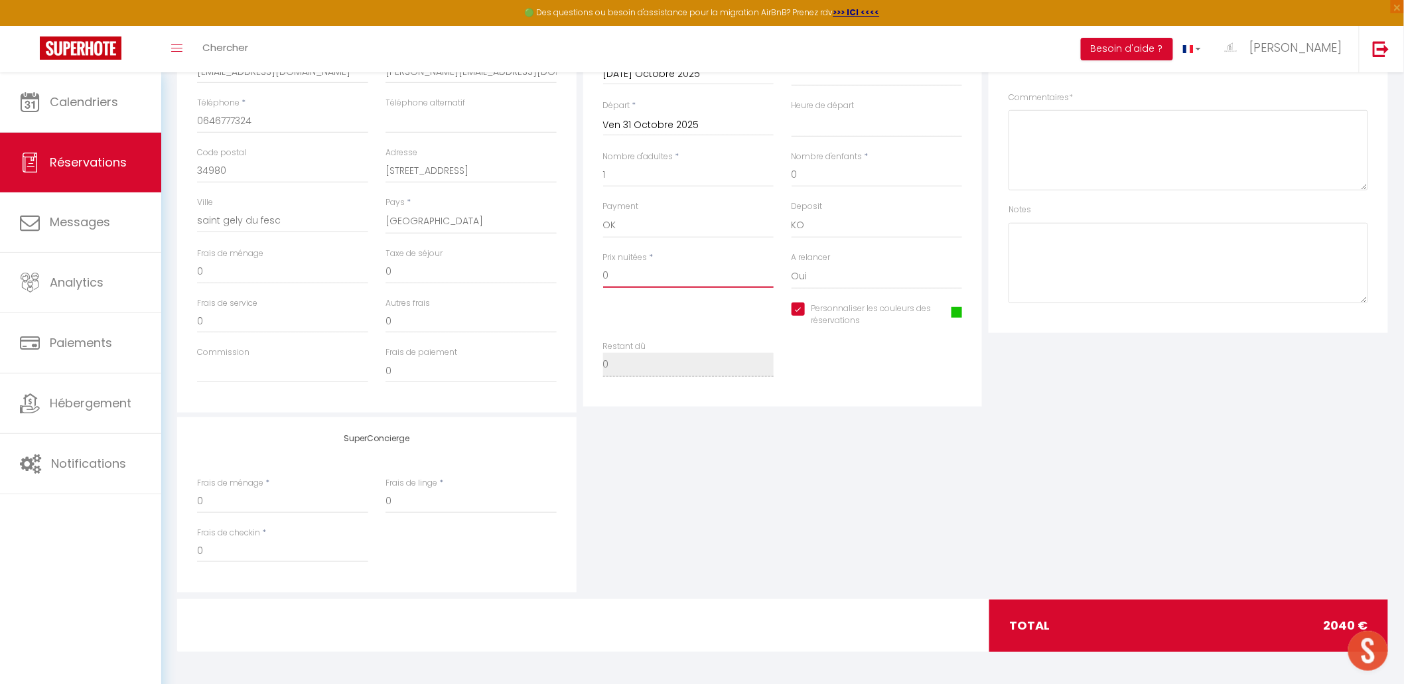
select select
checkbox input "true"
type input "0"
select select
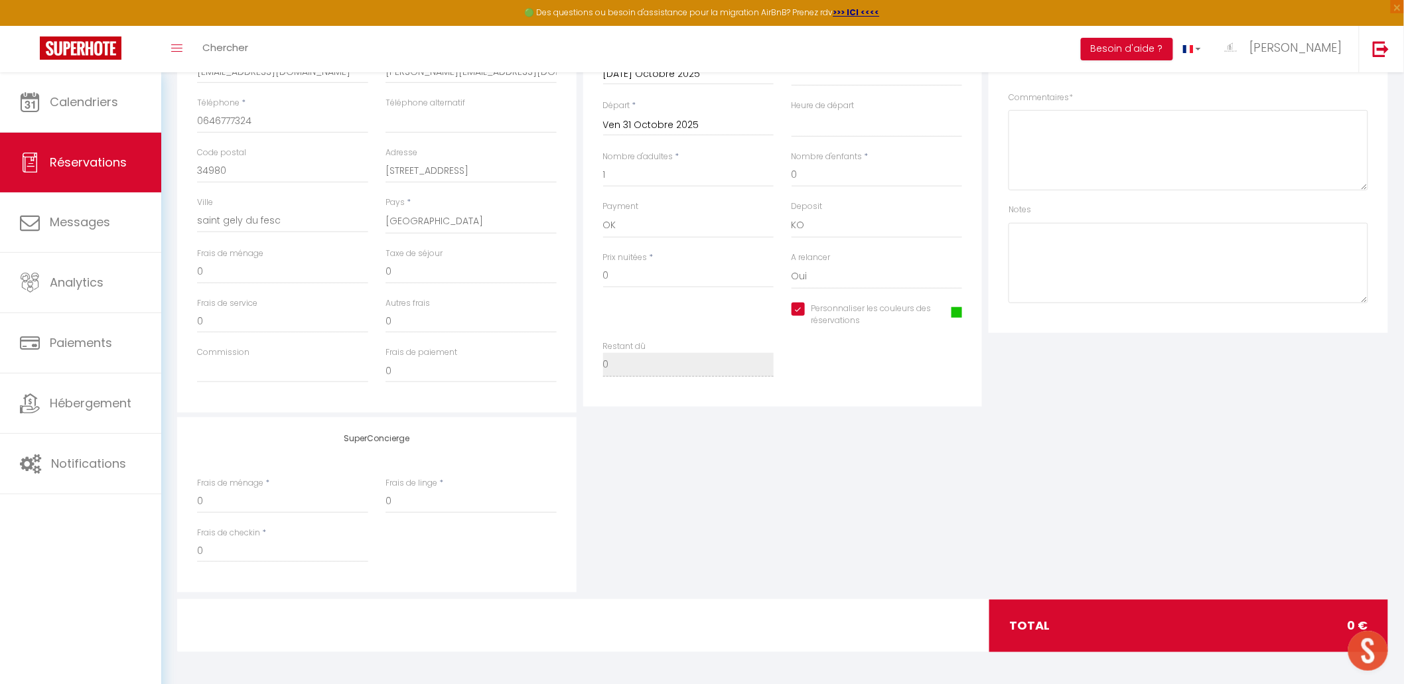
select select
checkbox input "true"
click at [1114, 409] on div "Plateformes Source Direct [DOMAIN_NAME] [DOMAIN_NAME] Chalet montagne Expedia G…" at bounding box center [1188, 175] width 406 height 474
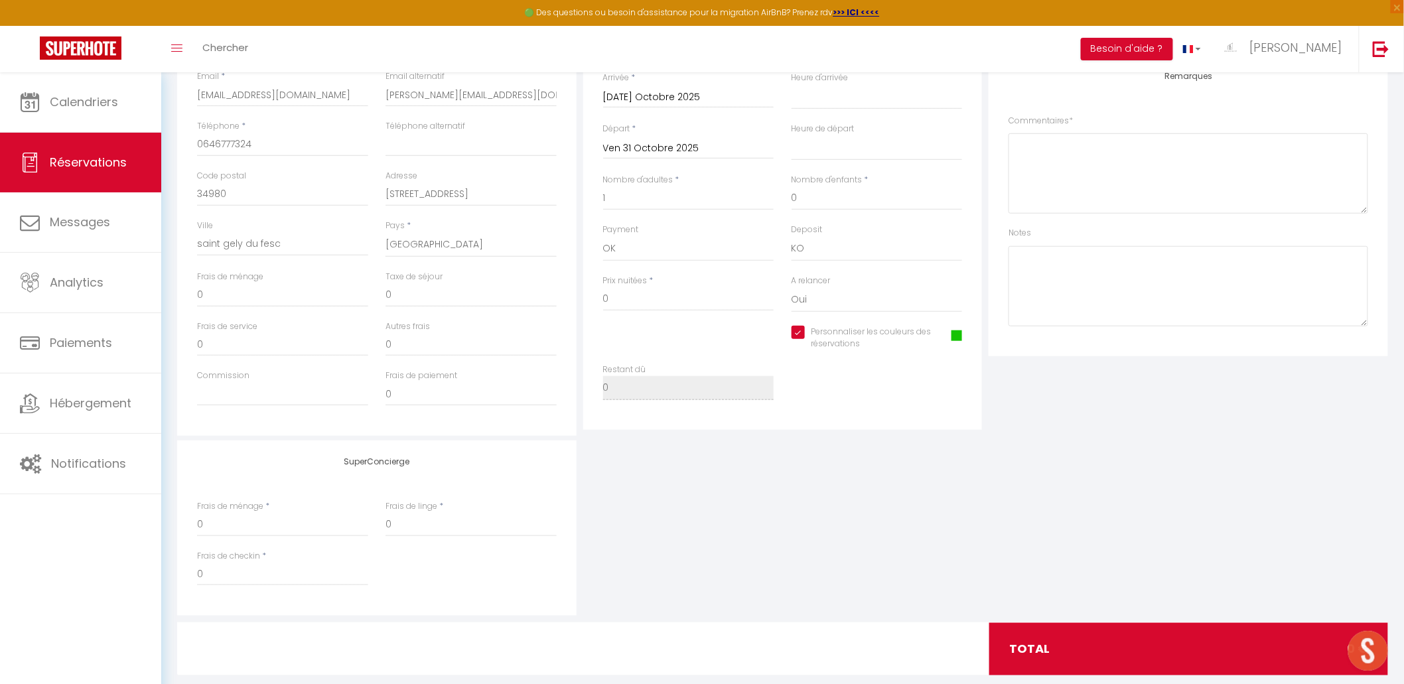
scroll to position [0, 0]
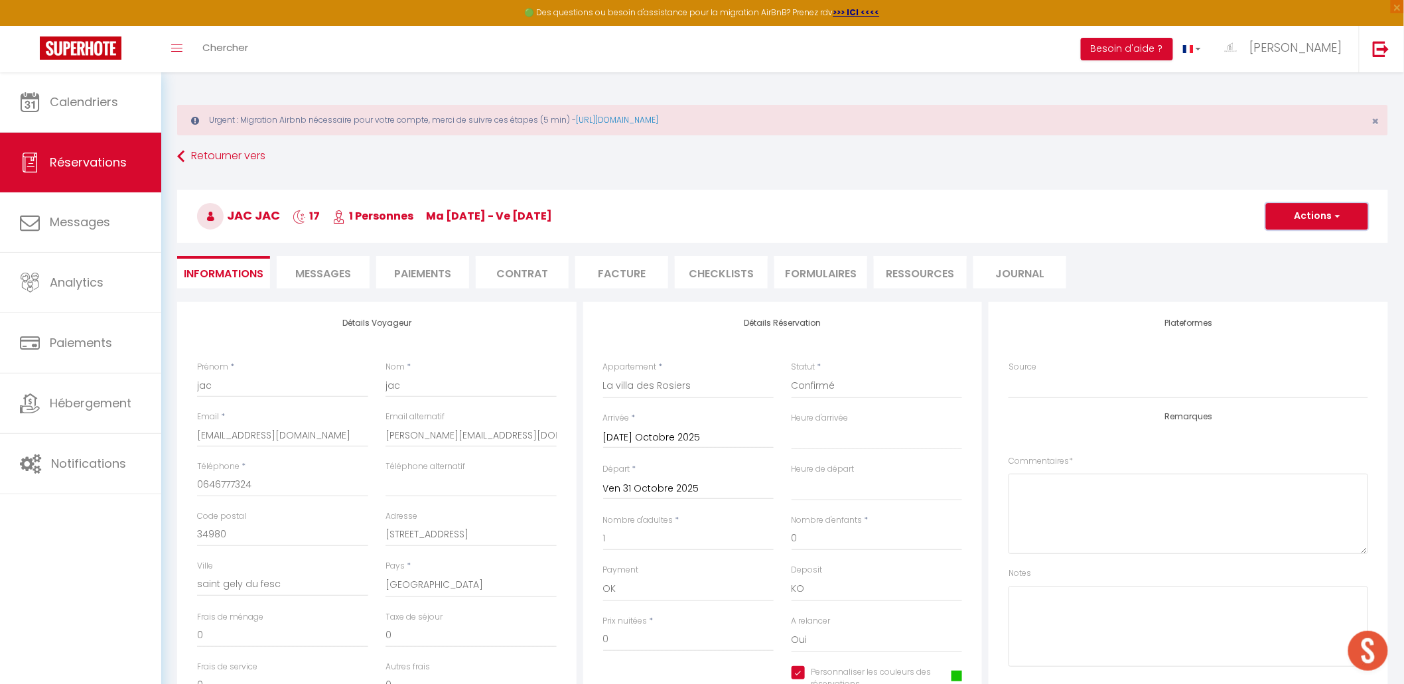
click at [1114, 210] on span "button" at bounding box center [1336, 216] width 8 height 12
click at [1114, 238] on link "Enregistrer" at bounding box center [1303, 245] width 105 height 17
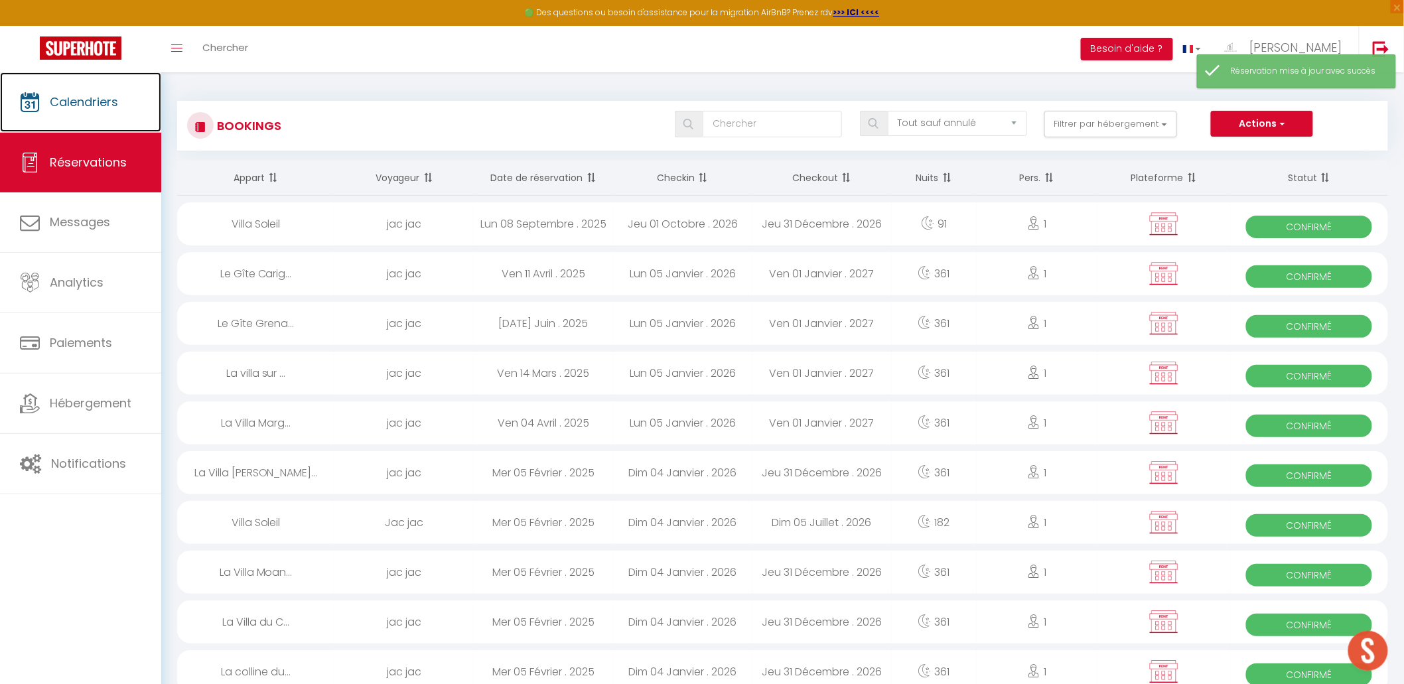
click at [94, 103] on span "Calendriers" at bounding box center [84, 102] width 68 height 17
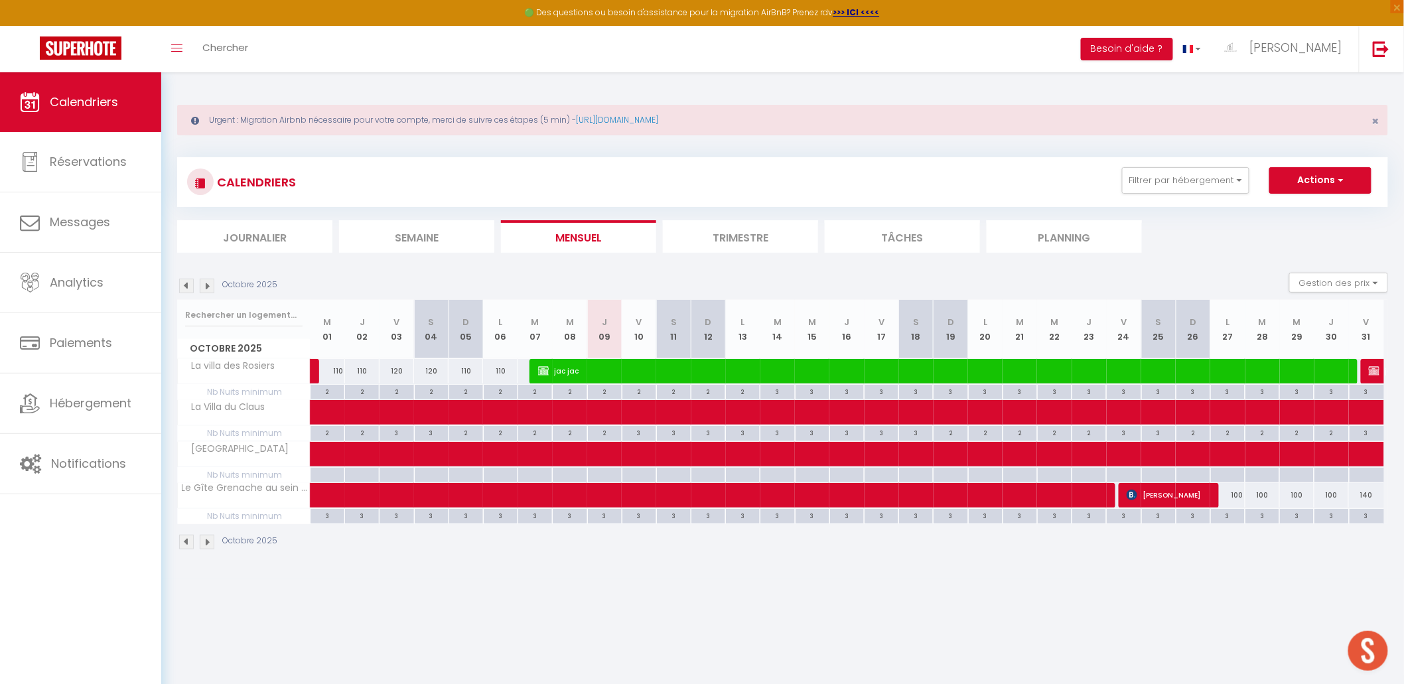
click at [1114, 493] on div "140" at bounding box center [1366, 495] width 35 height 25
type input "140"
type input "Ven 31 Octobre 2025"
type input "[PERSON_NAME] 01 Novembre 2025"
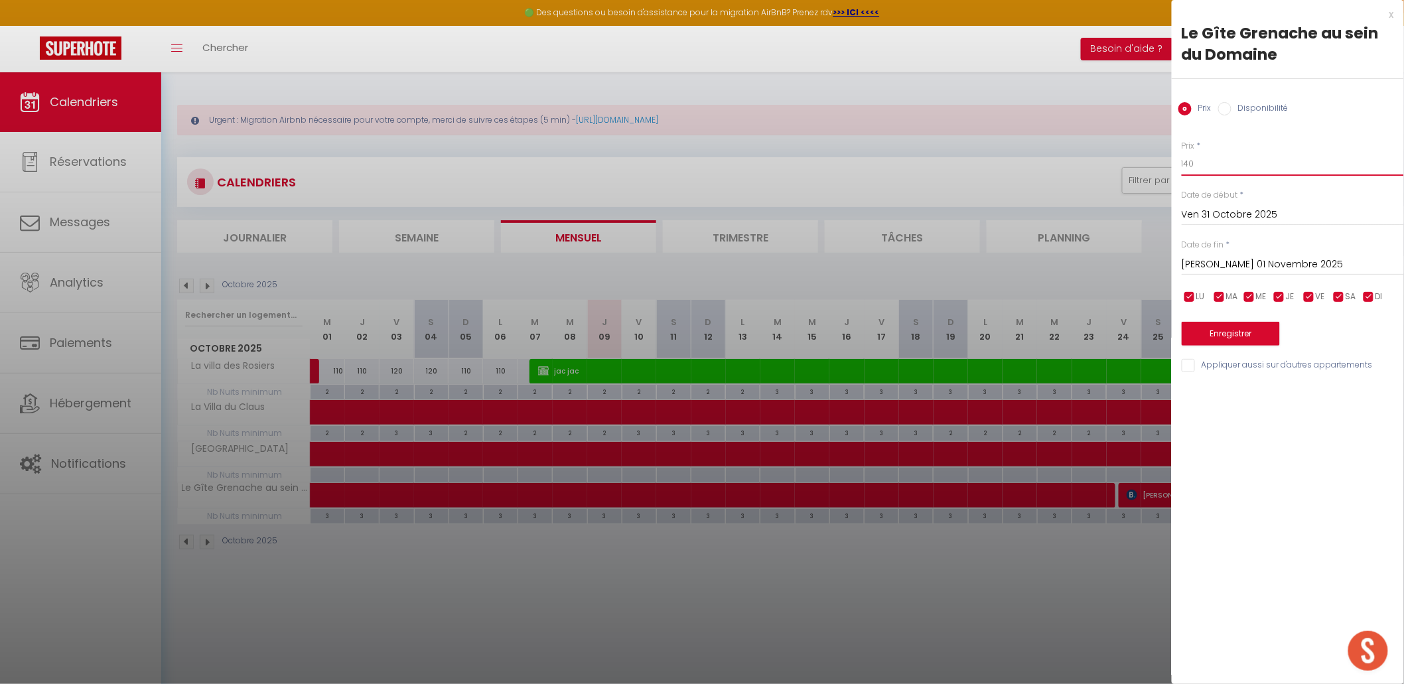
click at [1114, 174] on input "140" at bounding box center [1293, 164] width 222 height 24
type input "120"
click at [1114, 335] on button "Enregistrer" at bounding box center [1231, 334] width 98 height 24
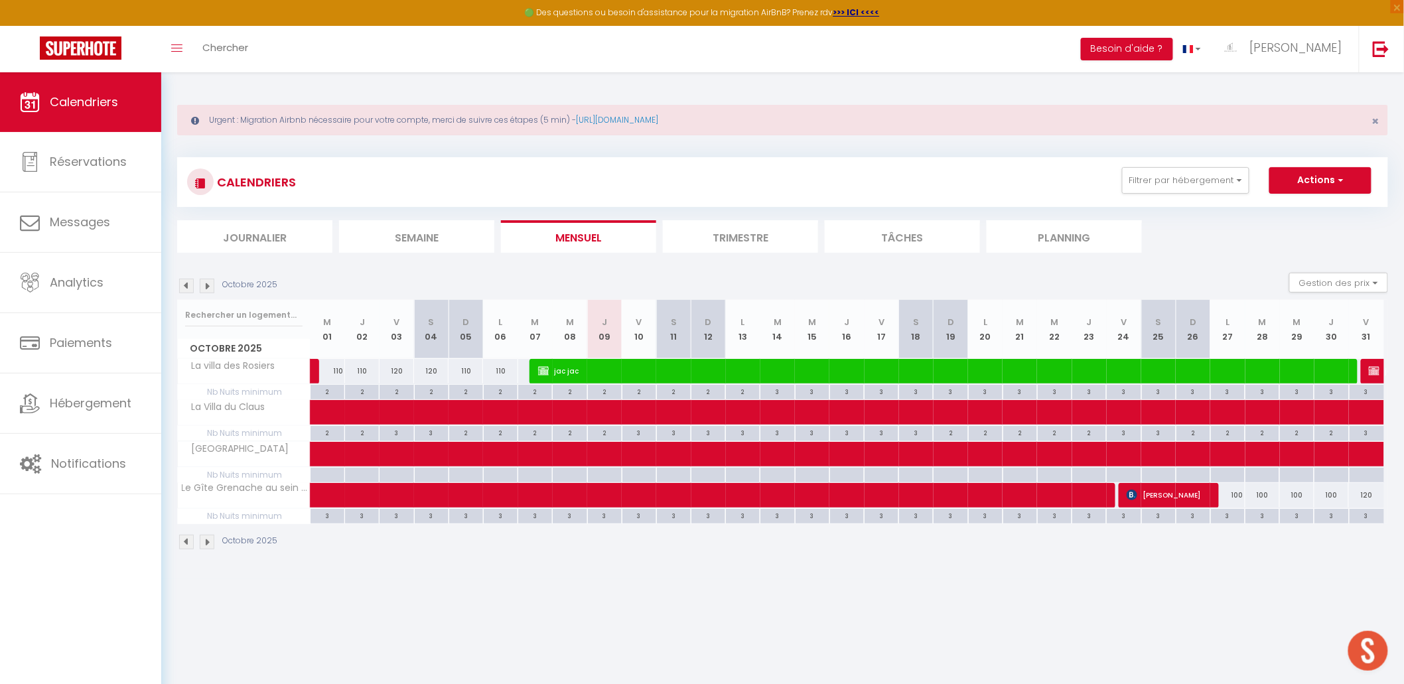
click at [208, 284] on img at bounding box center [207, 286] width 15 height 15
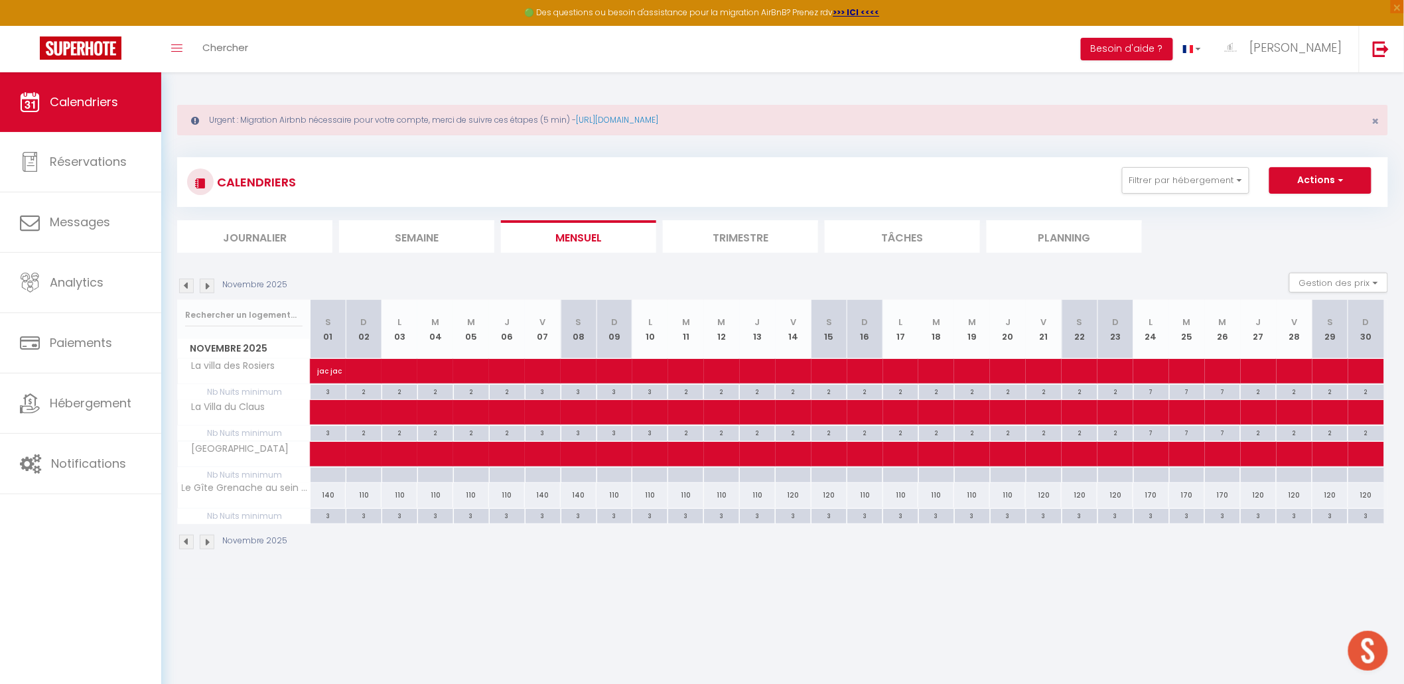
click at [338, 496] on div "140" at bounding box center [329, 495] width 36 height 25
type input "140"
type input "[PERSON_NAME] 01 Novembre 2025"
type input "Dim 02 Novembre 2025"
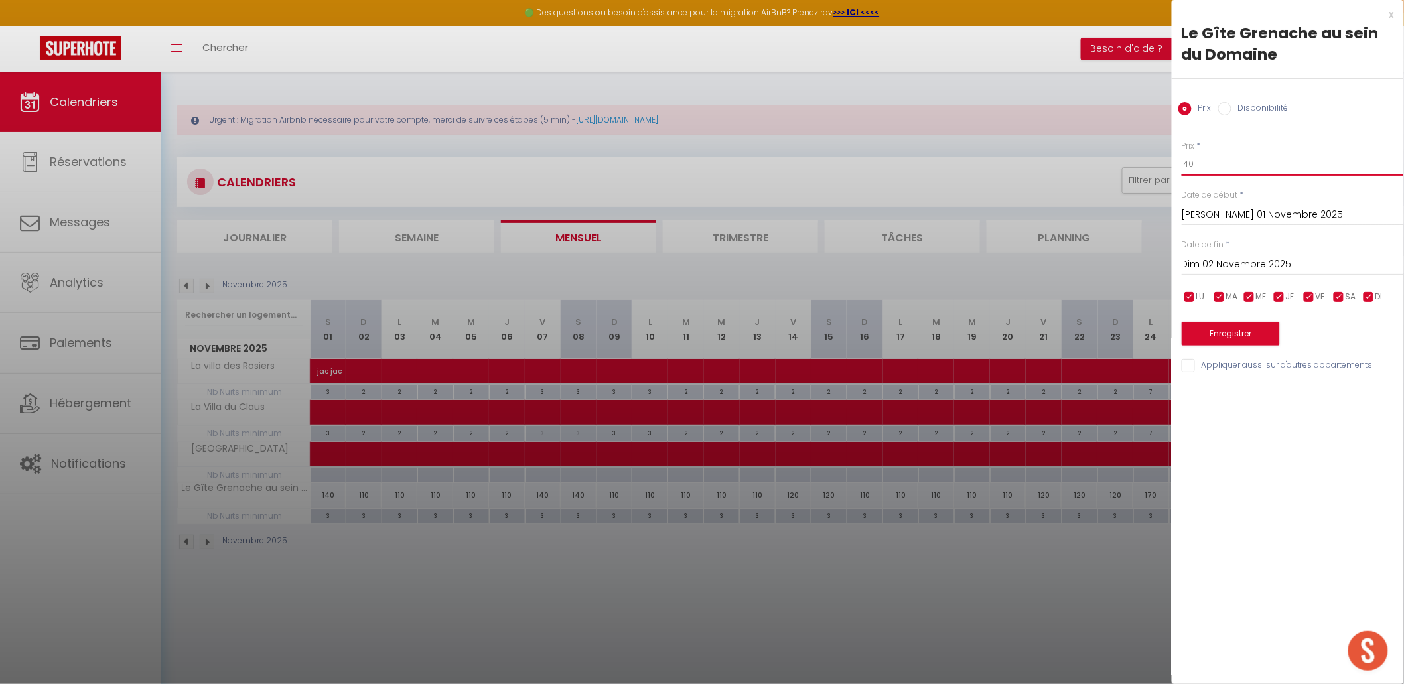
click at [1114, 165] on input "140" at bounding box center [1293, 164] width 222 height 24
type input "120"
click at [1114, 322] on button "Enregistrer" at bounding box center [1231, 334] width 98 height 24
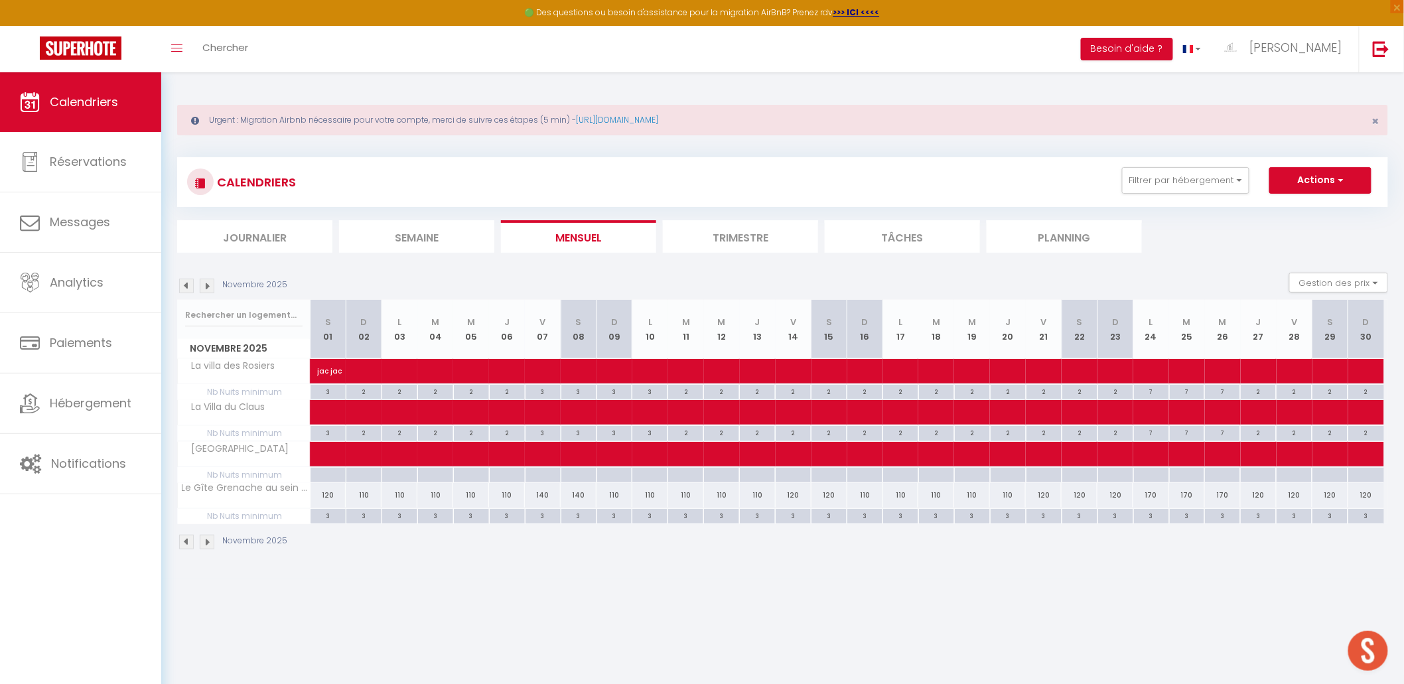
click at [641, 236] on li "Mensuel" at bounding box center [578, 236] width 155 height 33
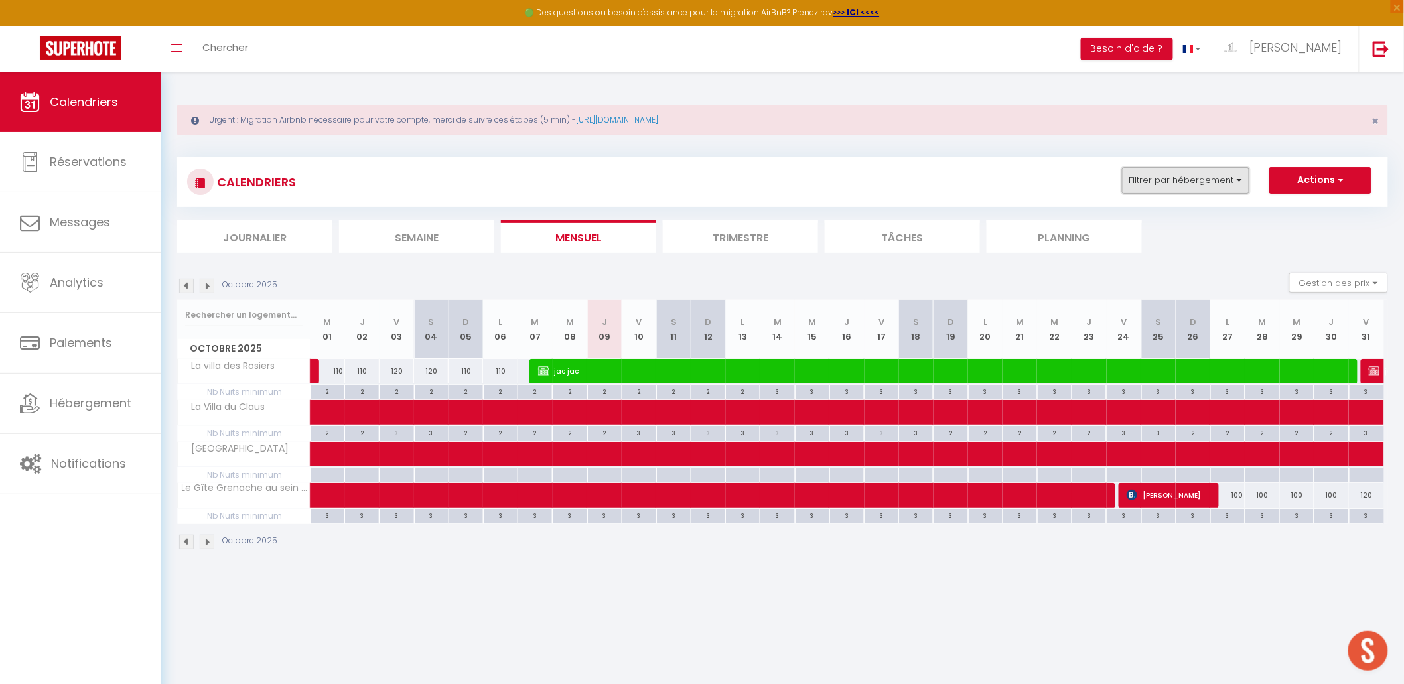
drag, startPoint x: 1161, startPoint y: 173, endPoint x: 1167, endPoint y: 180, distance: 8.5
click at [1114, 174] on button "Filtrer par hébergement" at bounding box center [1185, 180] width 127 height 27
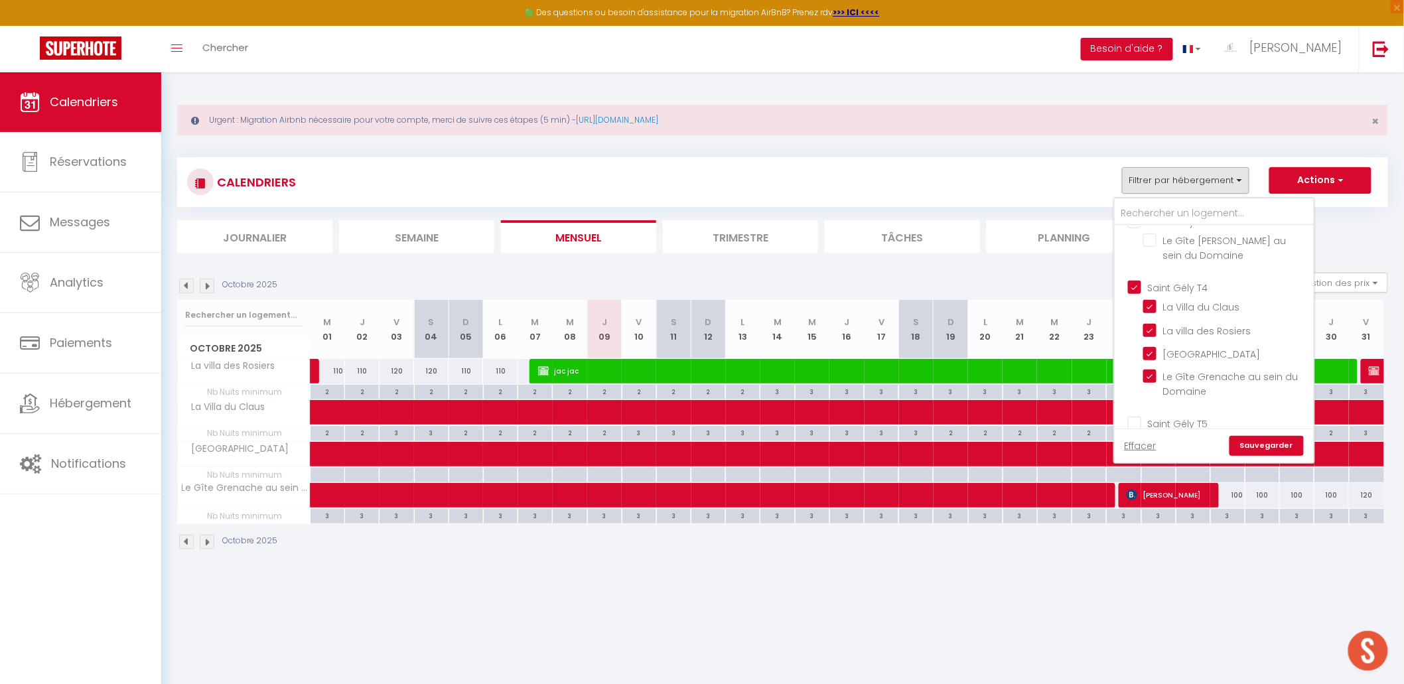
click at [1114, 285] on input "Saint Gély T4" at bounding box center [1227, 286] width 199 height 13
checkbox input "false"
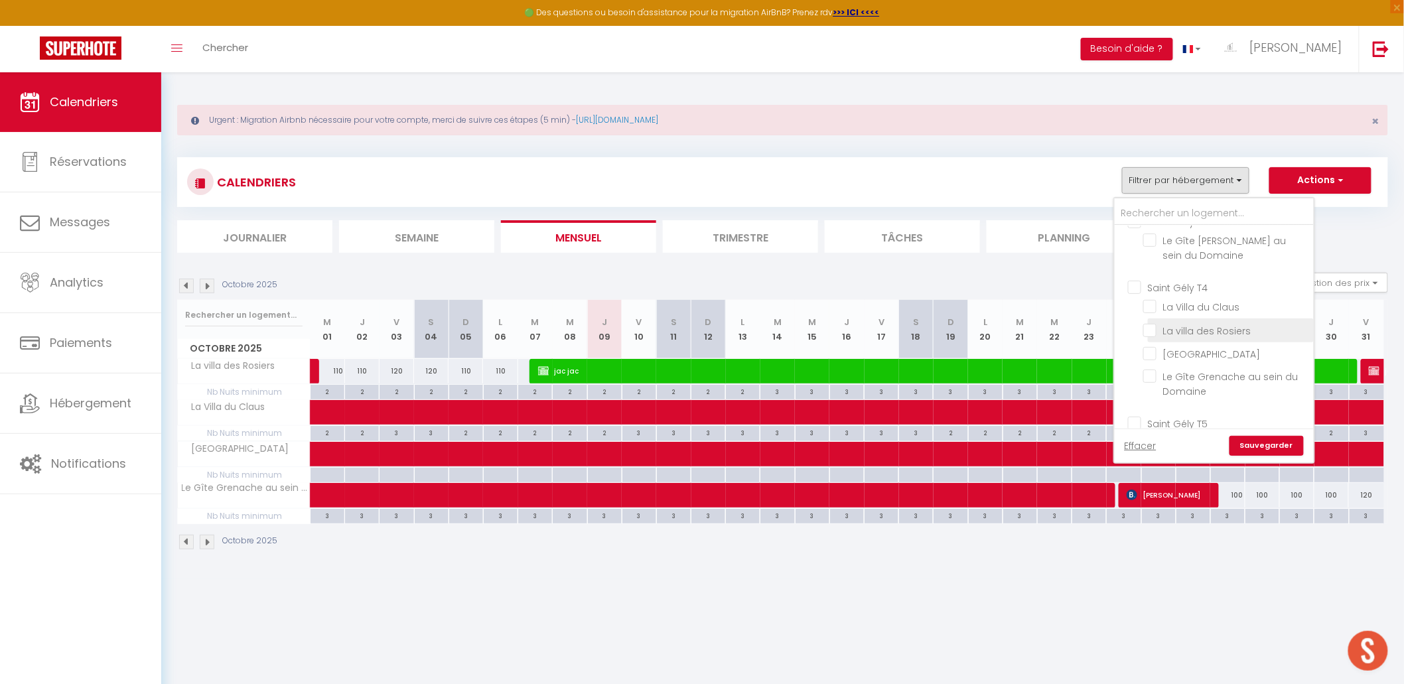
checkbox input "false"
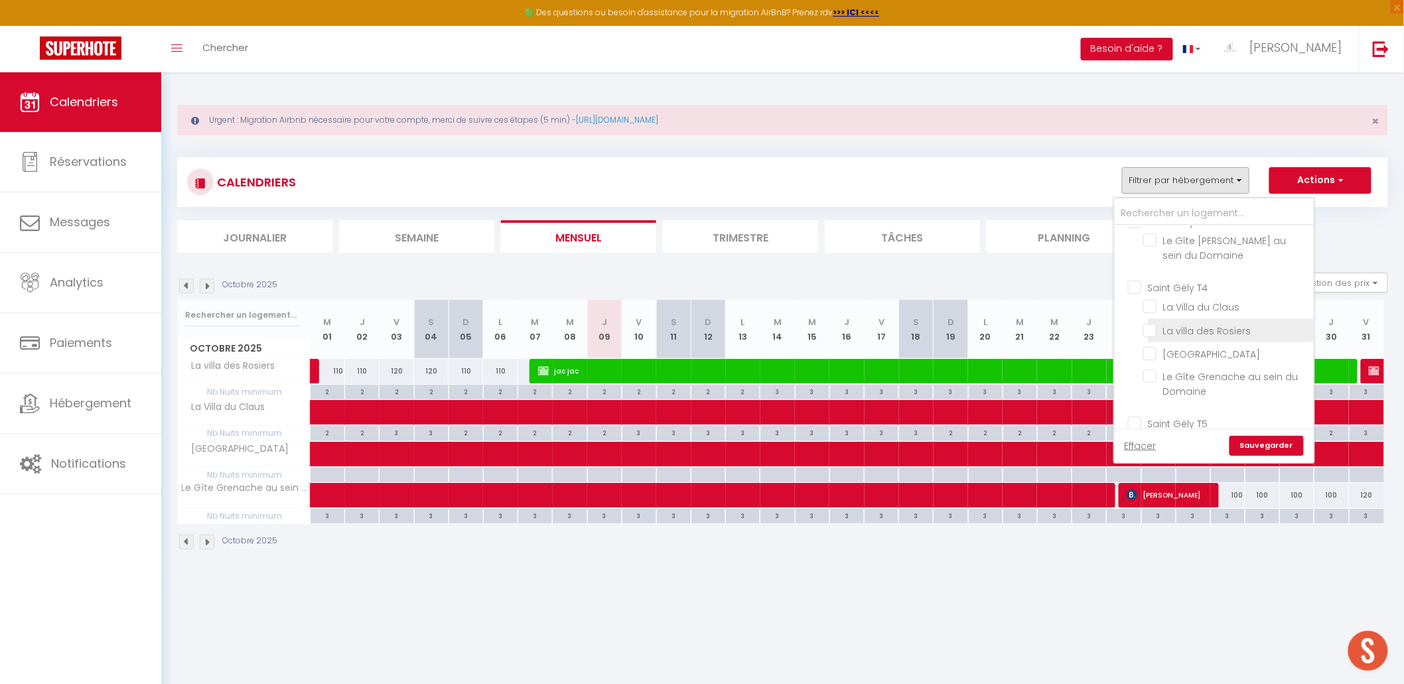
checkbox input "false"
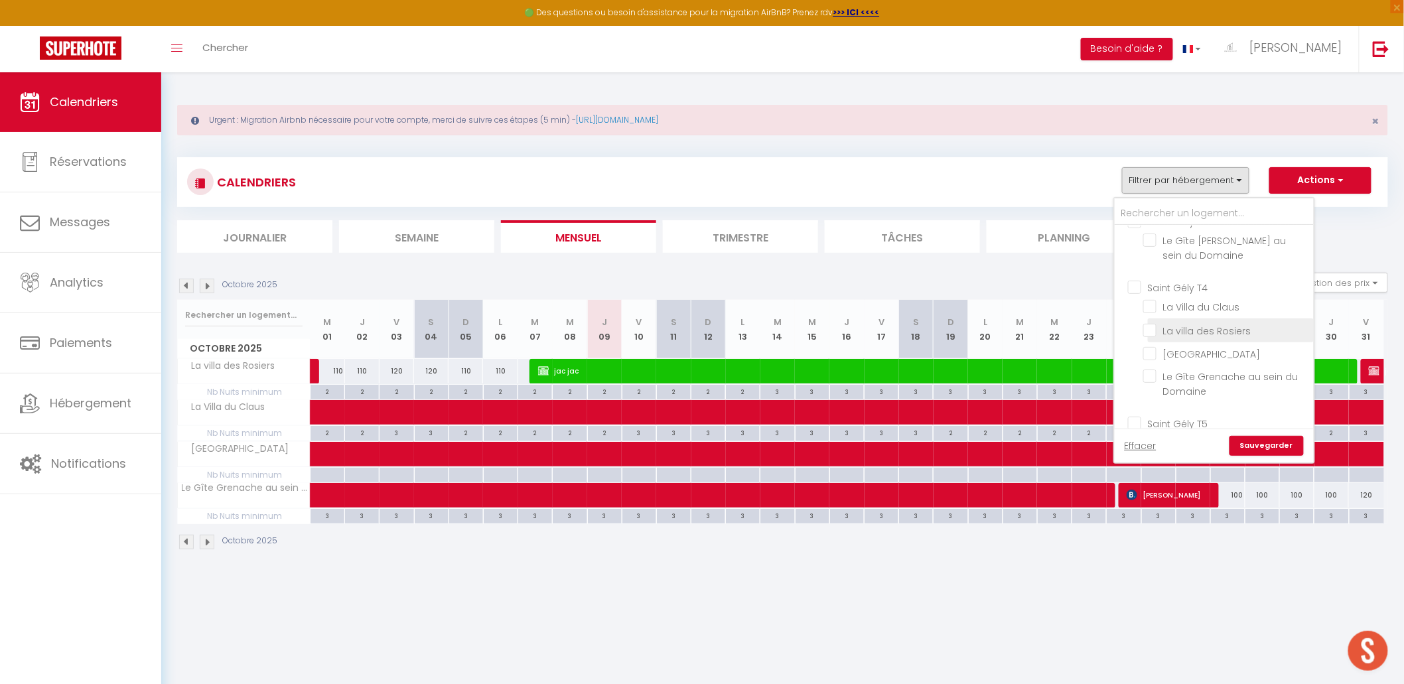
checkbox input "false"
click at [1114, 356] on input "Saint Gély T5" at bounding box center [1227, 359] width 199 height 13
checkbox input "true"
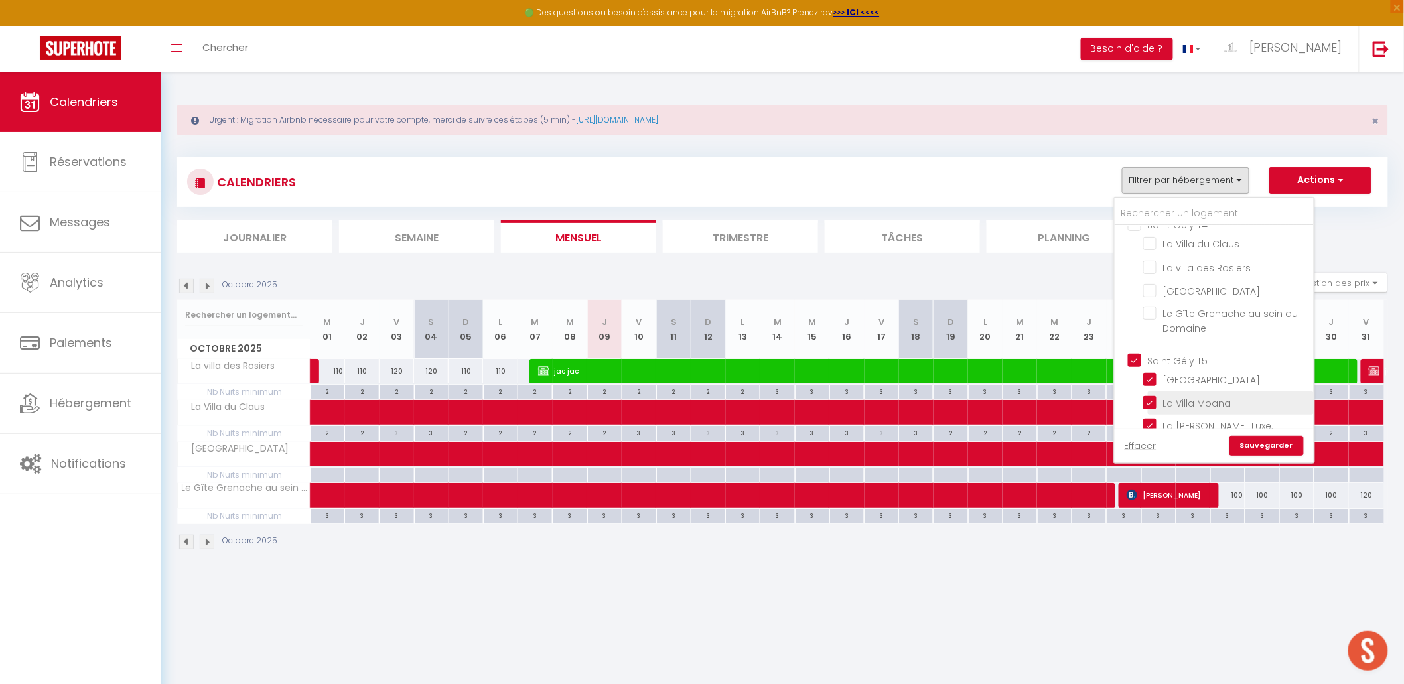
checkbox input "false"
checkbox input "true"
checkbox input "false"
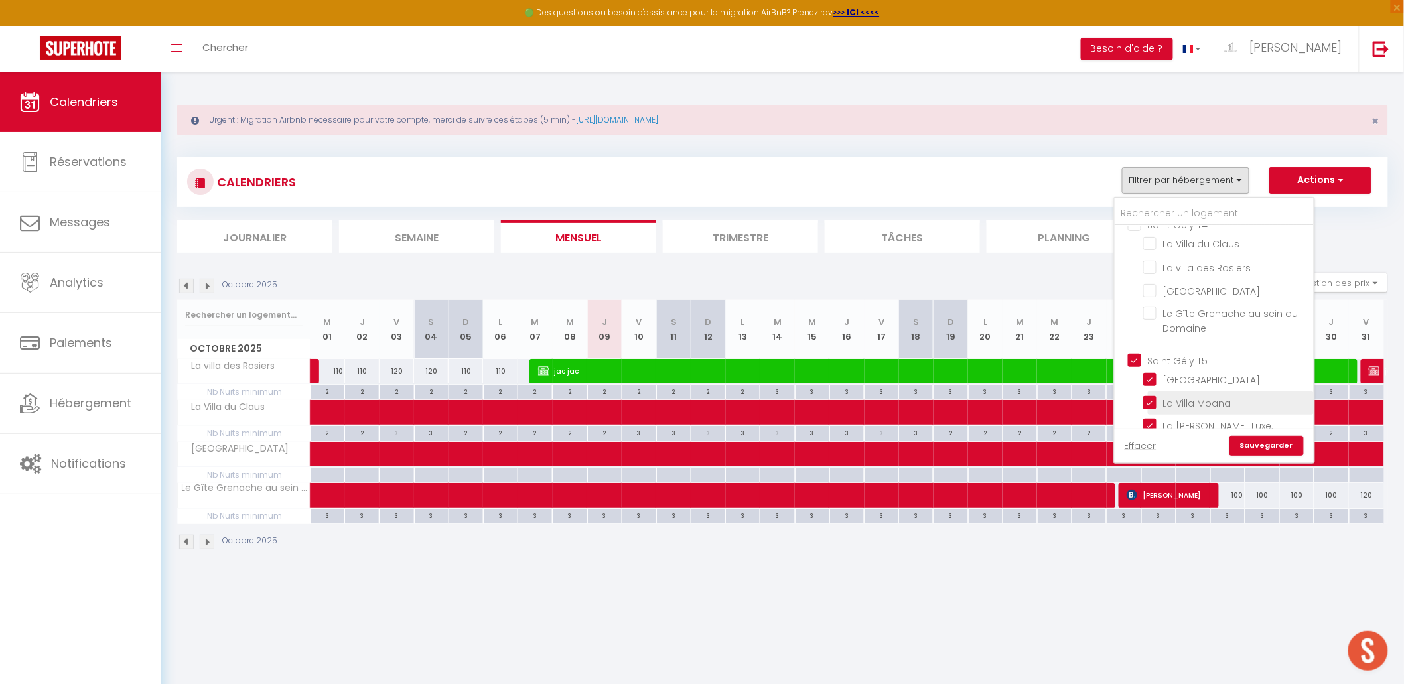
checkbox input "false"
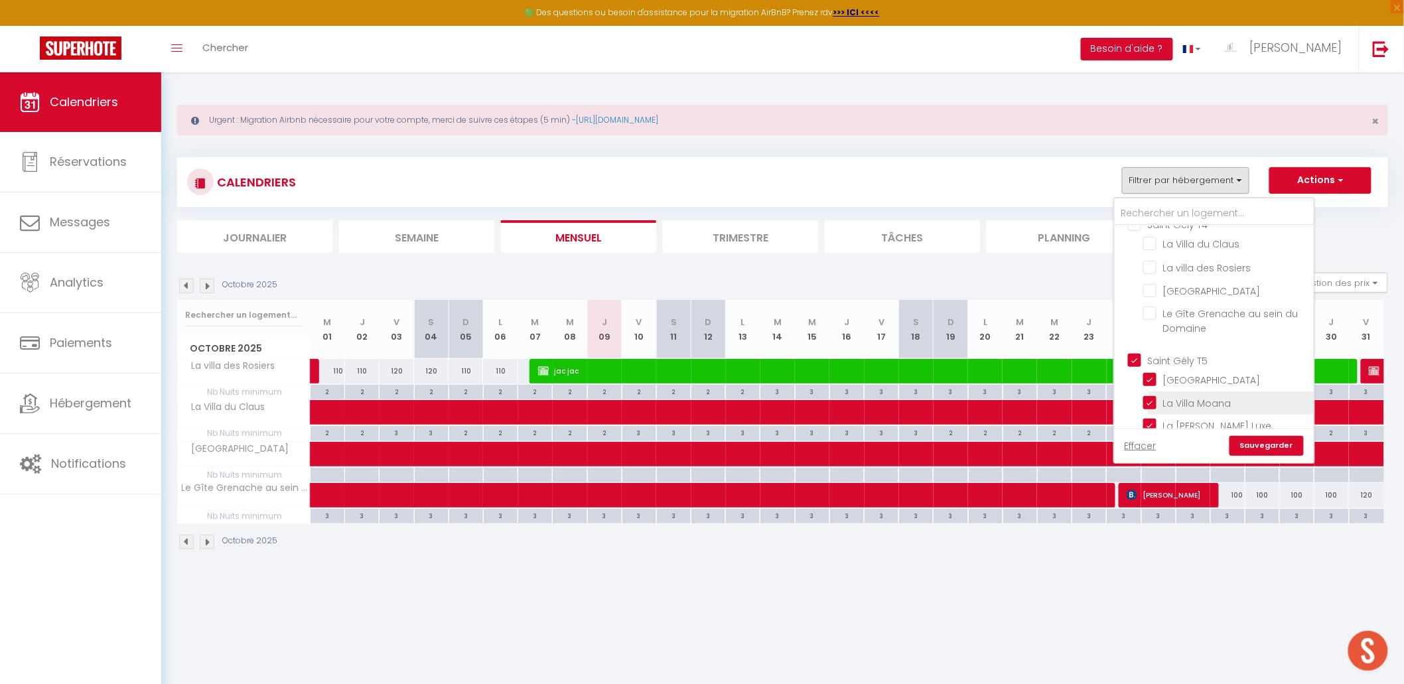
checkbox input "false"
click at [1114, 440] on link "Sauvegarder" at bounding box center [1267, 446] width 74 height 20
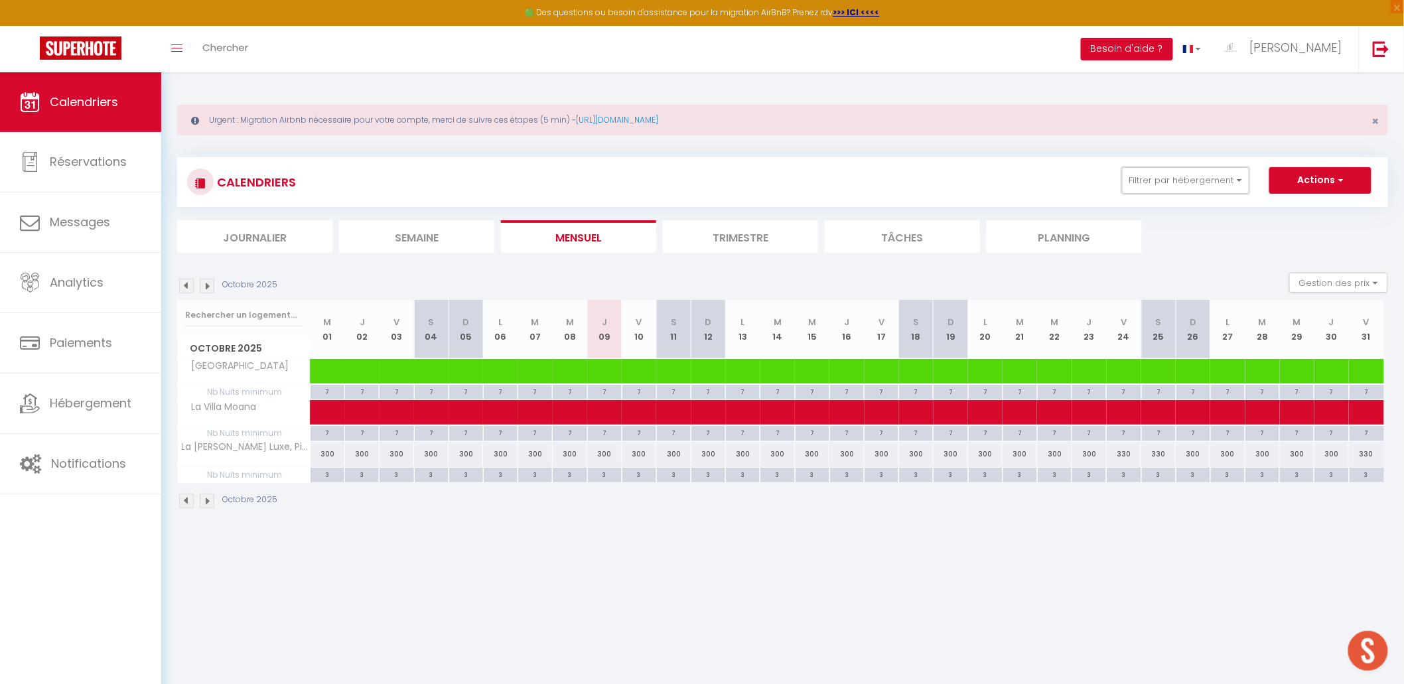
drag, startPoint x: 1145, startPoint y: 180, endPoint x: 1207, endPoint y: 250, distance: 93.6
click at [1114, 181] on button "Filtrer par hébergement" at bounding box center [1185, 180] width 127 height 27
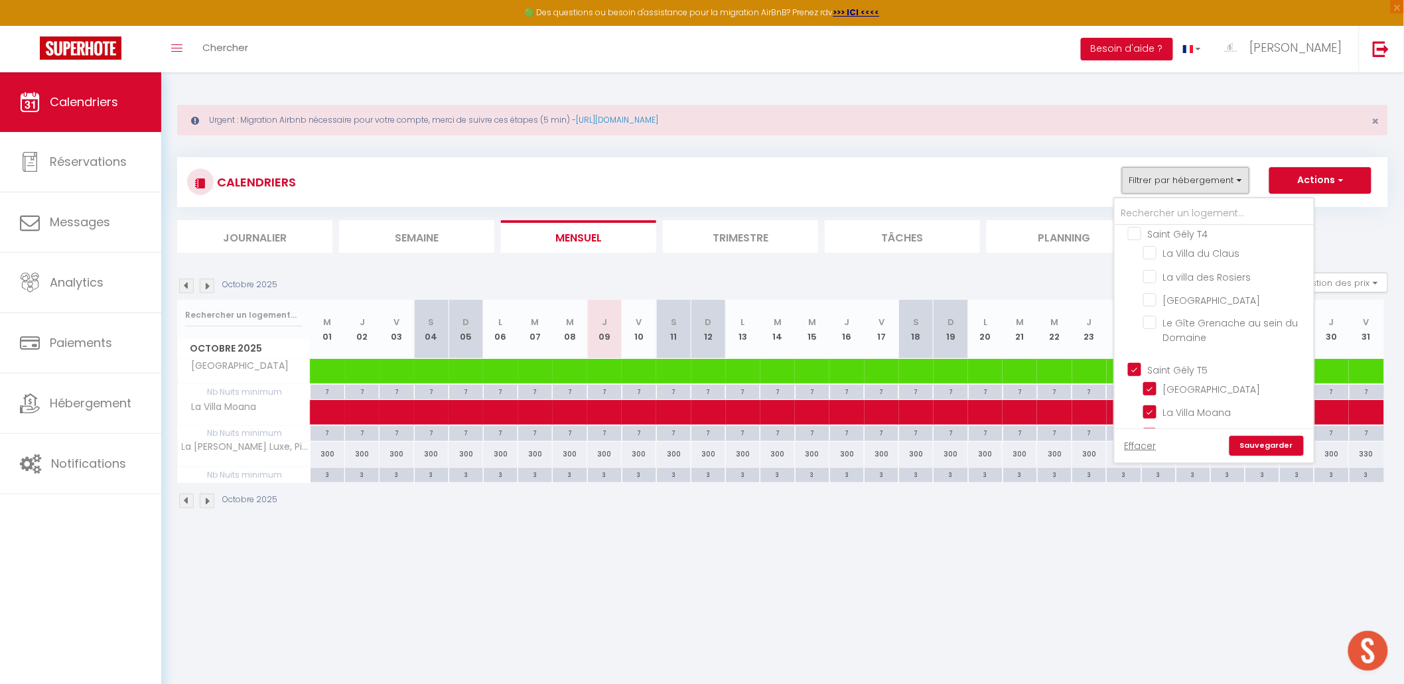
scroll to position [107, 0]
click at [1114, 330] on input "Saint Gély T5" at bounding box center [1227, 333] width 199 height 13
checkbox input "false"
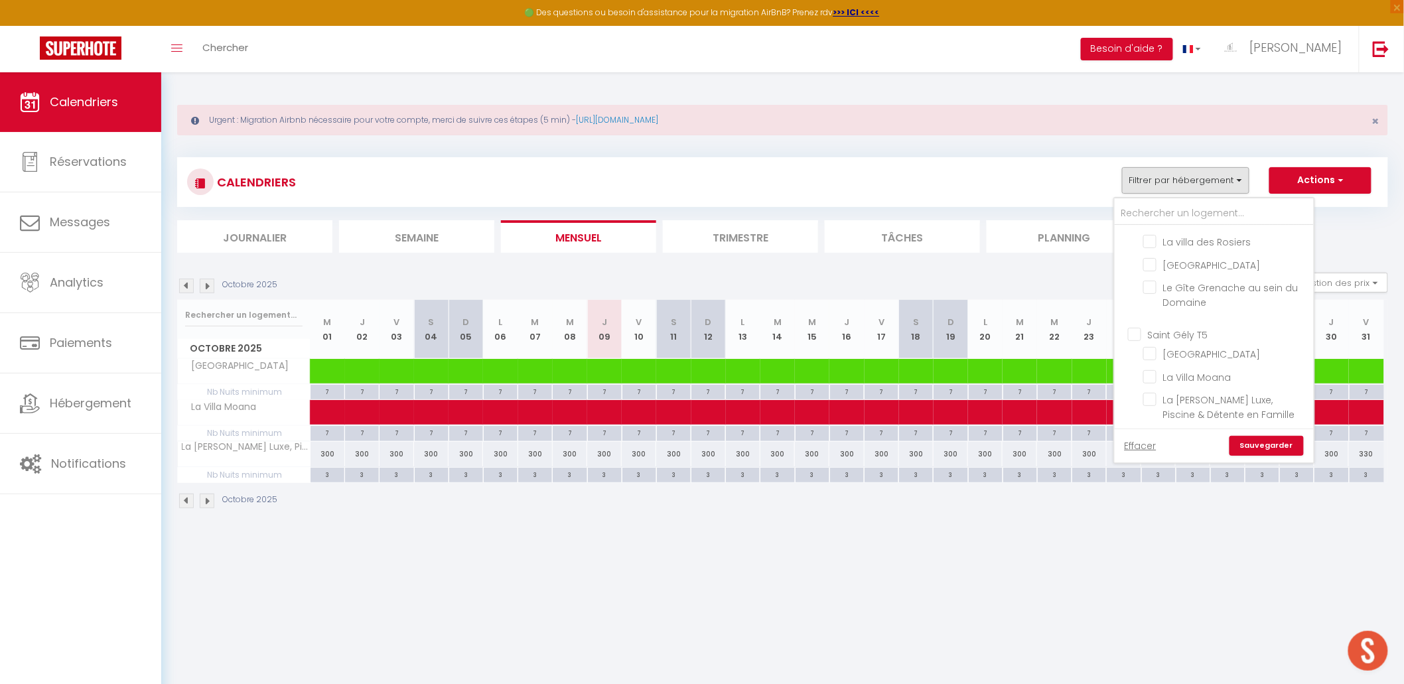
checkbox input "false"
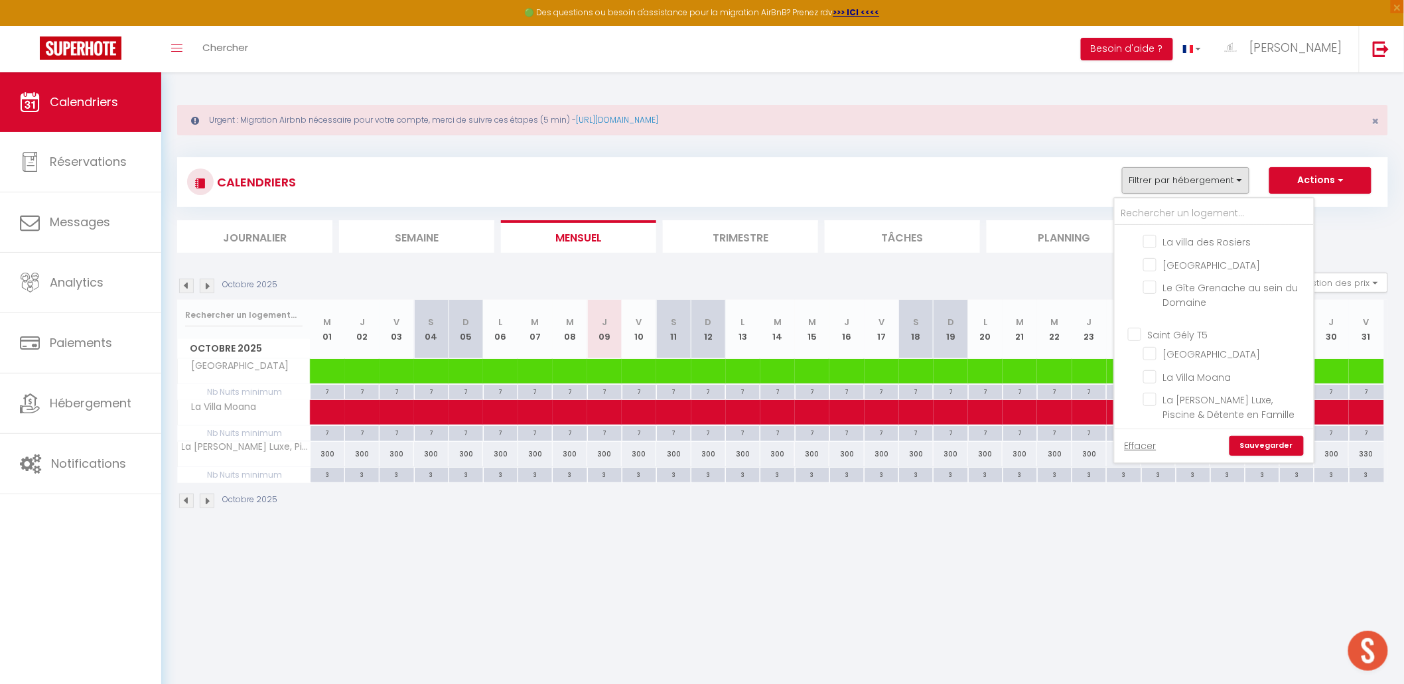
checkbox input "false"
drag, startPoint x: 1144, startPoint y: 335, endPoint x: 1204, endPoint y: 374, distance: 72.0
click at [1114, 335] on input "Juvignac T5" at bounding box center [1227, 333] width 199 height 13
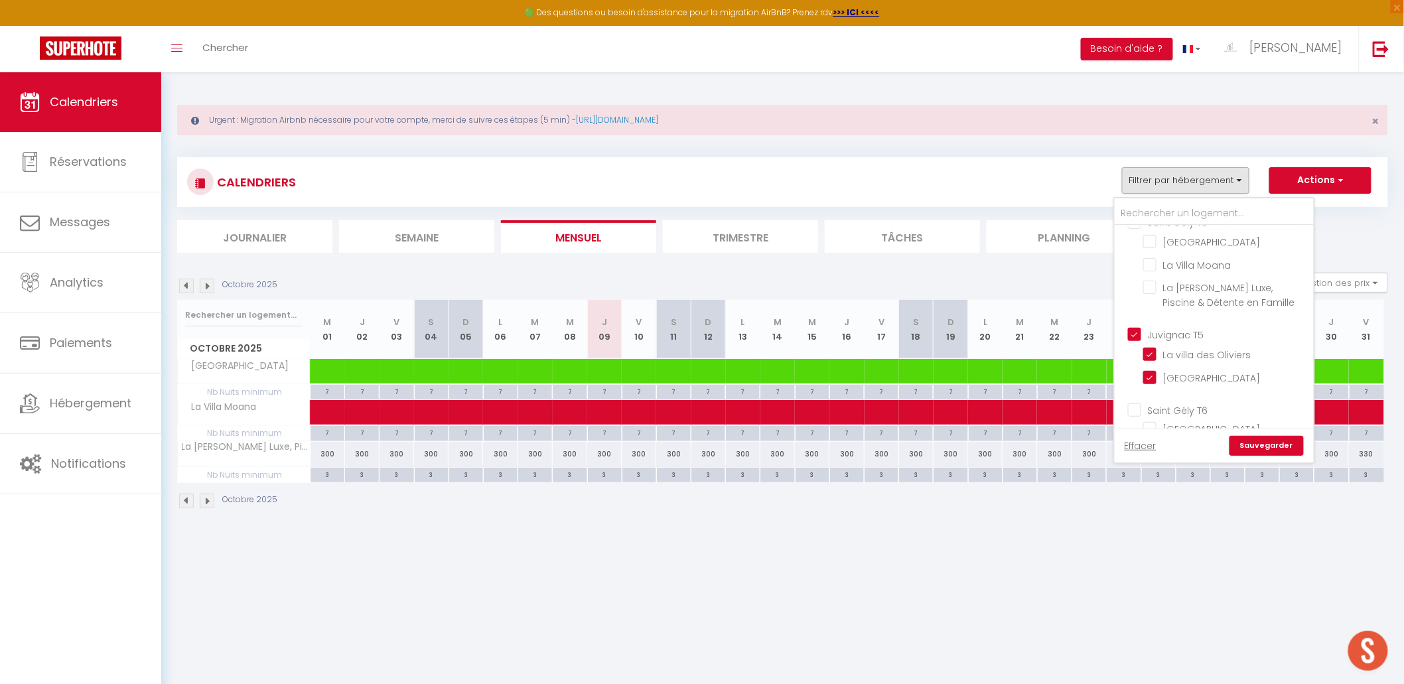
click at [1114, 453] on link "Sauvegarder" at bounding box center [1267, 446] width 74 height 20
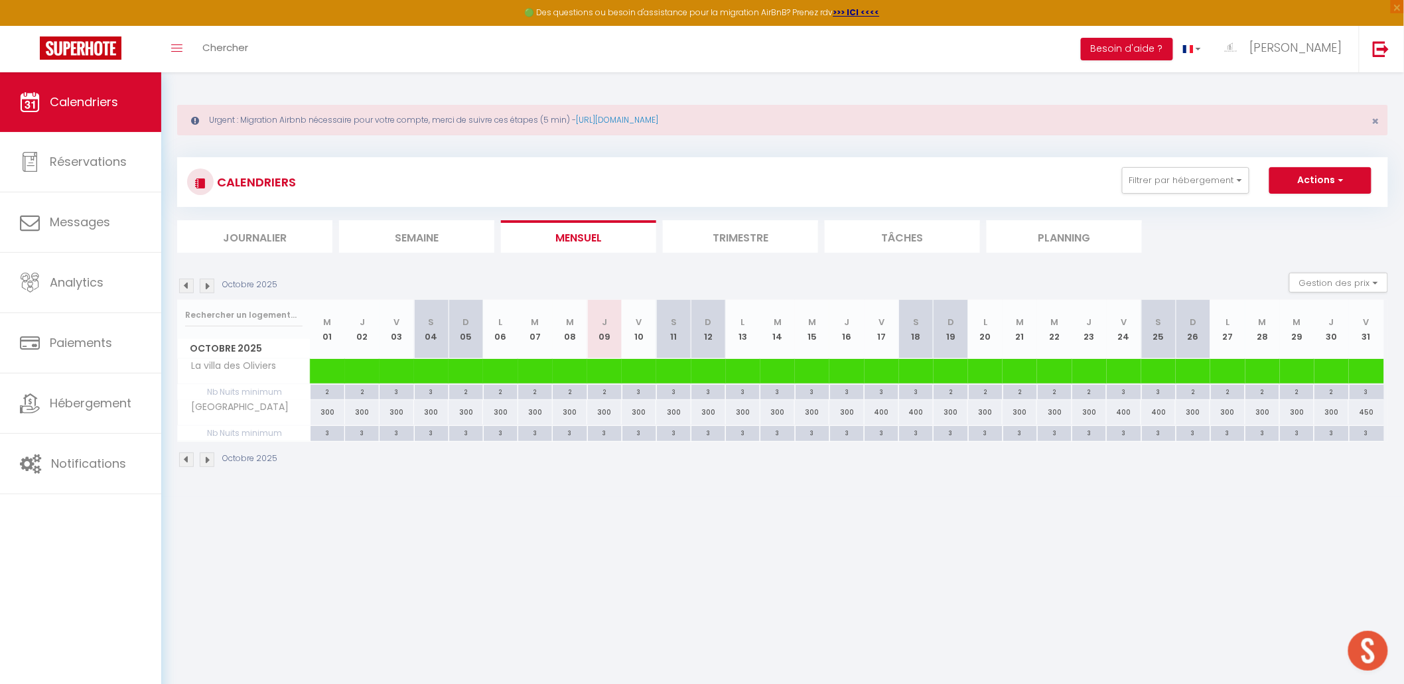
click at [614, 236] on li "Mensuel" at bounding box center [578, 236] width 155 height 33
click at [1114, 177] on button "Filtrer par hébergement" at bounding box center [1185, 180] width 127 height 27
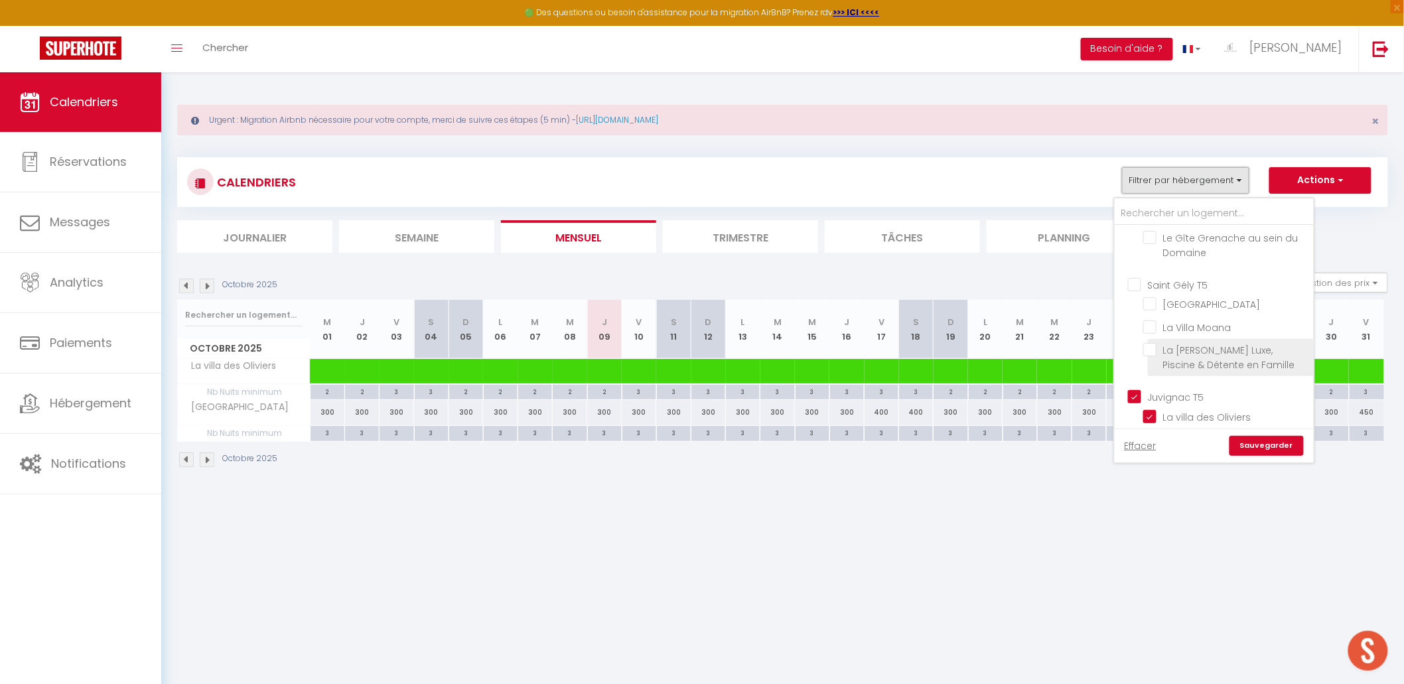
scroll to position [162, 0]
click at [1114, 388] on input "Juvignac T5" at bounding box center [1227, 390] width 199 height 13
click at [1114, 331] on input "Saint Gély T6" at bounding box center [1227, 337] width 199 height 13
click at [1114, 443] on link "Sauvegarder" at bounding box center [1267, 446] width 74 height 20
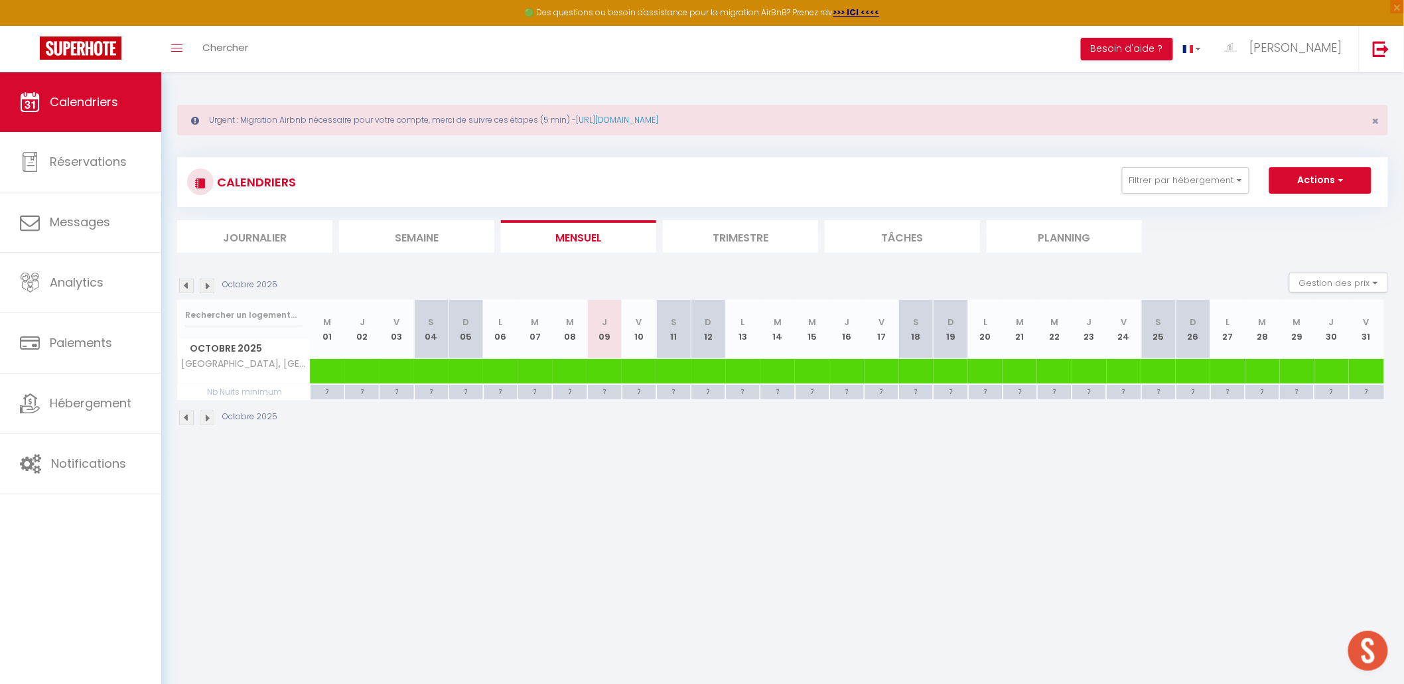
drag, startPoint x: 619, startPoint y: 239, endPoint x: 628, endPoint y: 236, distance: 9.9
click at [624, 237] on li "Mensuel" at bounding box center [578, 236] width 155 height 33
click at [1114, 179] on button "Filtrer par hébergement" at bounding box center [1185, 180] width 127 height 27
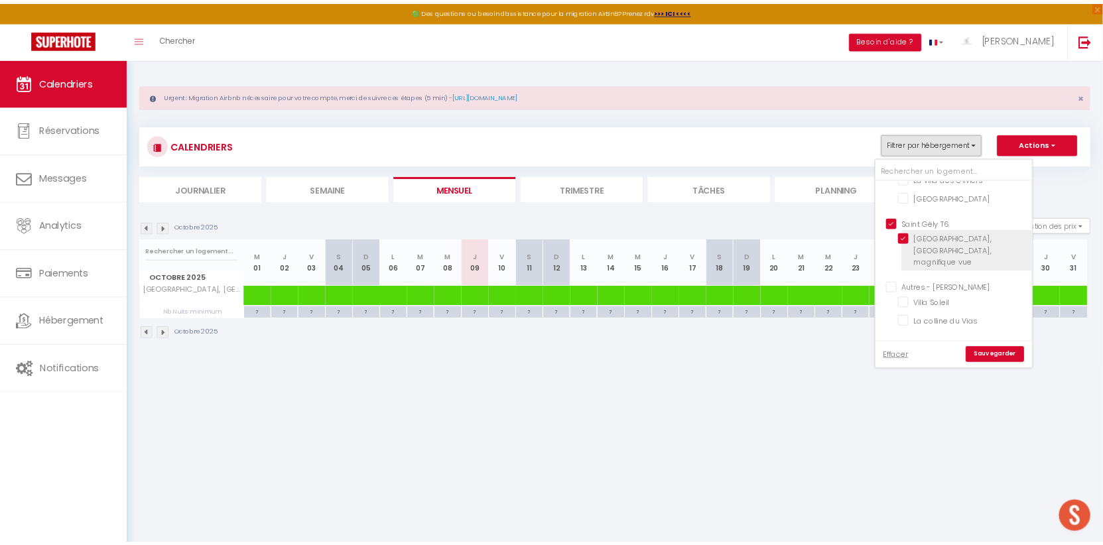
scroll to position [347, 0]
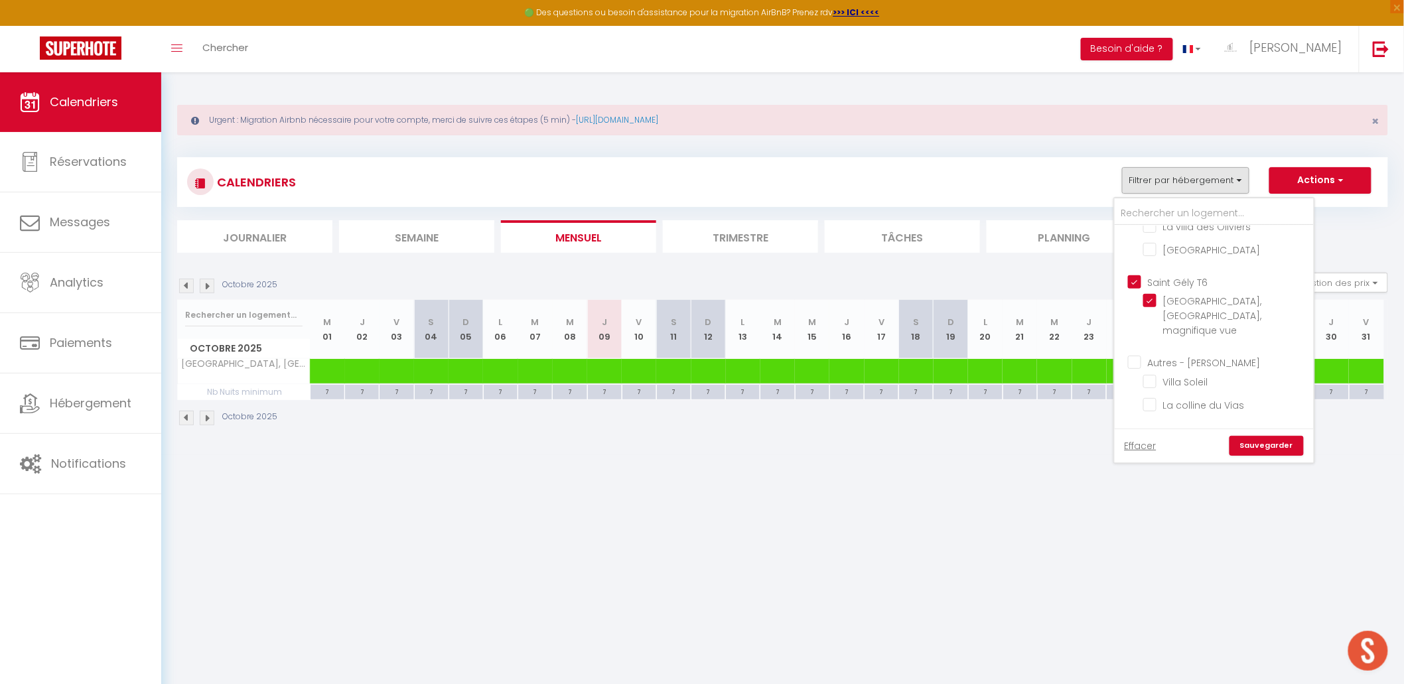
click at [1114, 277] on input "Saint Gély T6" at bounding box center [1227, 281] width 199 height 13
click at [1114, 440] on link "Sauvegarder" at bounding box center [1267, 446] width 74 height 20
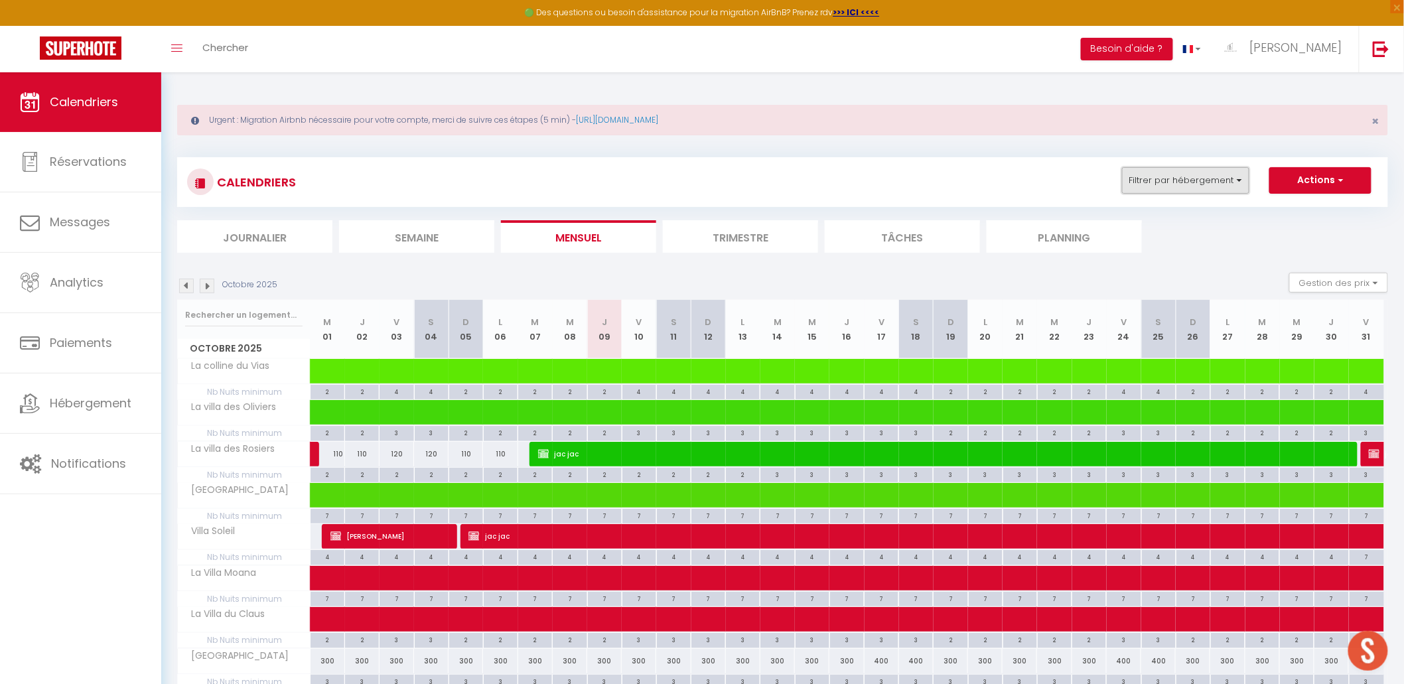
drag, startPoint x: 1194, startPoint y: 186, endPoint x: 1196, endPoint y: 192, distance: 6.9
click at [1114, 186] on button "Filtrer par hébergement" at bounding box center [1185, 180] width 127 height 27
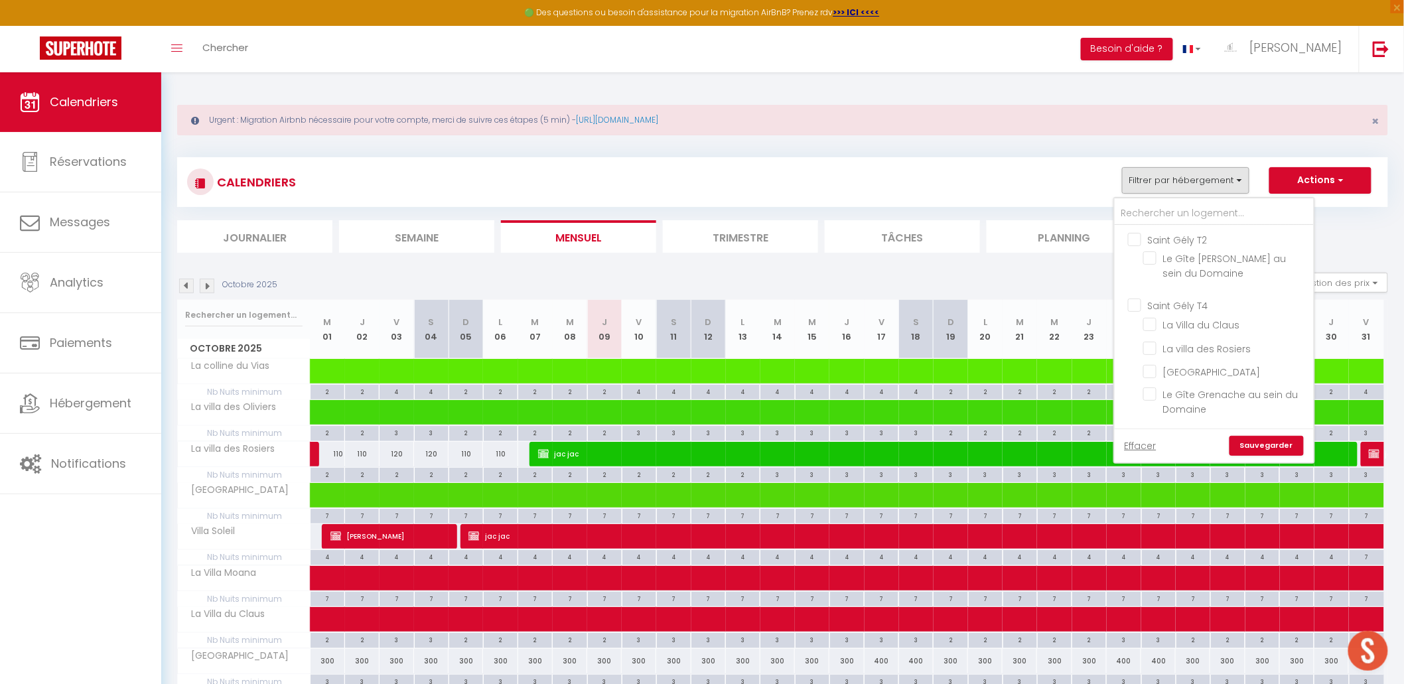
click at [1114, 241] on input "Saint Gély T2" at bounding box center [1227, 238] width 199 height 13
click at [1114, 439] on link "Sauvegarder" at bounding box center [1267, 446] width 74 height 20
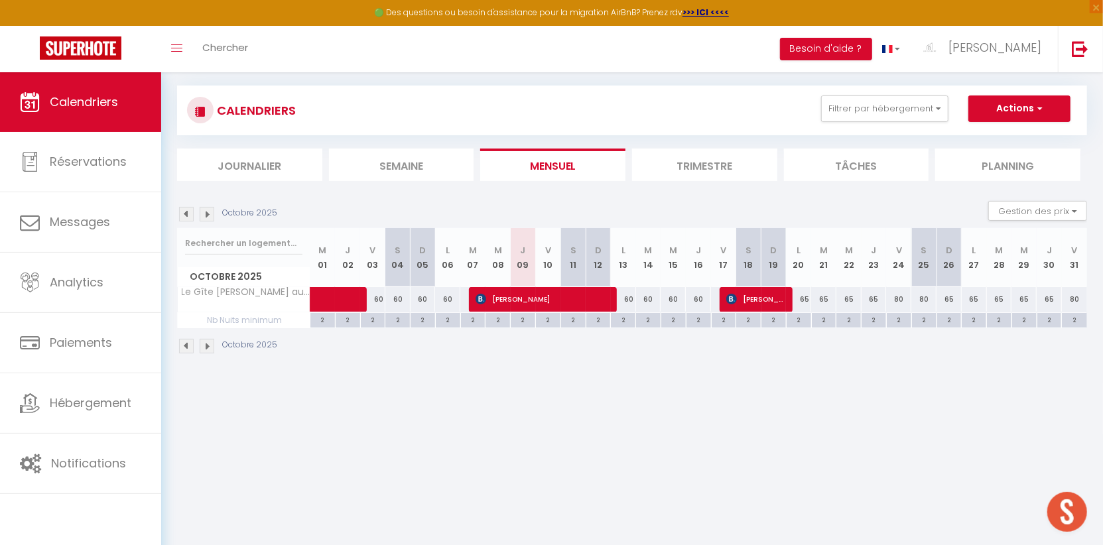
scroll to position [71, 0]
click at [202, 212] on img at bounding box center [207, 215] width 15 height 15
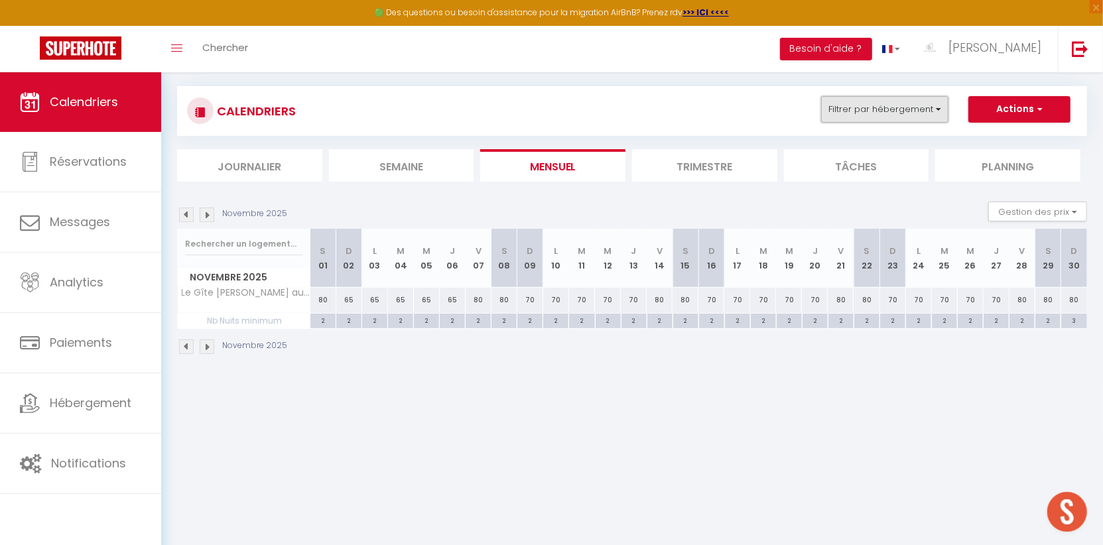
click at [923, 96] on button "Filtrer par hébergement" at bounding box center [884, 109] width 127 height 27
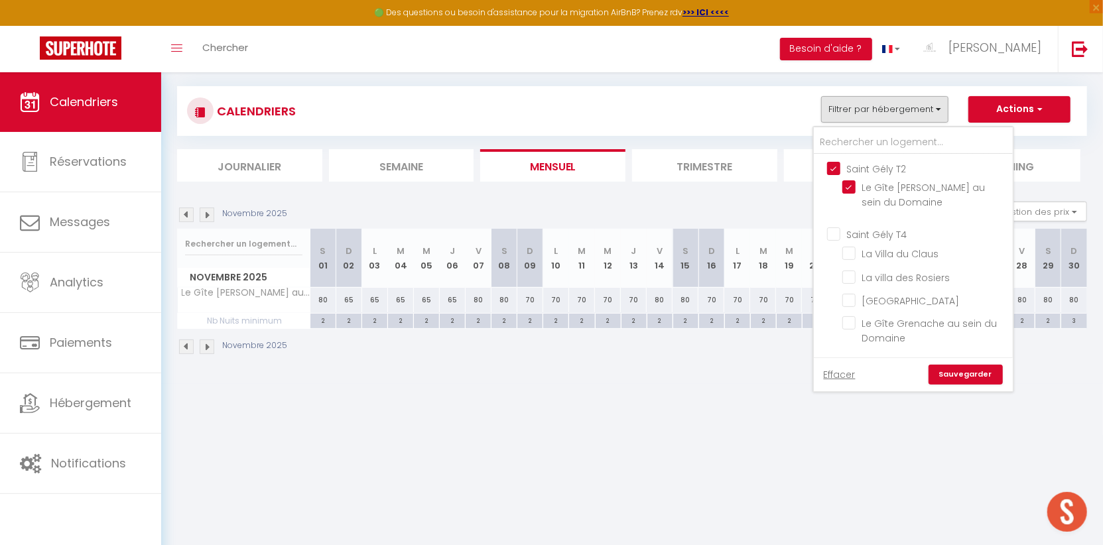
click at [836, 158] on ul "Saint Gély T2 Le Gîte [PERSON_NAME] au sein du Domaine" at bounding box center [913, 188] width 199 height 66
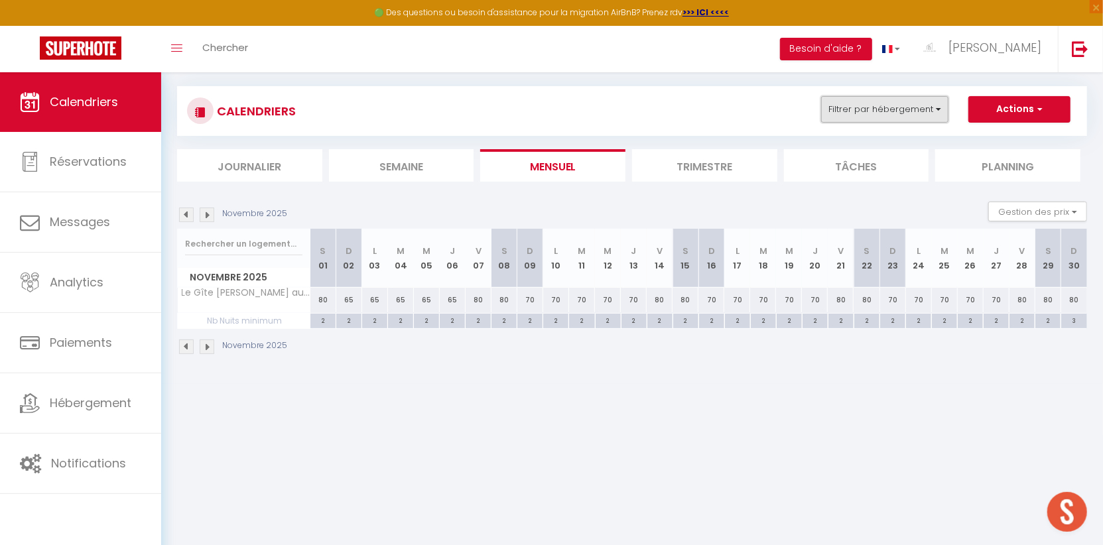
click at [867, 115] on button "Filtrer par hébergement" at bounding box center [884, 109] width 127 height 27
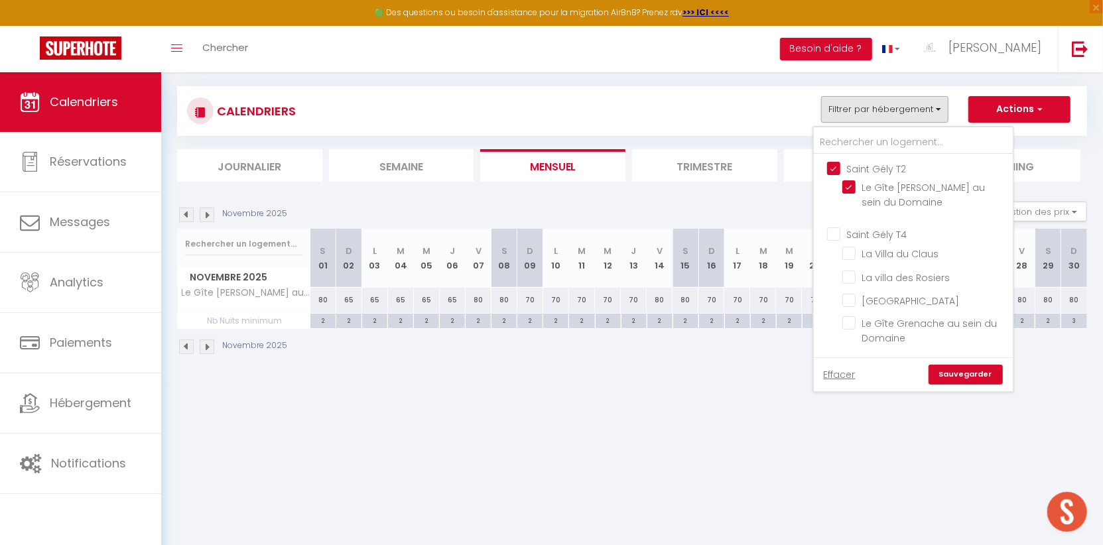
click at [839, 171] on input "Saint Gély T2" at bounding box center [926, 167] width 199 height 13
click at [838, 229] on input "Saint Gély T4" at bounding box center [926, 233] width 199 height 13
click at [949, 370] on link "Sauvegarder" at bounding box center [966, 375] width 74 height 20
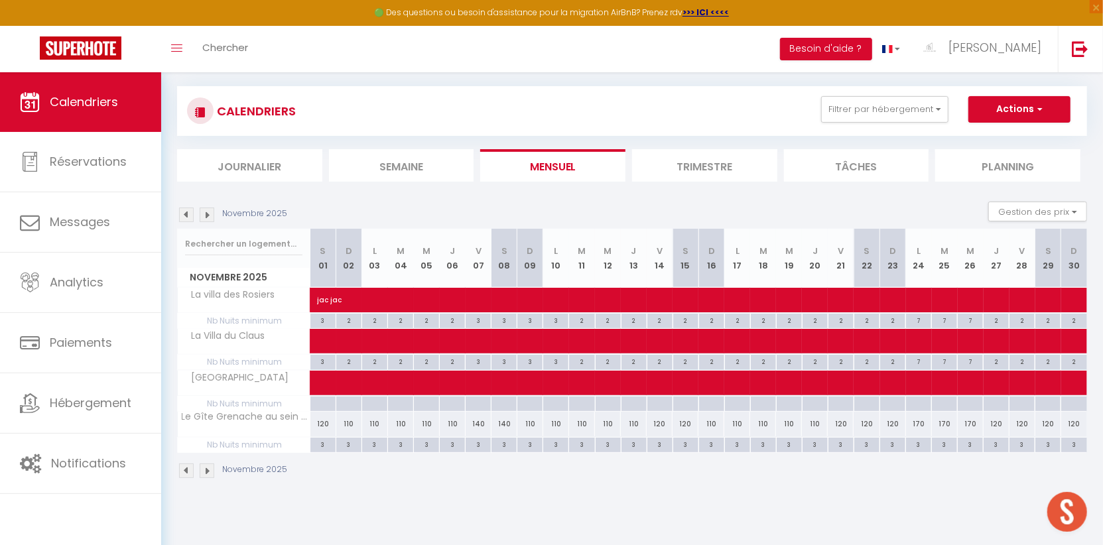
scroll to position [72, 0]
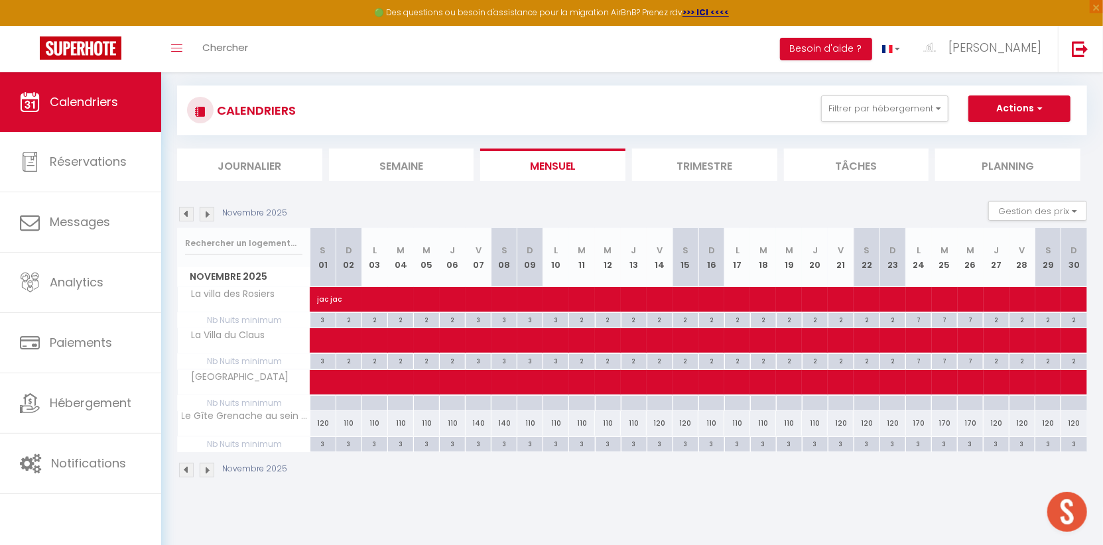
click at [579, 169] on li "Mensuel" at bounding box center [552, 165] width 145 height 33
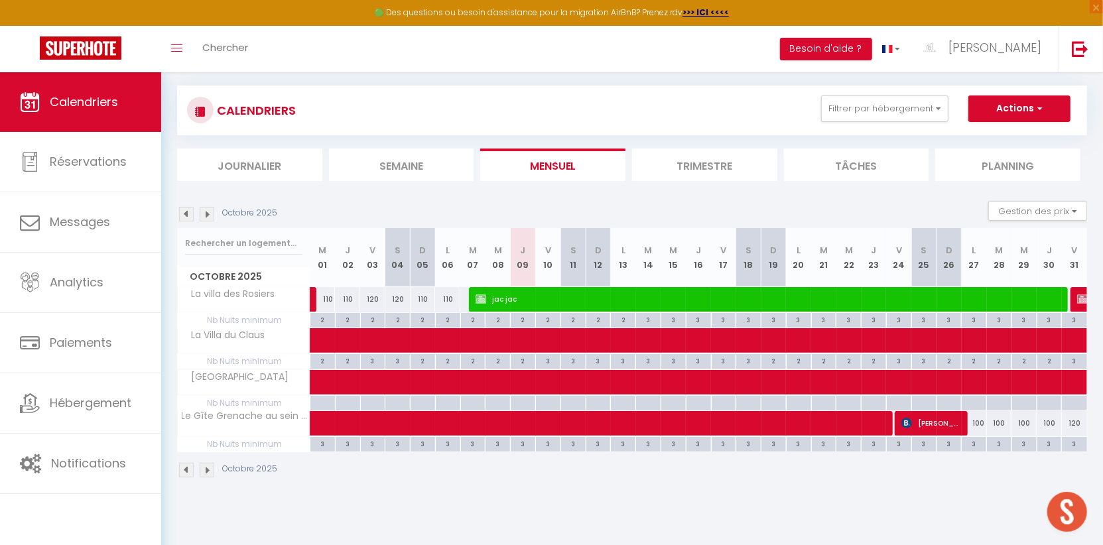
click at [203, 212] on img at bounding box center [207, 214] width 15 height 15
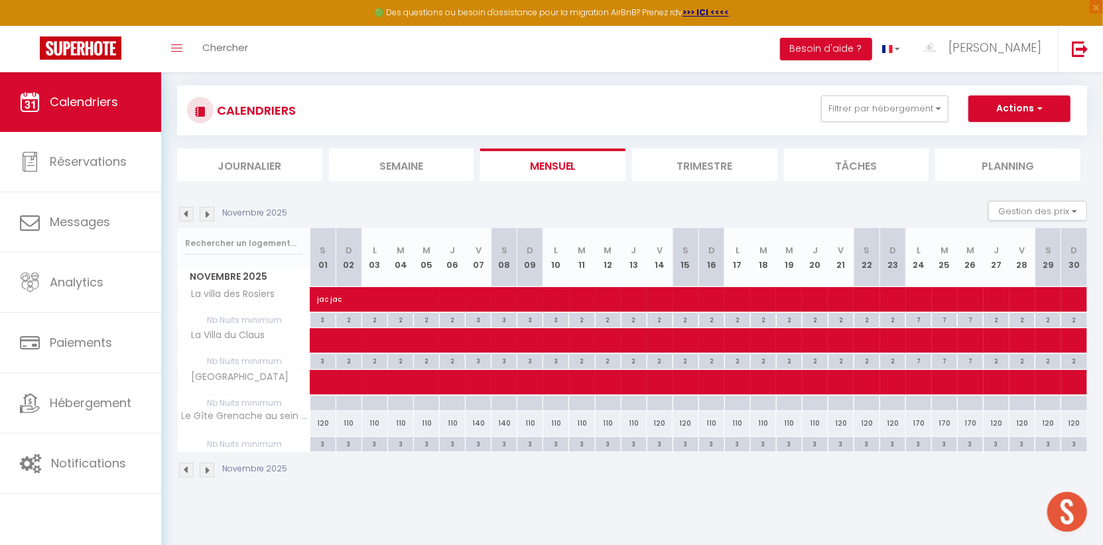
click at [551, 158] on li "Mensuel" at bounding box center [552, 165] width 145 height 33
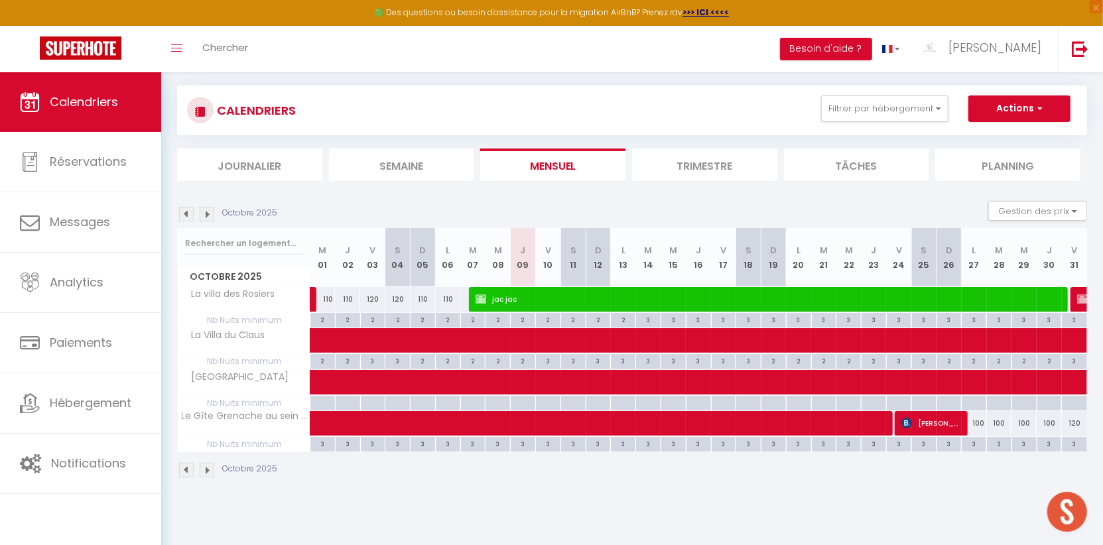
click at [206, 208] on img at bounding box center [207, 214] width 15 height 15
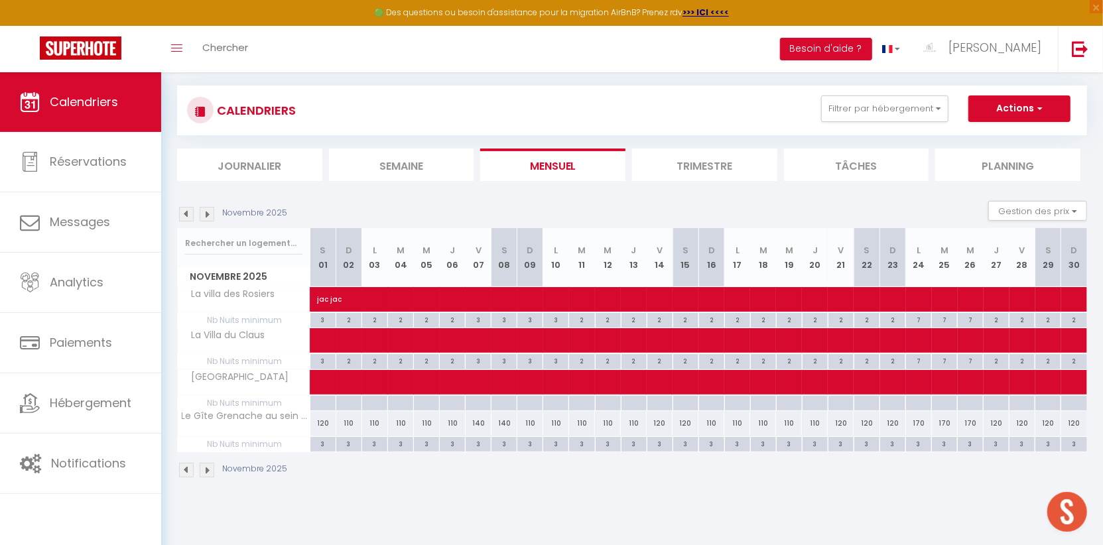
click at [209, 214] on img at bounding box center [207, 214] width 15 height 15
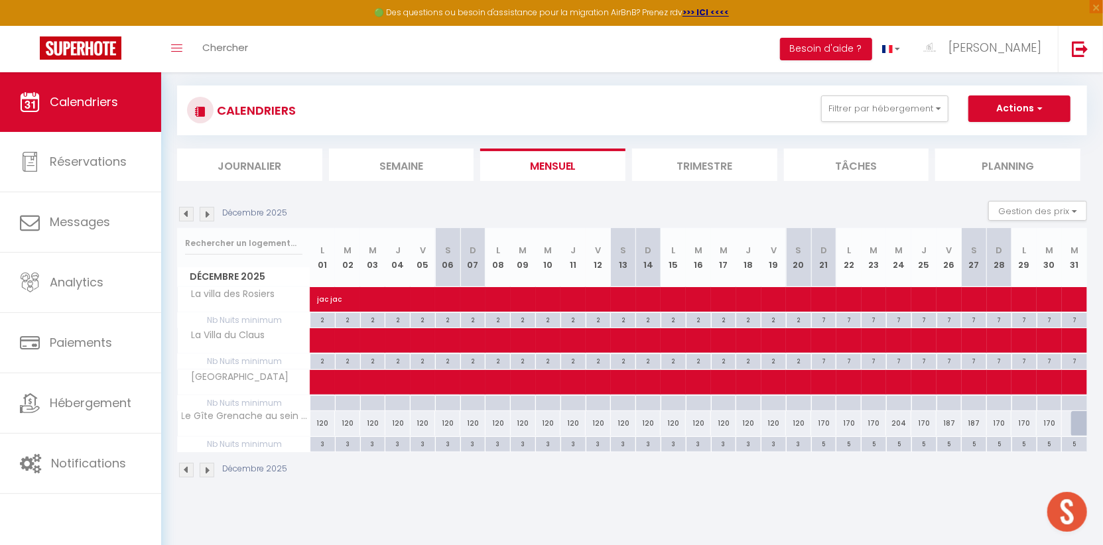
click at [181, 211] on img at bounding box center [186, 214] width 15 height 15
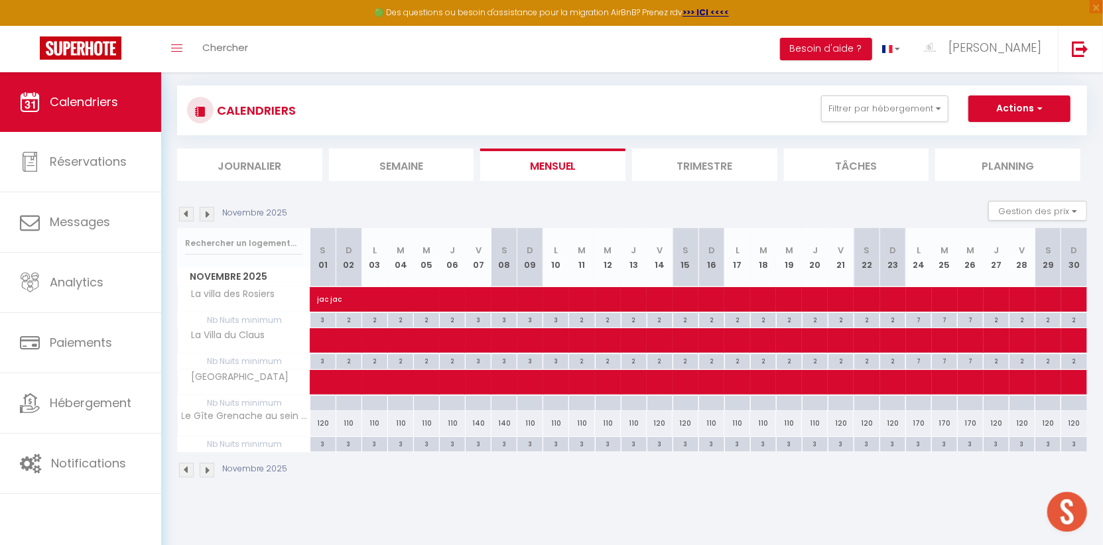
click at [188, 216] on img at bounding box center [186, 214] width 15 height 15
